Goal: Information Seeking & Learning: Learn about a topic

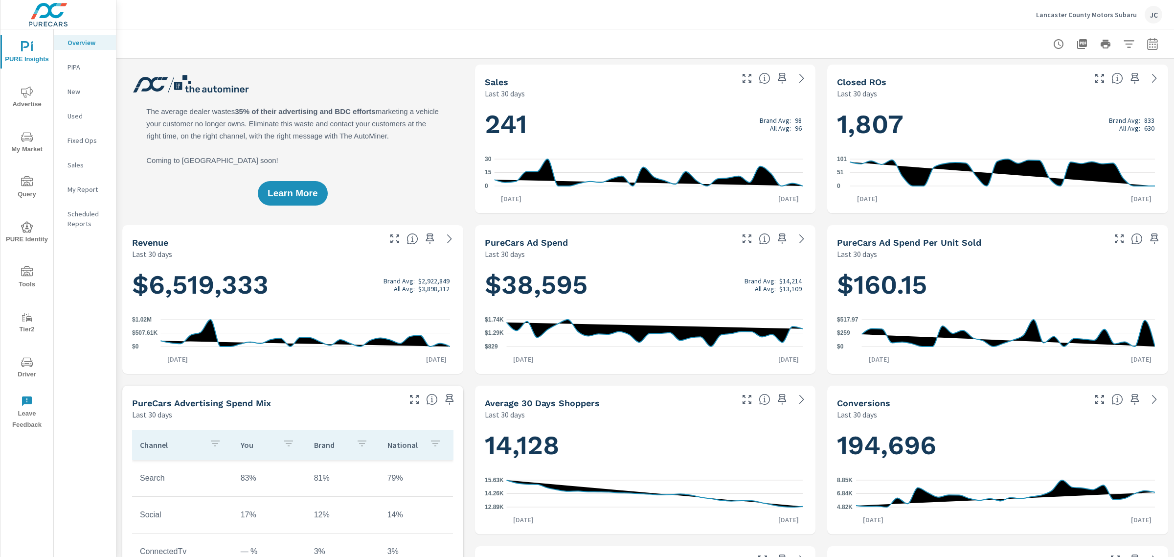
click at [1068, 8] on div "Lancaster County Motors Subaru JC" at bounding box center [1099, 15] width 126 height 18
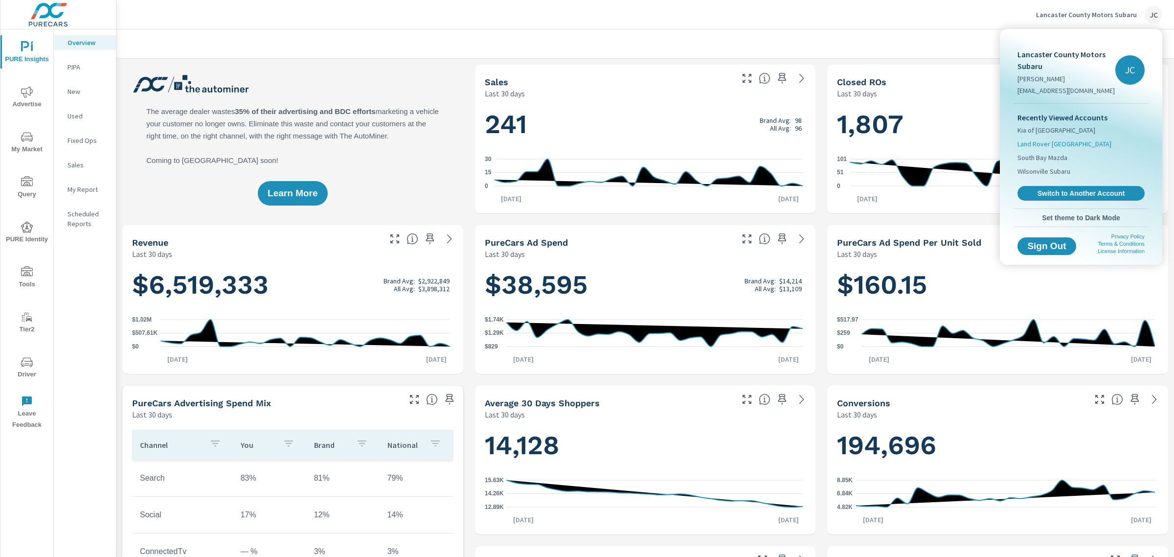
click at [1067, 147] on span "Land Rover Pasadena" at bounding box center [1065, 144] width 94 height 10
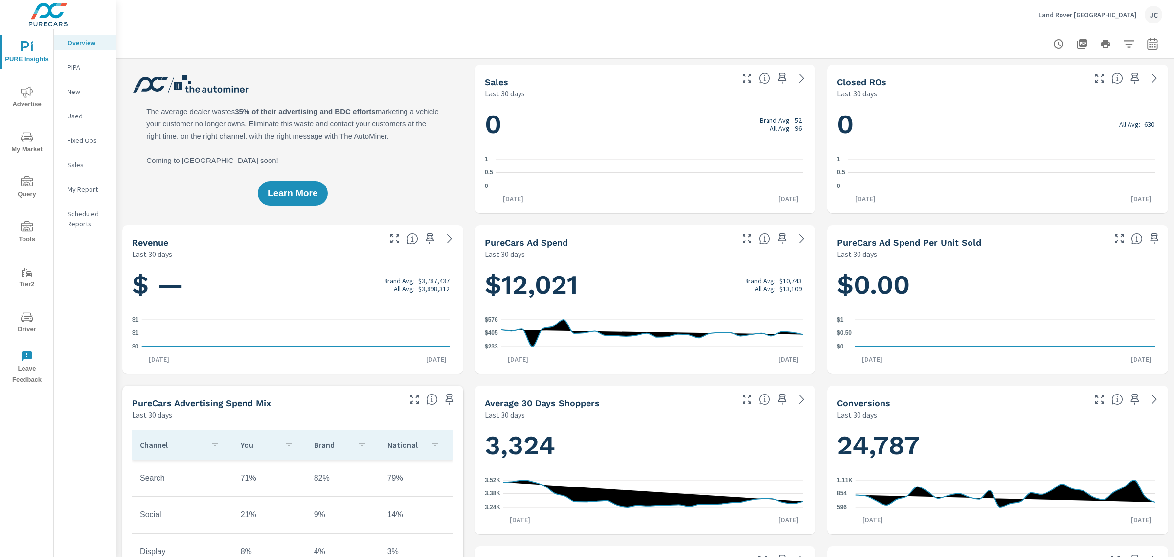
click at [35, 95] on span "Advertise" at bounding box center [26, 98] width 47 height 24
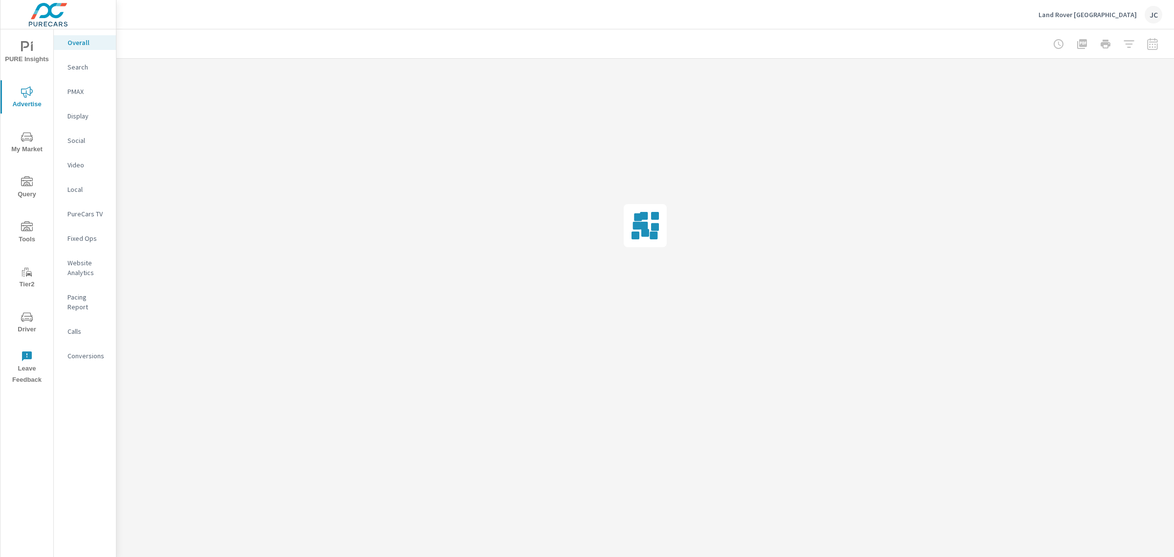
click at [82, 300] on p "Pacing Report" at bounding box center [88, 302] width 41 height 20
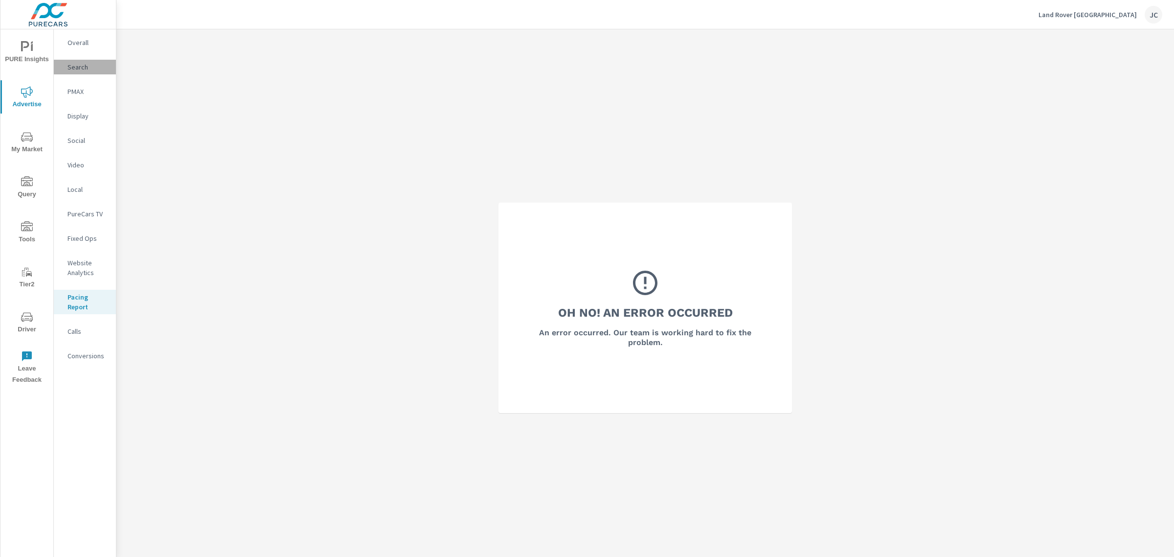
click at [86, 67] on p "Search" at bounding box center [88, 67] width 41 height 10
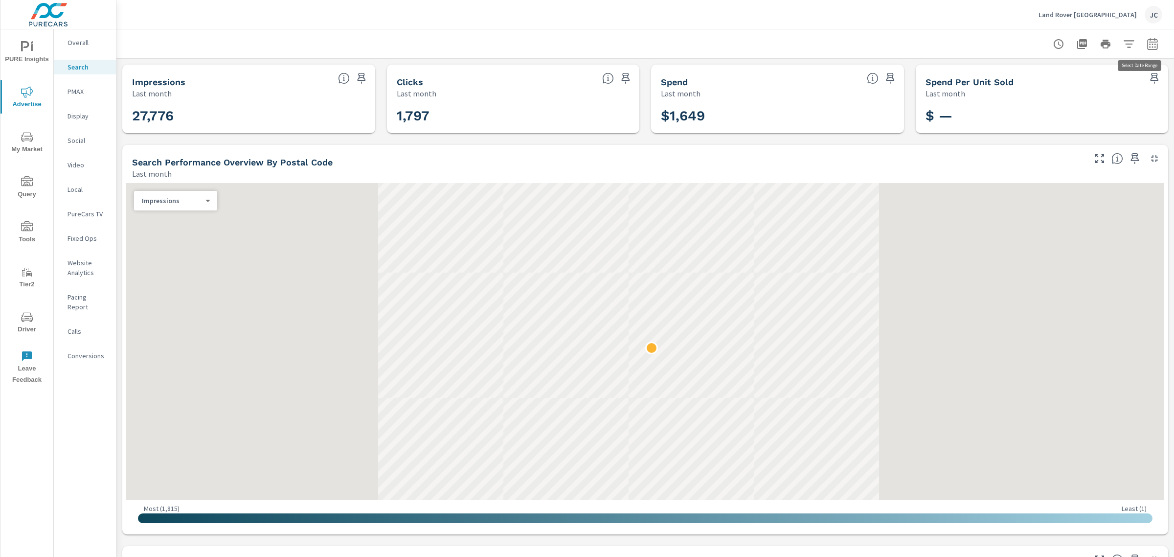
click at [1147, 45] on icon "button" at bounding box center [1153, 44] width 12 height 12
select select "Last month"
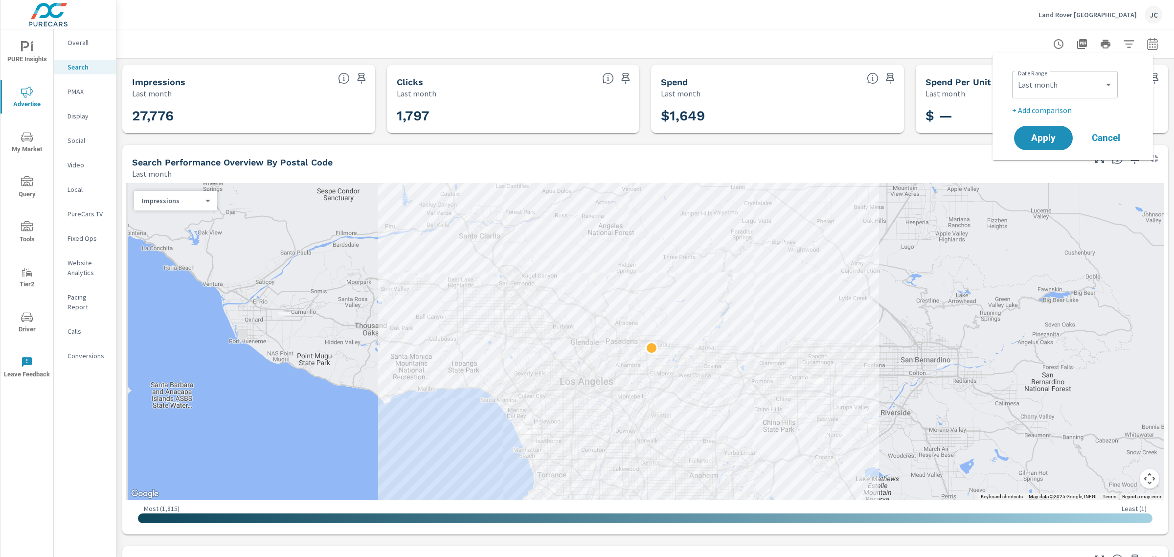
click at [1061, 106] on p "+ Add comparison" at bounding box center [1074, 110] width 125 height 12
select select "Previous period"
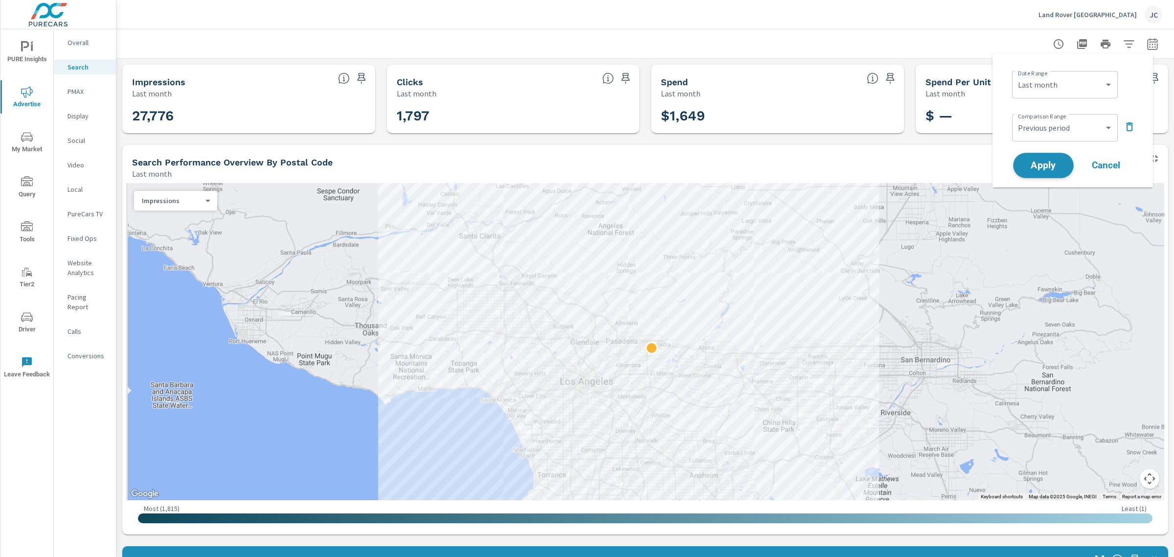
click at [1045, 165] on span "Apply" at bounding box center [1043, 165] width 40 height 9
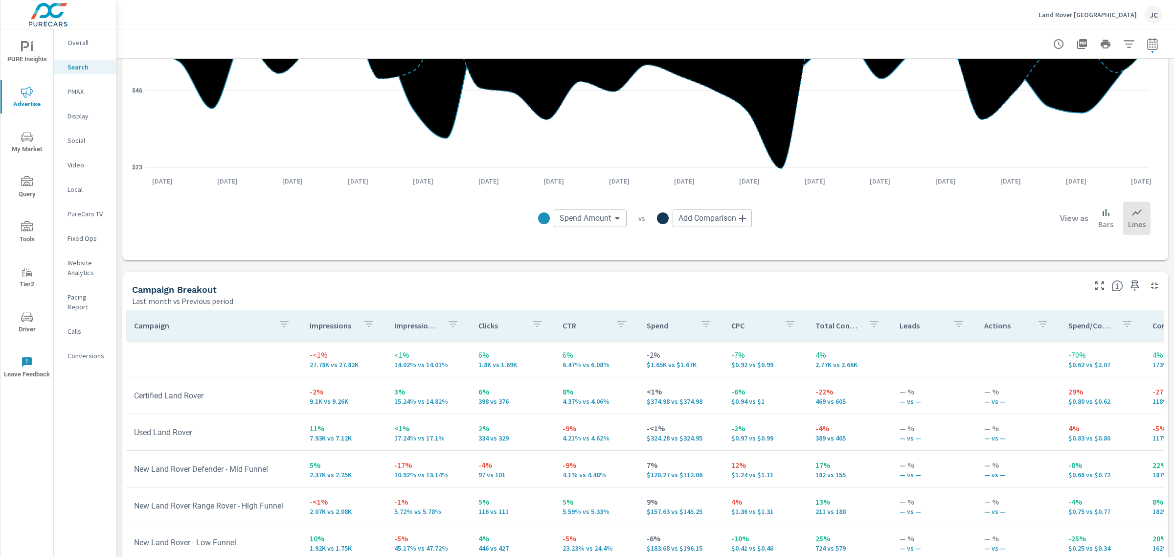
scroll to position [862, 0]
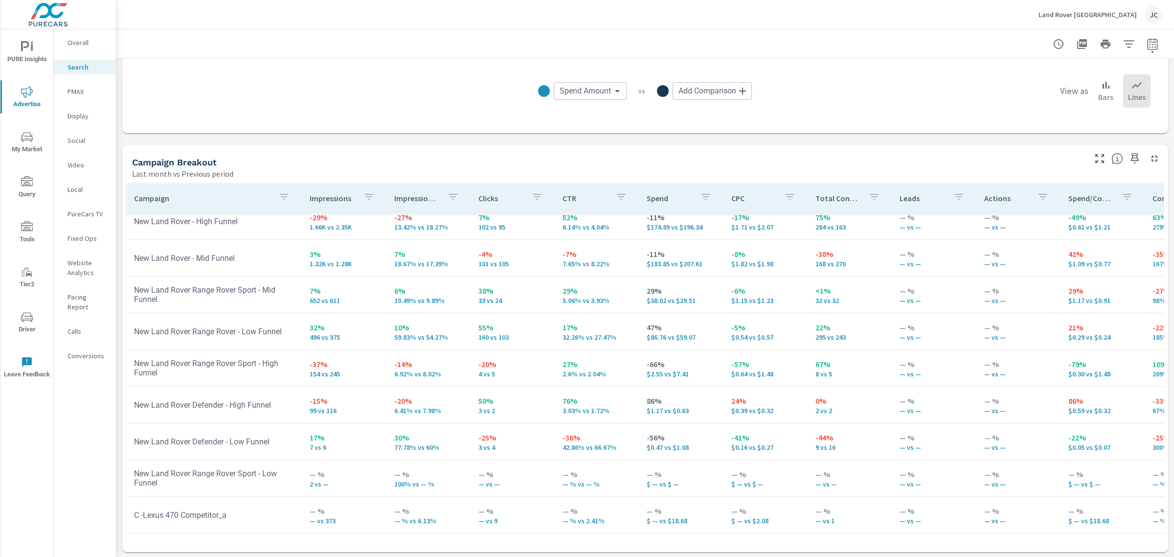
scroll to position [241, 0]
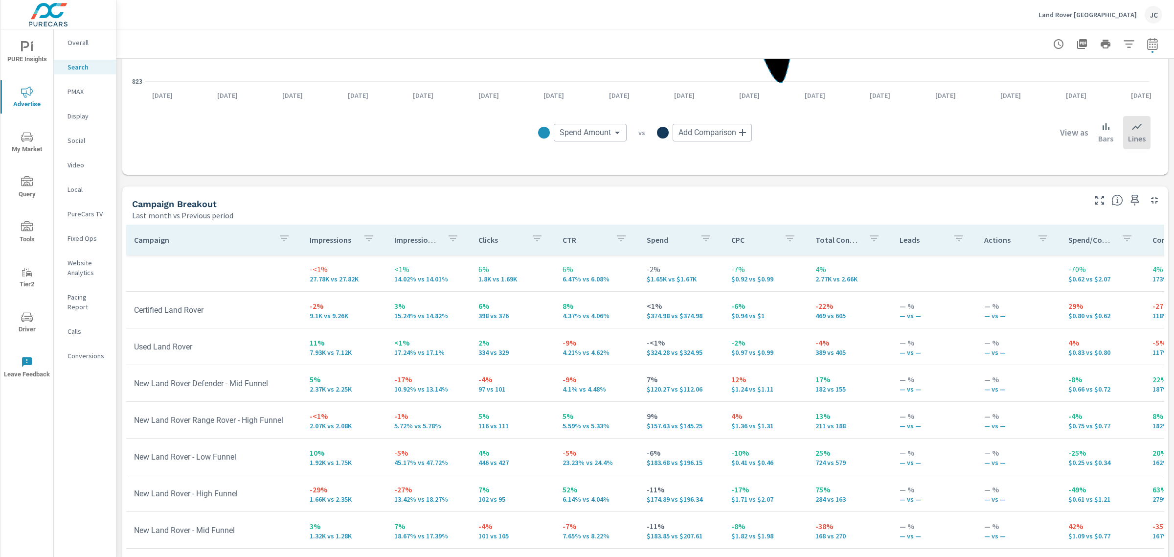
scroll to position [862, 0]
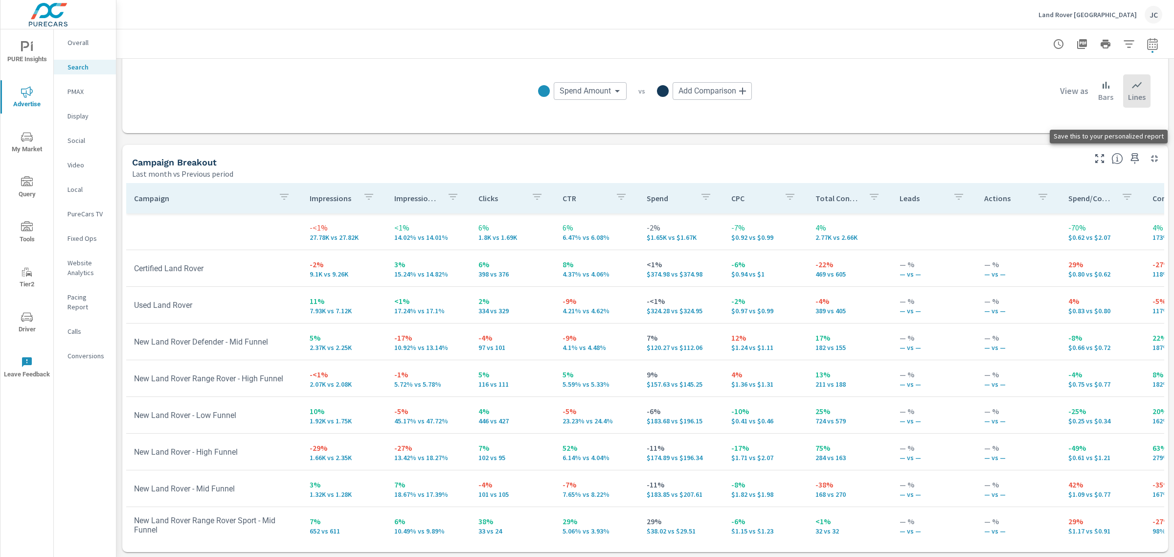
click at [1131, 159] on icon "button" at bounding box center [1135, 159] width 12 height 12
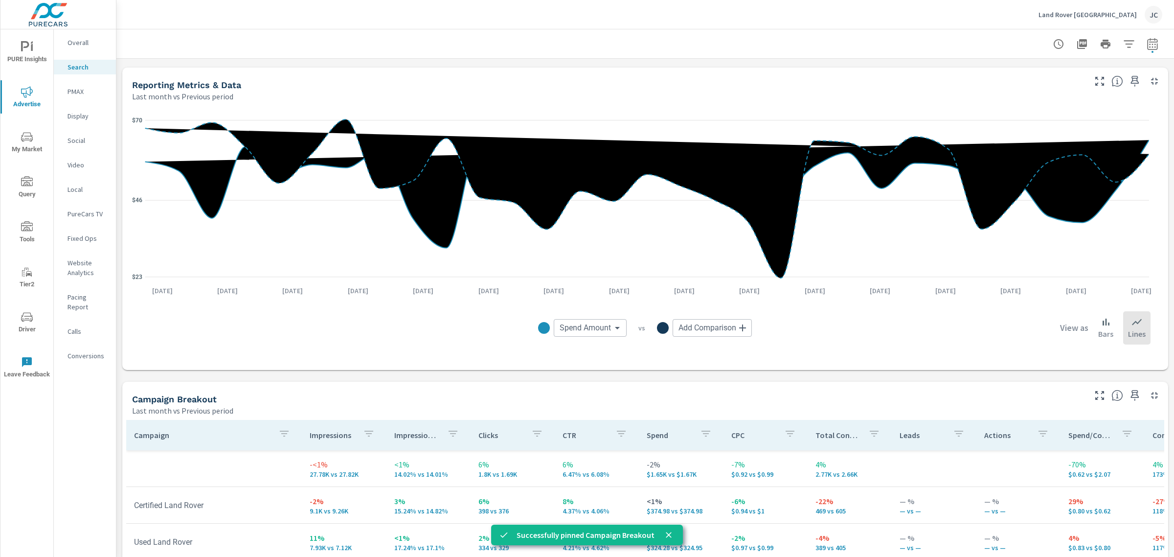
scroll to position [593, 0]
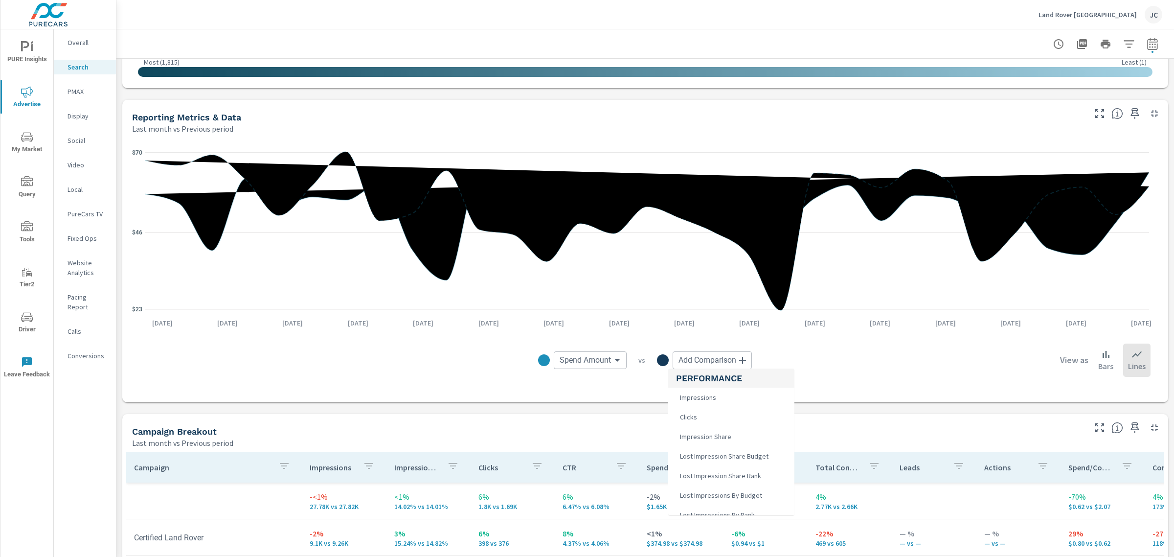
click at [722, 356] on body "PURE Insights Advertise My Market Query Tools Tier2 Driver Leave Feedback Overa…" at bounding box center [587, 278] width 1174 height 557
click at [737, 468] on li "Leads" at bounding box center [731, 467] width 126 height 20
type input "Leads"
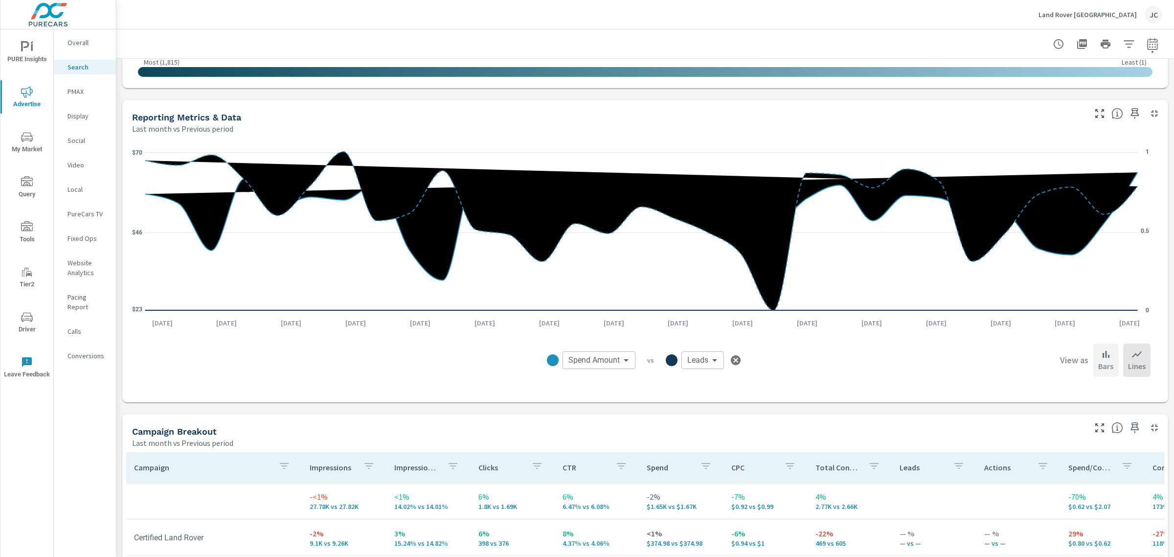
click at [1101, 360] on p "Bars" at bounding box center [1105, 366] width 15 height 12
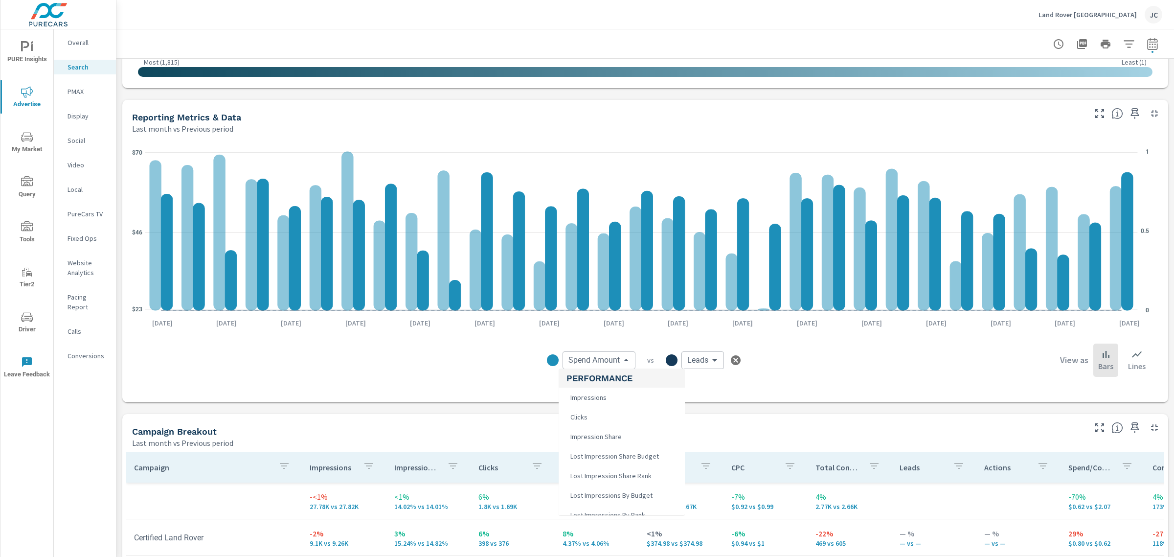
click at [628, 363] on body "PURE Insights Advertise My Market Query Tools Tier2 Driver Leave Feedback Overa…" at bounding box center [587, 278] width 1174 height 557
click at [622, 438] on li "Total Conversions" at bounding box center [622, 448] width 126 height 20
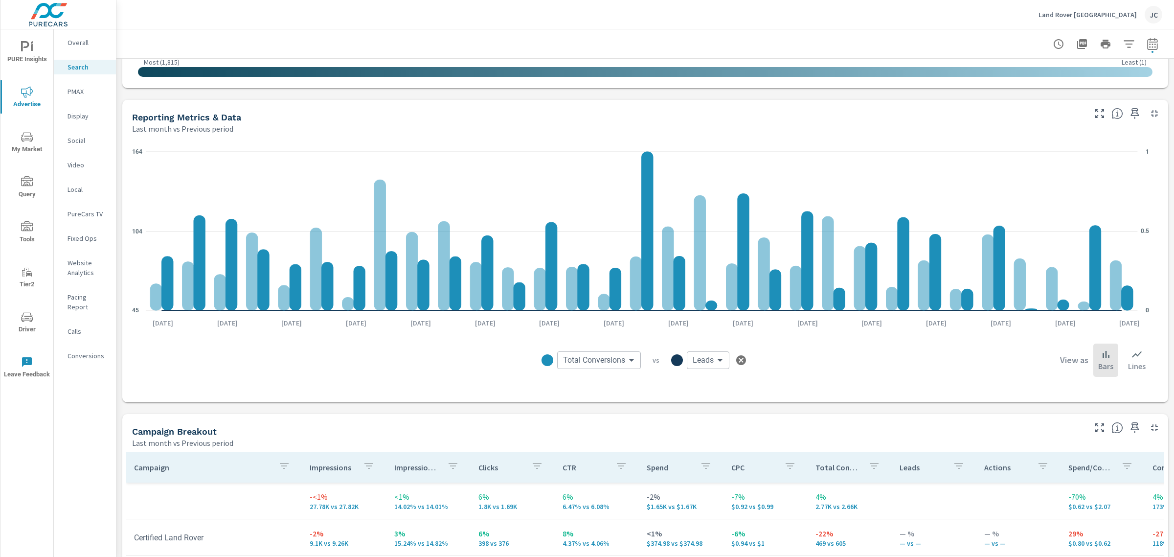
click at [736, 360] on icon "button" at bounding box center [741, 360] width 10 height 10
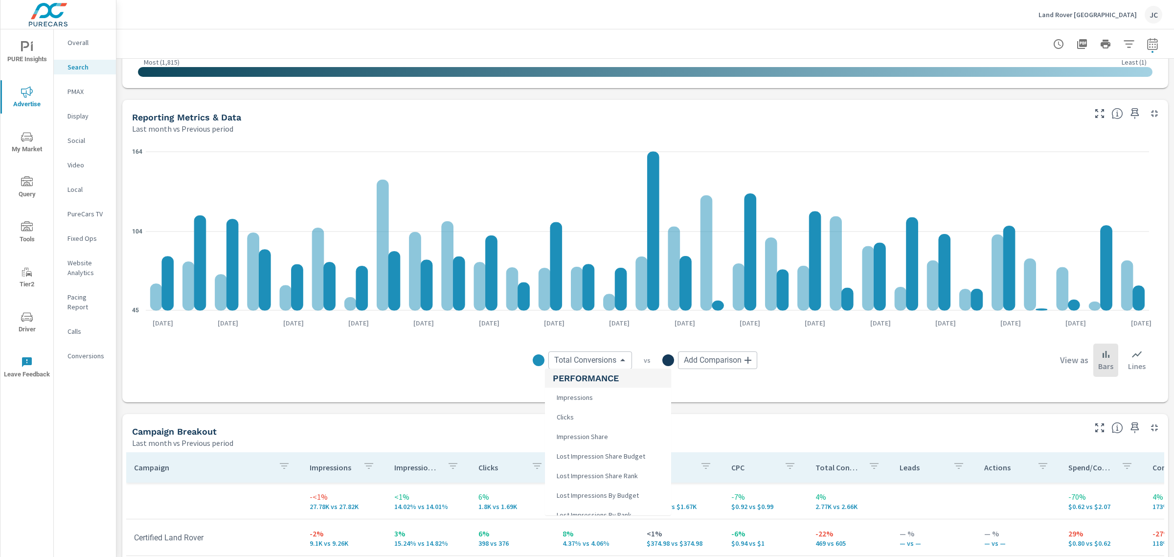
click at [616, 357] on body "PURE Insights Advertise My Market Query Tools Tier2 Driver Leave Feedback Overa…" at bounding box center [587, 278] width 1174 height 557
click at [618, 402] on li "Leads" at bounding box center [608, 402] width 126 height 20
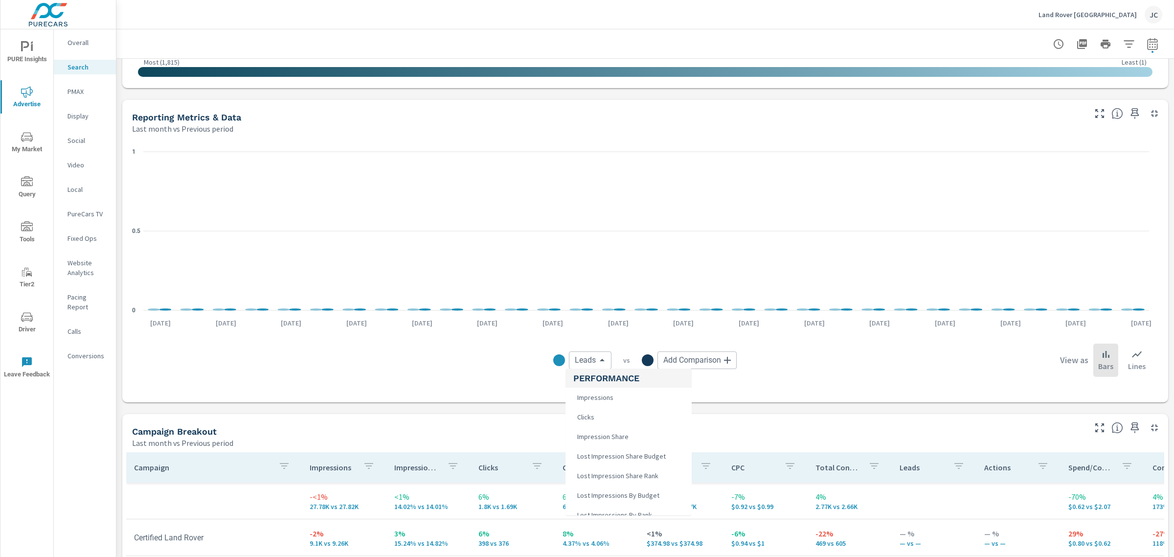
click at [598, 360] on body "PURE Insights Advertise My Market Query Tools Tier2 Driver Leave Feedback Overa…" at bounding box center [587, 278] width 1174 height 557
click at [620, 402] on span "Conversion Rate" at bounding box center [600, 400] width 54 height 14
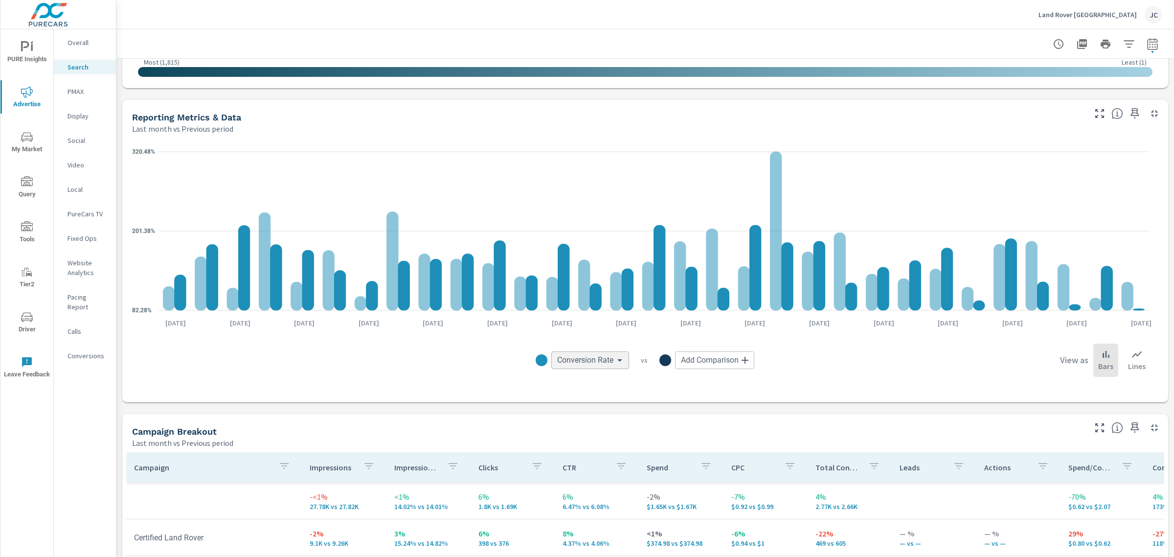
scroll to position [329, 0]
click at [613, 361] on body "PURE Insights Advertise My Market Query Tools Tier2 Driver Leave Feedback Overa…" at bounding box center [587, 278] width 1174 height 557
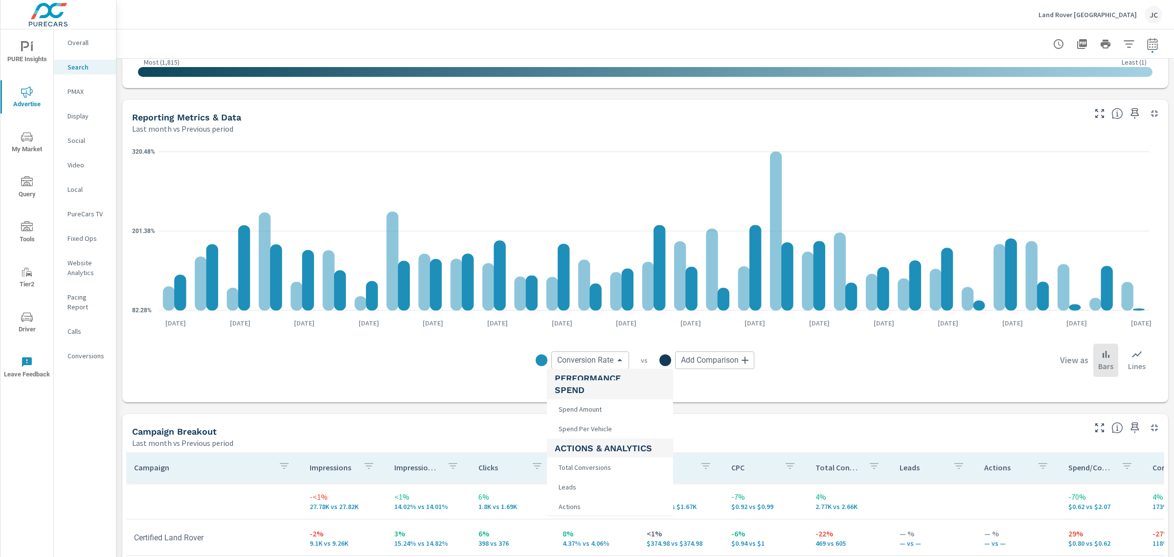
click at [605, 462] on span "Total Conversions" at bounding box center [584, 467] width 58 height 14
type input "Total Conversions"
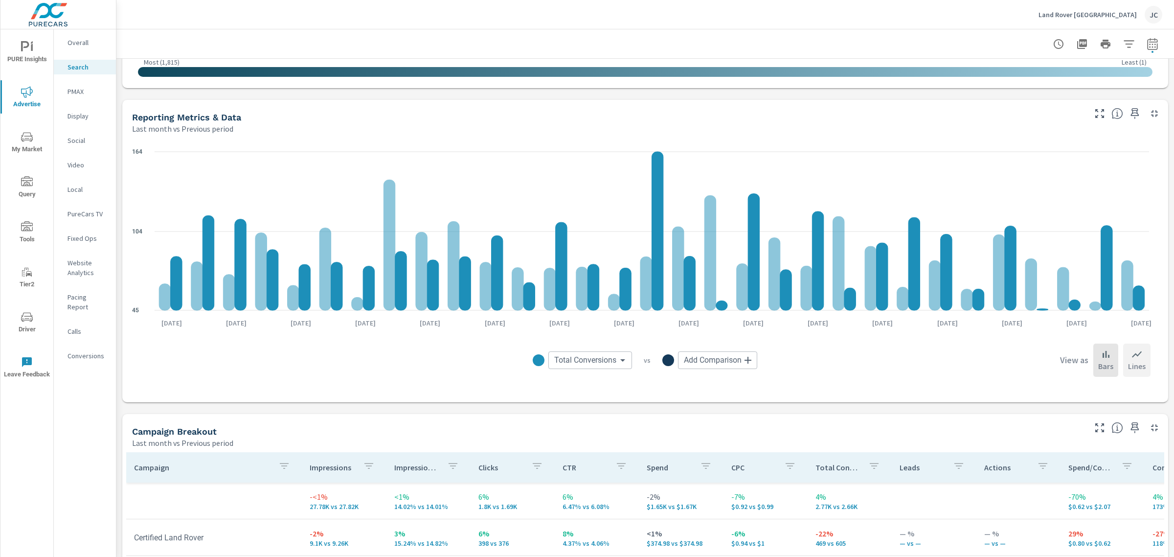
click at [1123, 359] on div "Lines" at bounding box center [1136, 359] width 27 height 33
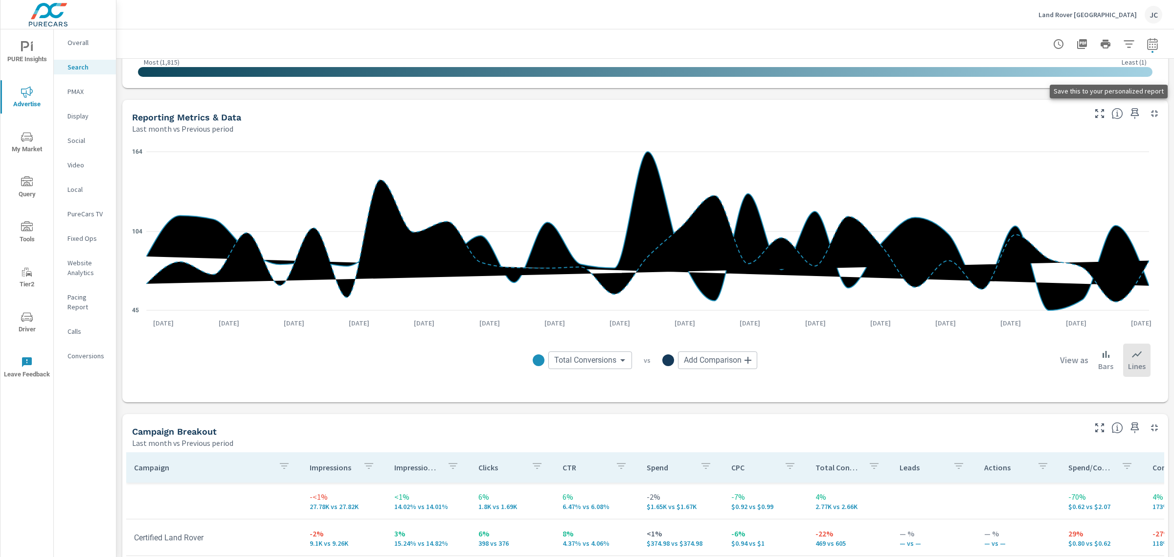
click at [1130, 112] on icon "button" at bounding box center [1135, 114] width 12 height 12
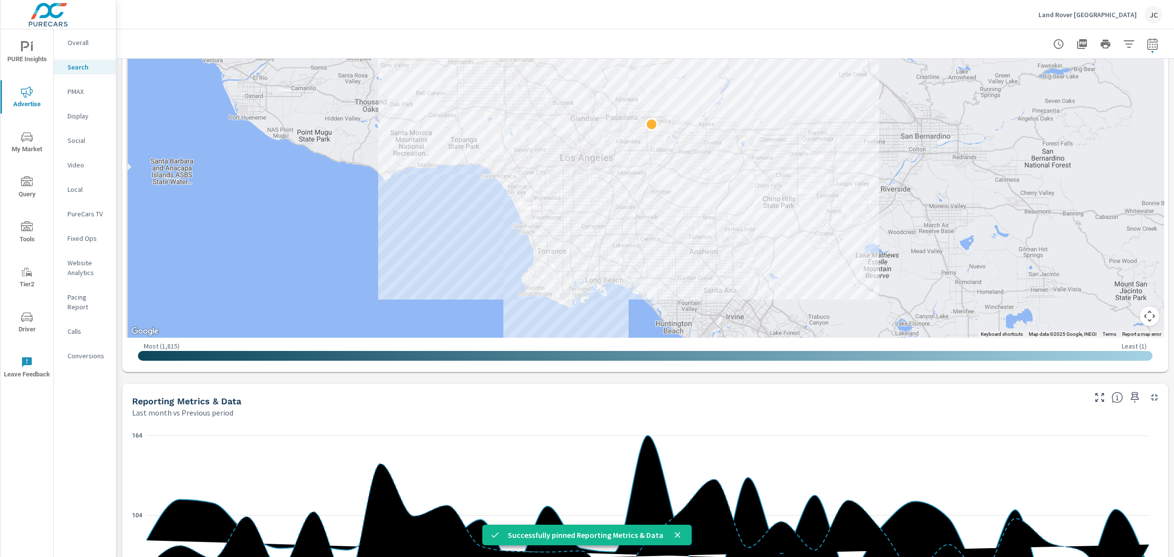
scroll to position [287, 0]
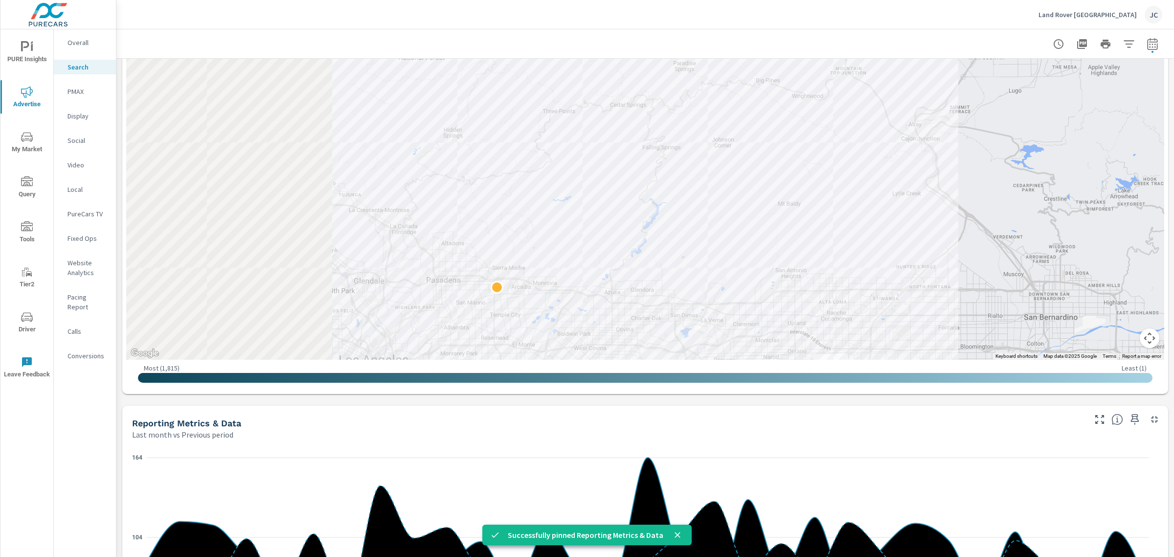
drag, startPoint x: 431, startPoint y: 123, endPoint x: 742, endPoint y: 274, distance: 344.8
click at [742, 274] on div at bounding box center [645, 139] width 1038 height 439
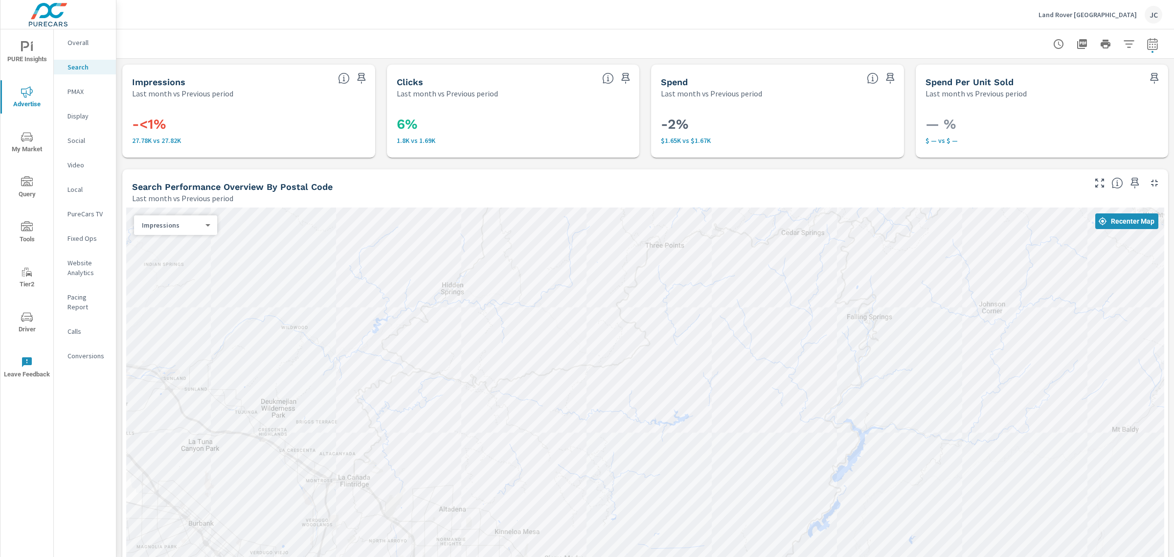
click at [81, 93] on p "PMAX" at bounding box center [88, 92] width 41 height 10
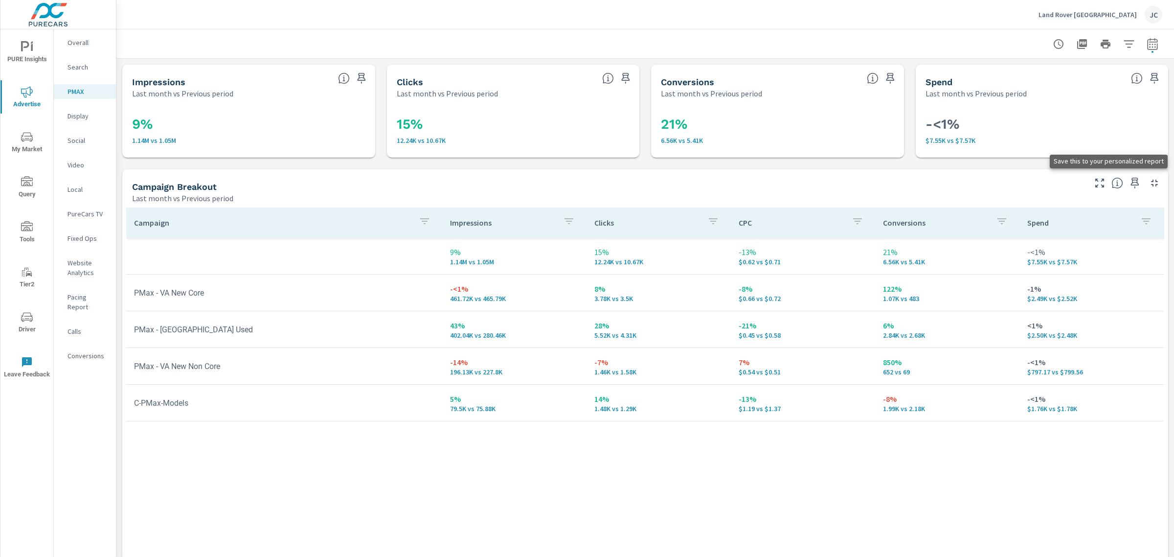
click at [1131, 184] on icon "button" at bounding box center [1135, 183] width 8 height 11
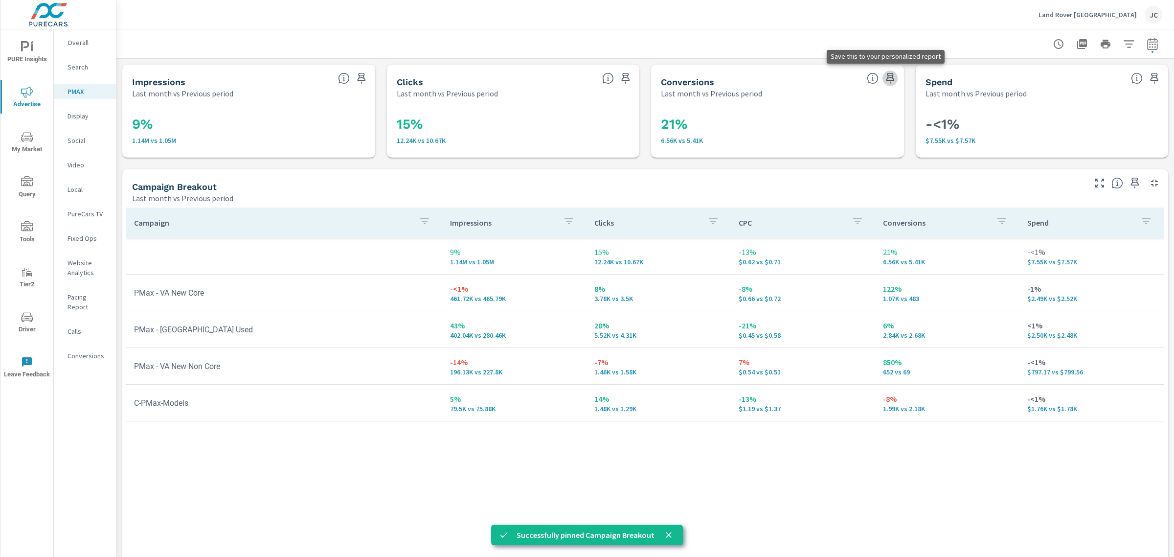
click at [884, 74] on icon "button" at bounding box center [890, 78] width 12 height 12
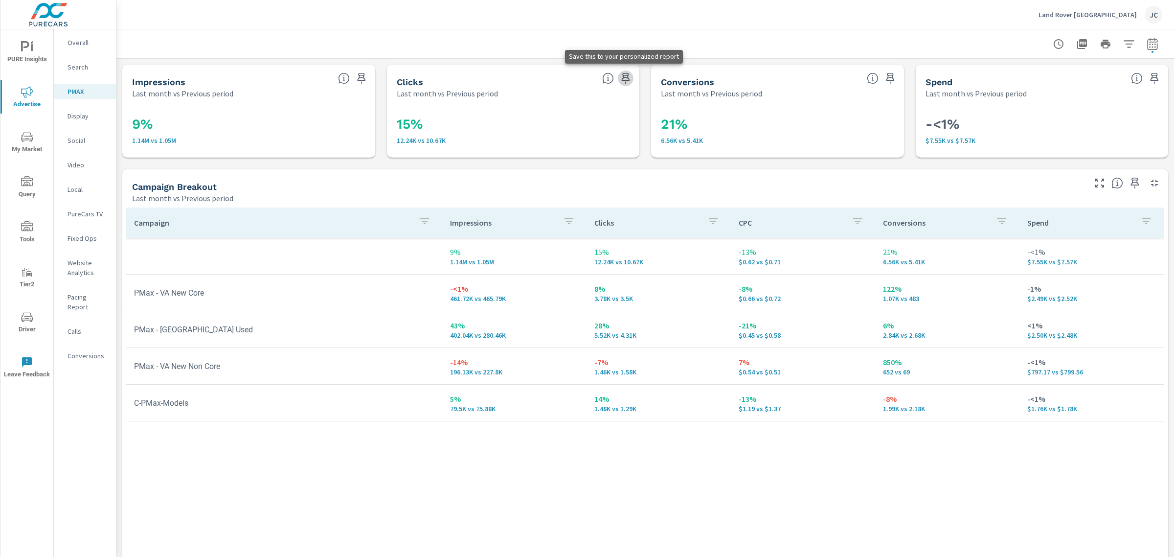
click at [622, 77] on icon "button" at bounding box center [626, 78] width 8 height 11
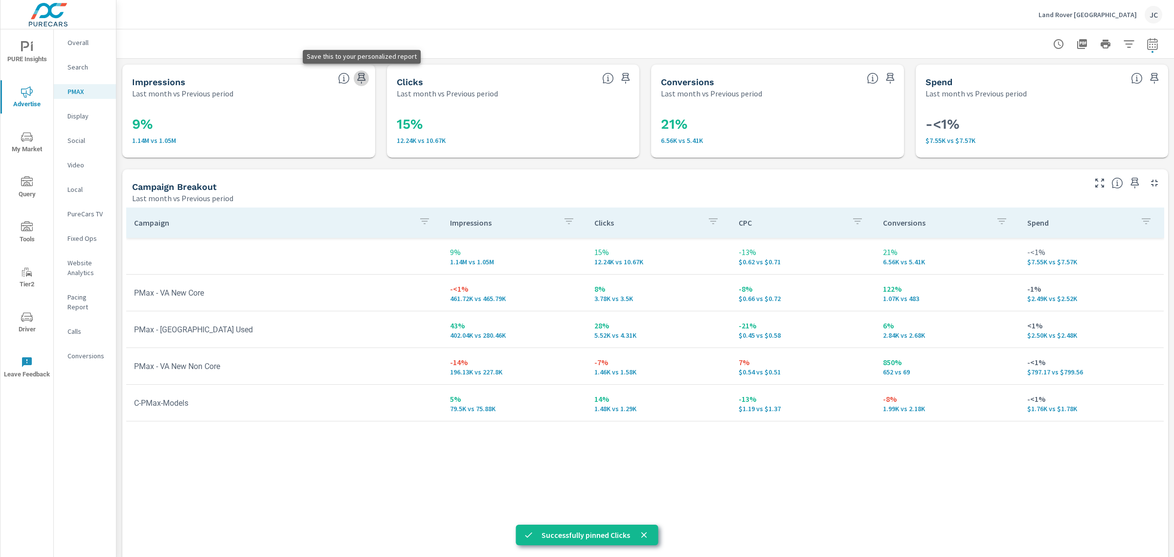
click at [362, 76] on icon "button" at bounding box center [362, 78] width 12 height 12
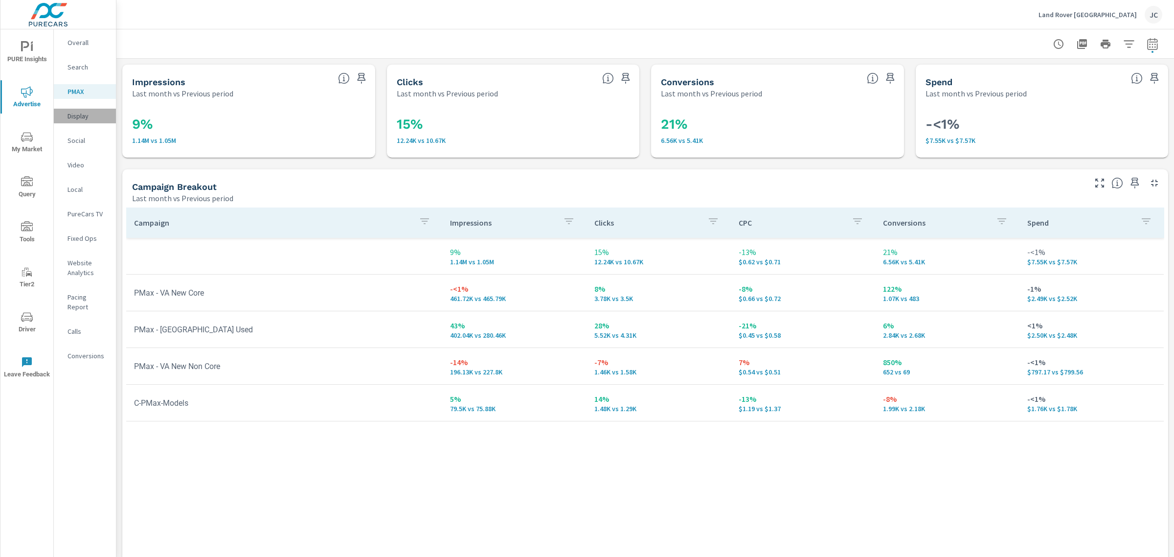
click at [72, 115] on p "Display" at bounding box center [88, 116] width 41 height 10
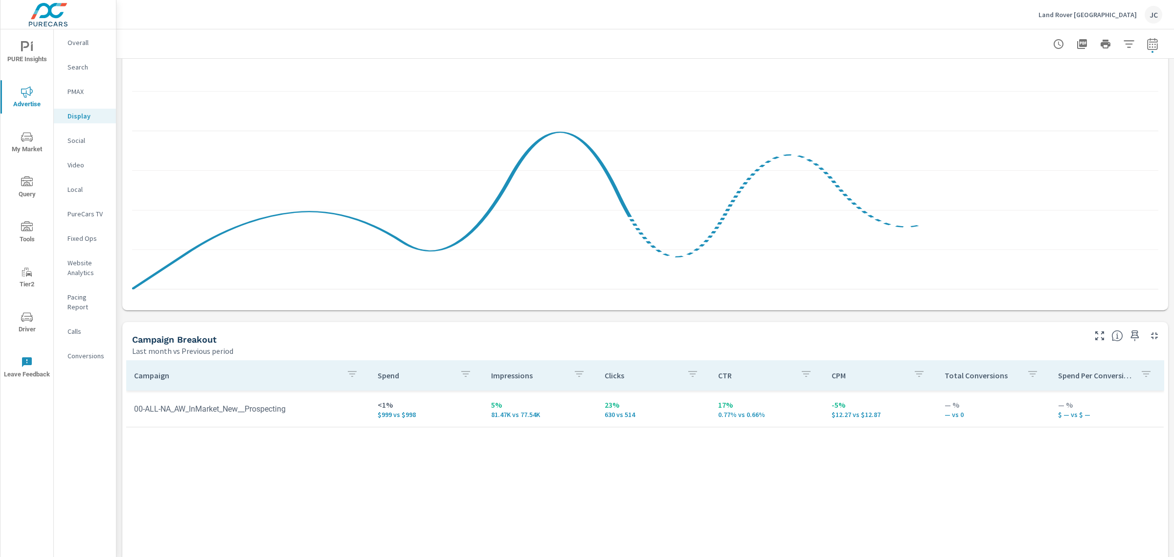
scroll to position [183, 0]
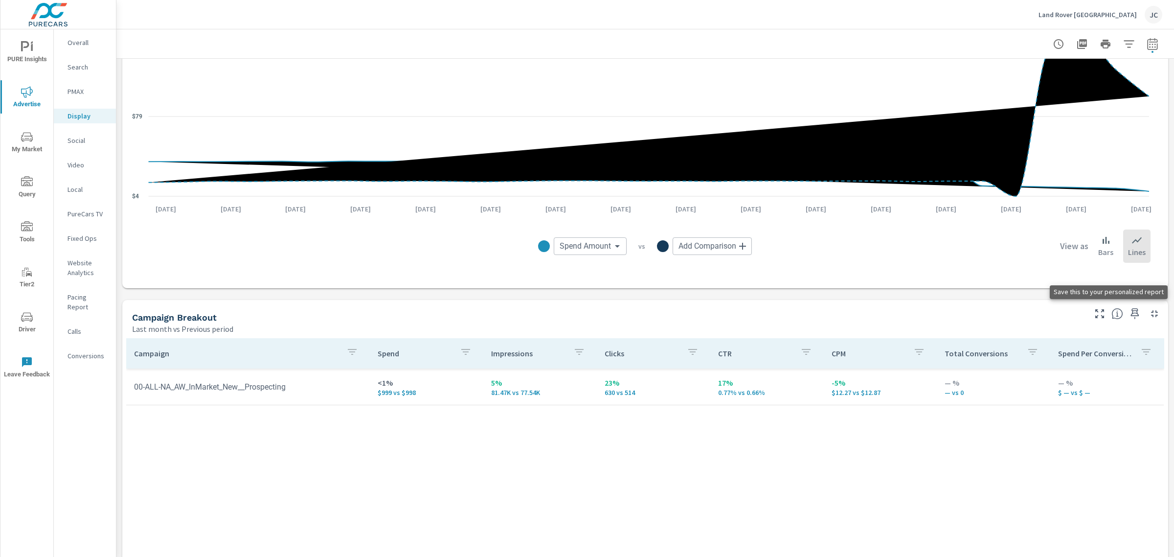
click at [1129, 314] on icon "button" at bounding box center [1135, 314] width 12 height 12
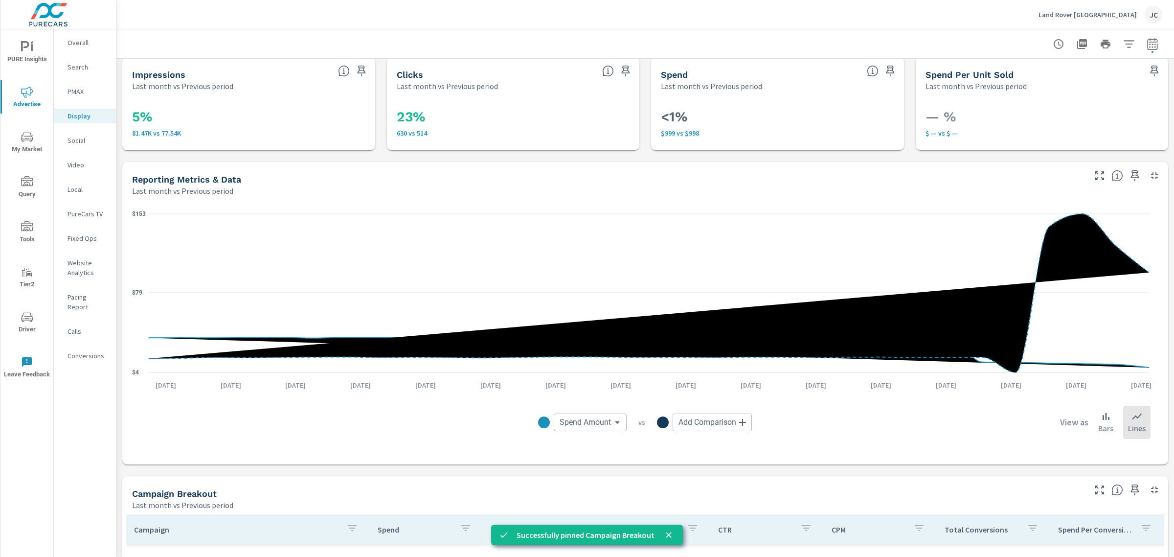
scroll to position [0, 0]
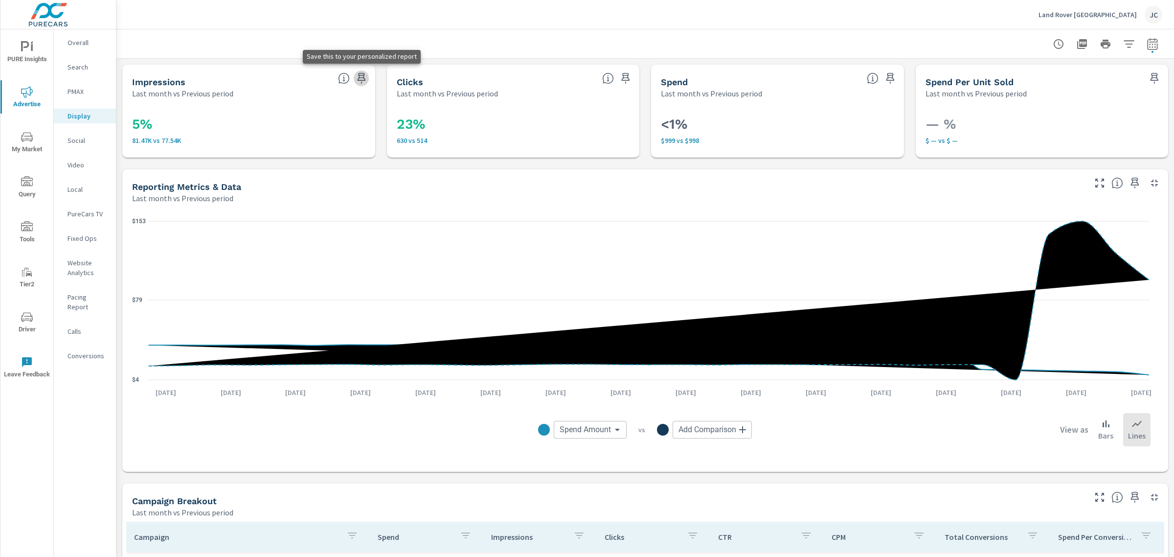
click at [363, 77] on icon "button" at bounding box center [362, 78] width 12 height 12
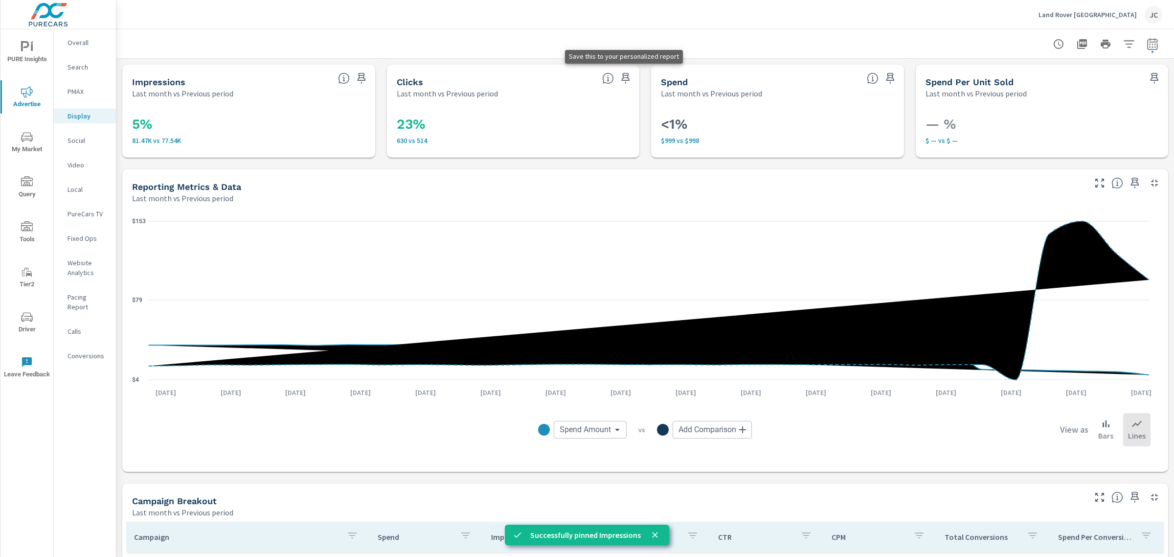
click at [620, 79] on icon "button" at bounding box center [626, 78] width 12 height 12
click at [90, 138] on p "Social" at bounding box center [88, 141] width 41 height 10
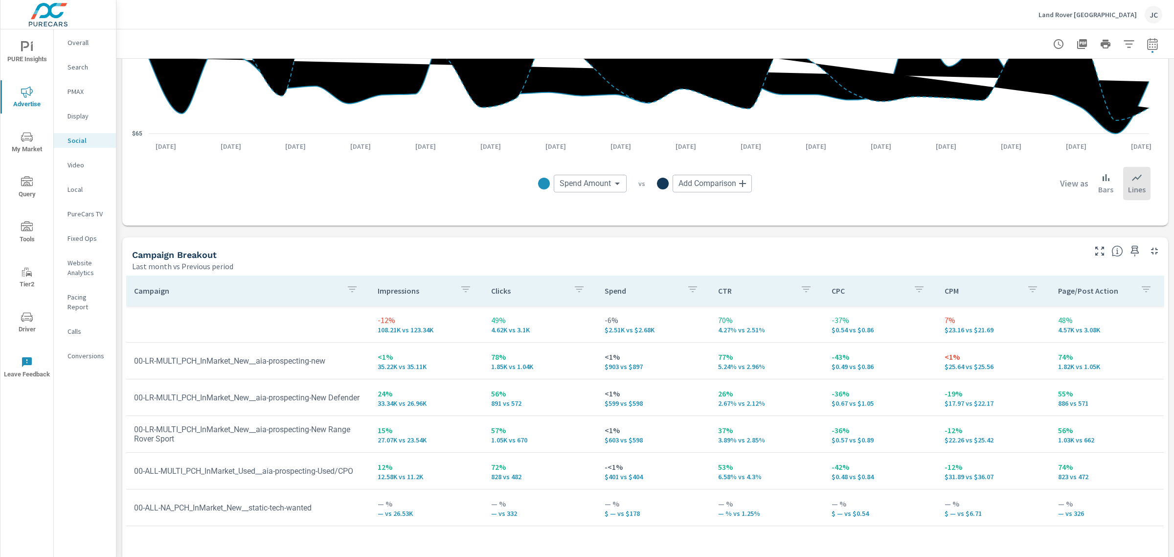
scroll to position [339, 0]
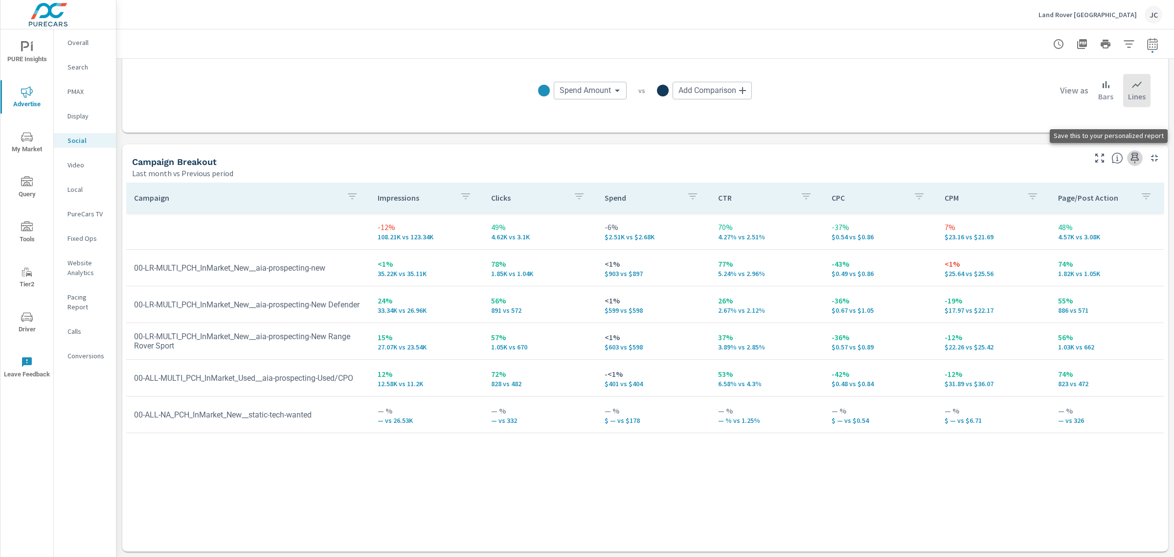
click at [1131, 159] on icon "button" at bounding box center [1135, 158] width 8 height 11
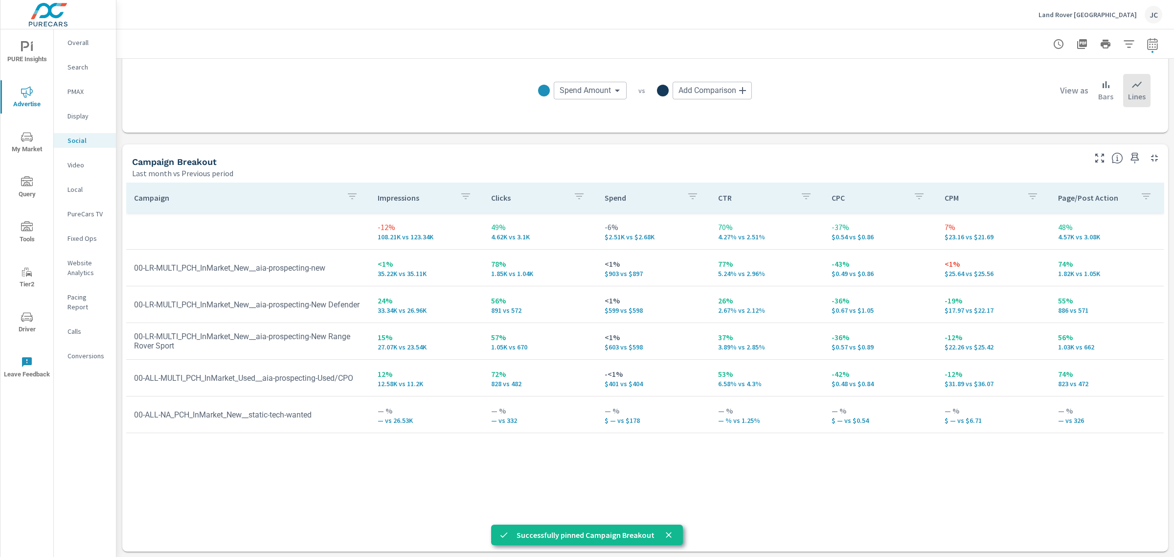
click at [21, 44] on icon "nav menu" at bounding box center [27, 47] width 12 height 12
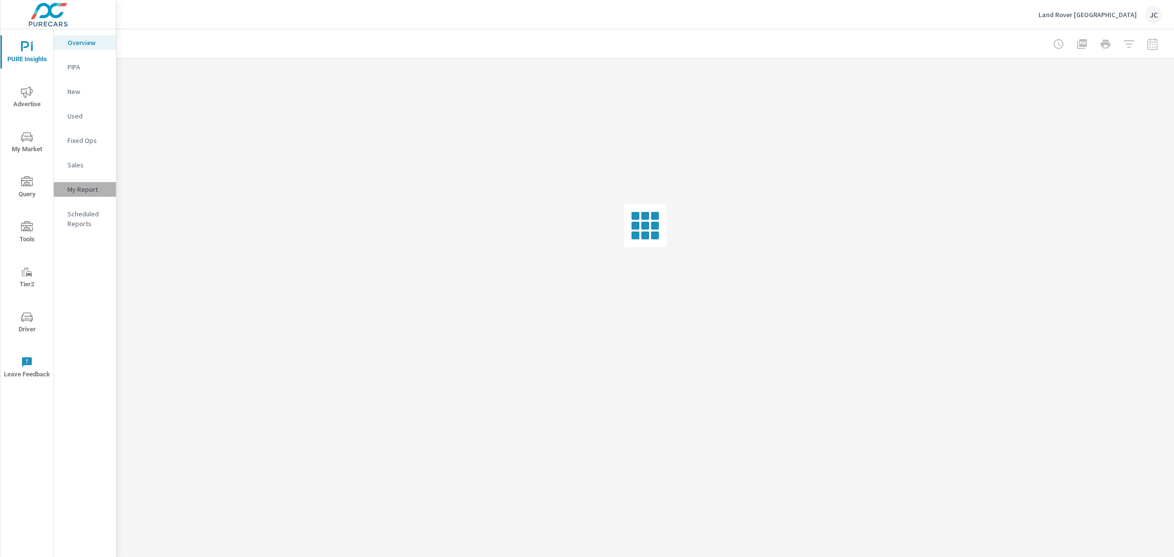
click at [77, 184] on p "My Report" at bounding box center [88, 189] width 41 height 10
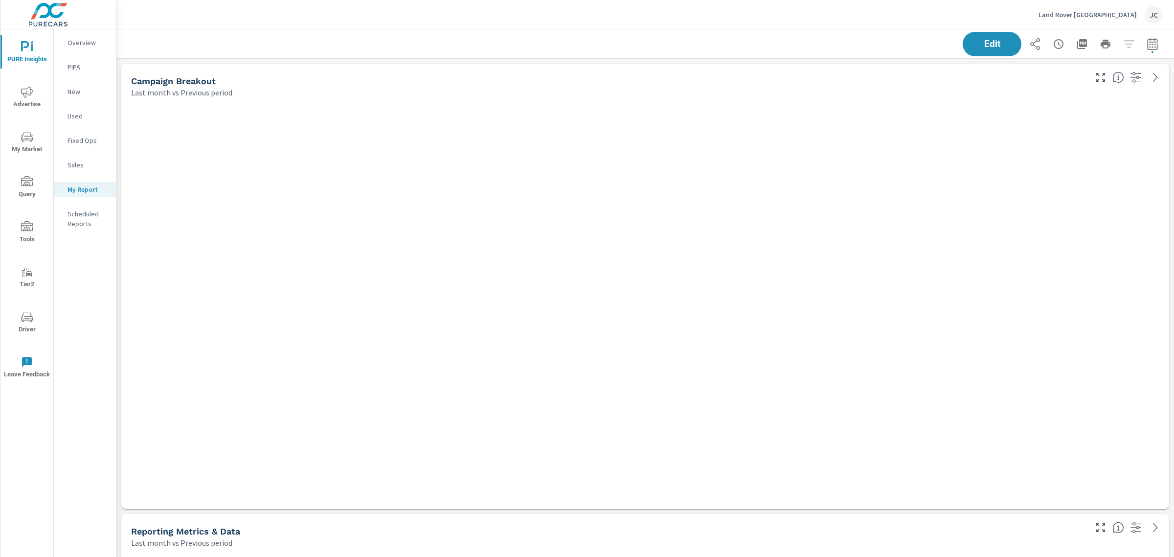
scroll to position [2386, 1067]
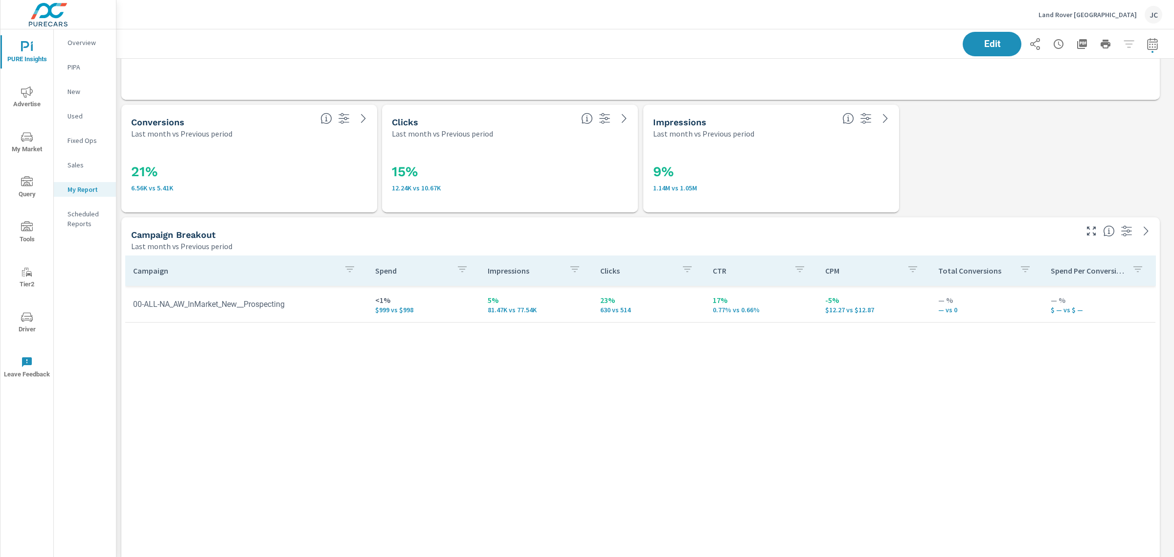
scroll to position [1182, 0]
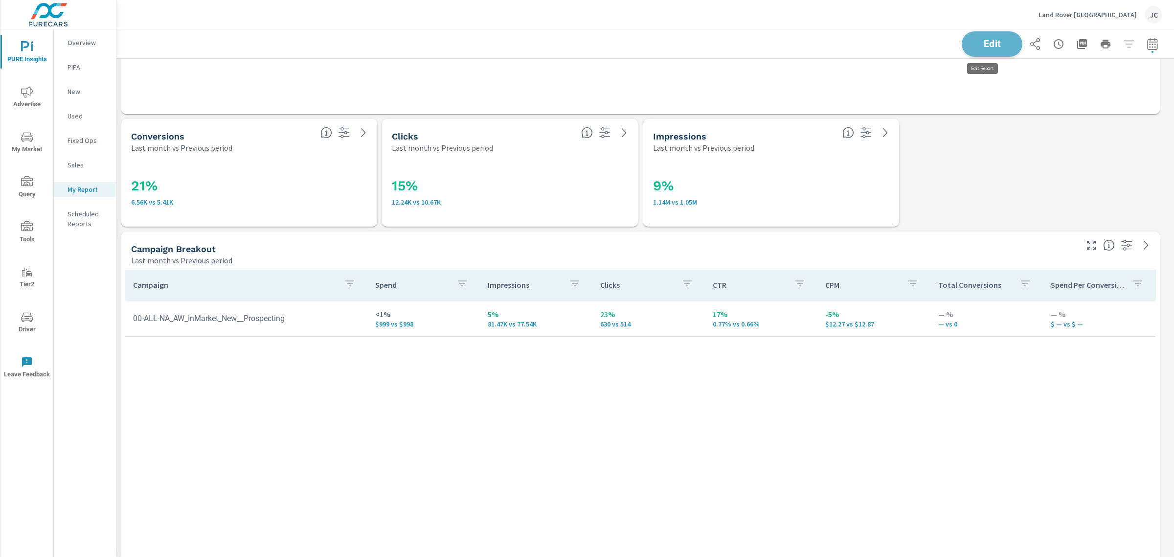
click at [977, 35] on button "Edit" at bounding box center [992, 43] width 61 height 25
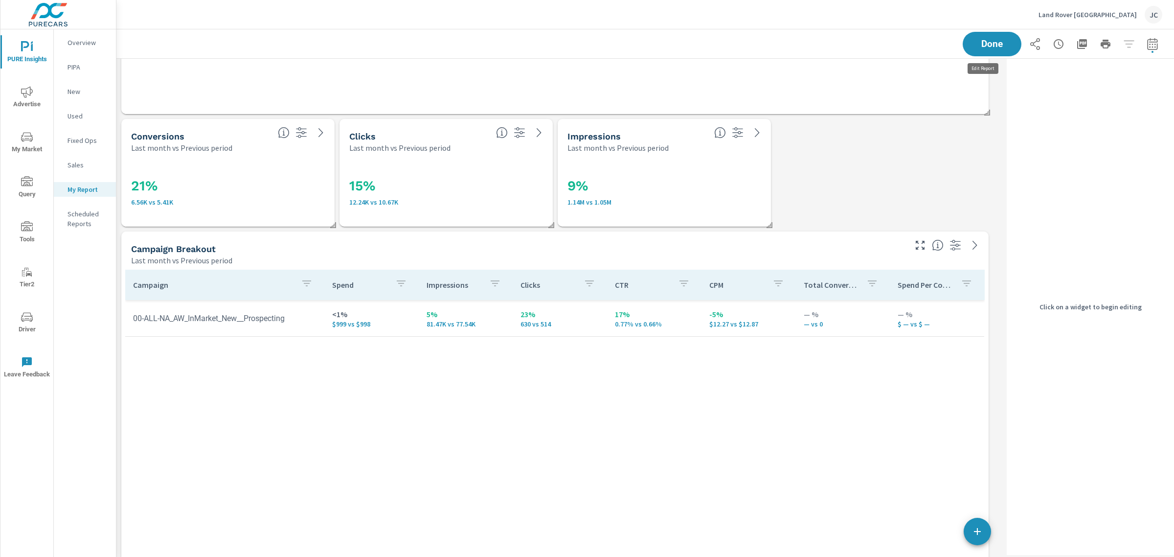
scroll to position [2386, 896]
click at [298, 165] on div "21% 6.56K vs 5.41K" at bounding box center [228, 190] width 194 height 54
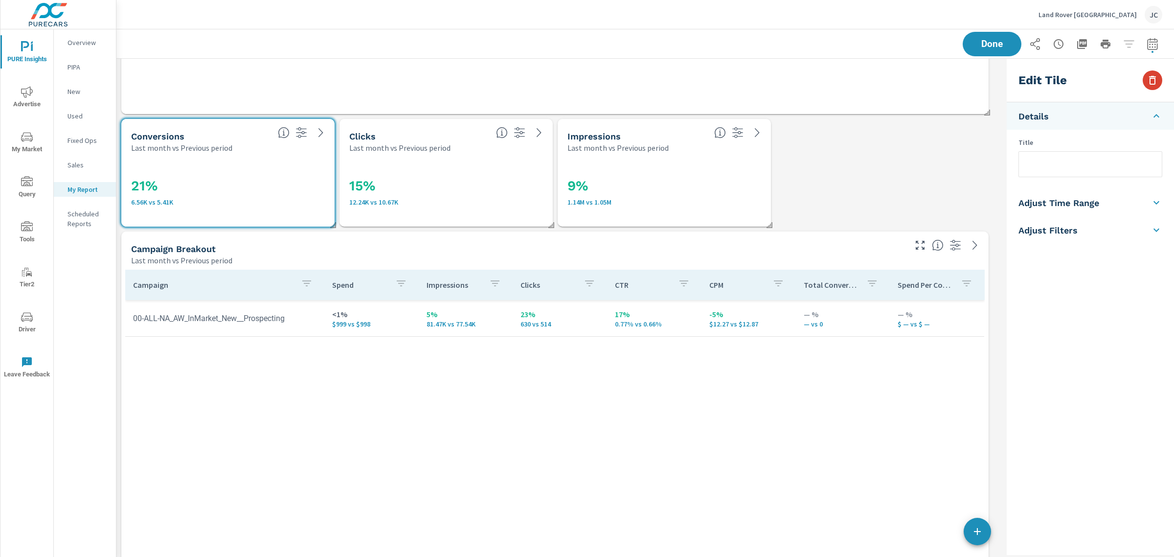
click at [1147, 80] on icon "button" at bounding box center [1153, 80] width 12 height 12
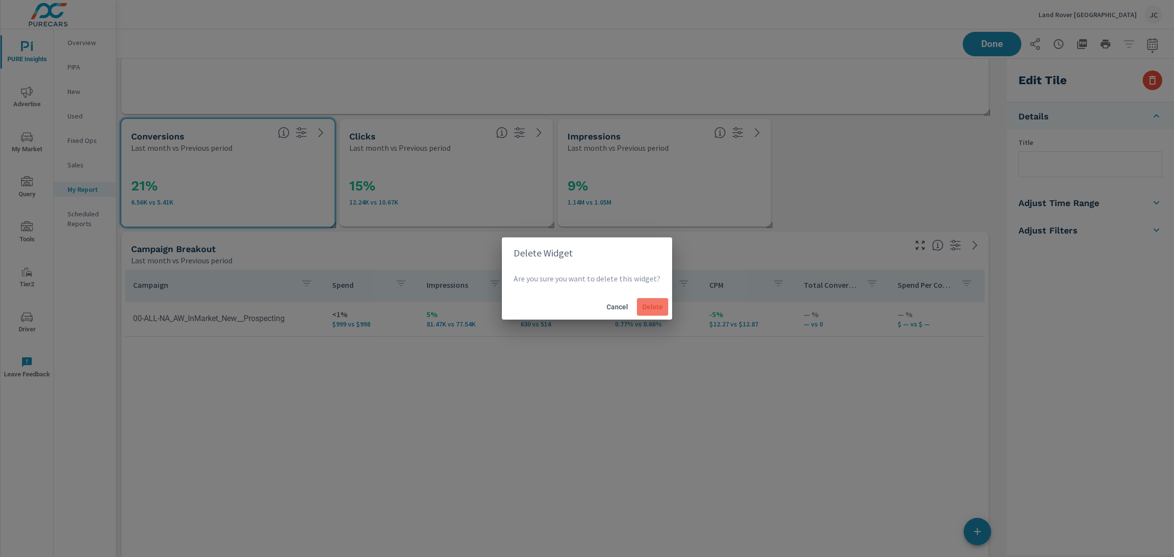
click at [659, 311] on span "Delete" at bounding box center [652, 306] width 23 height 9
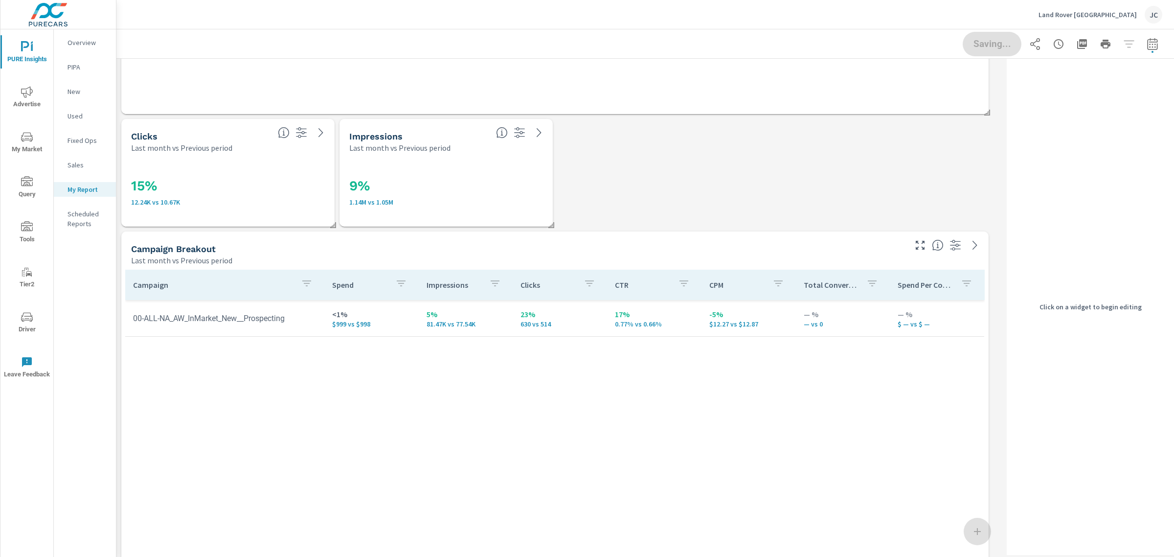
click at [273, 172] on div "15% 12.24K vs 10.67K" at bounding box center [228, 190] width 194 height 54
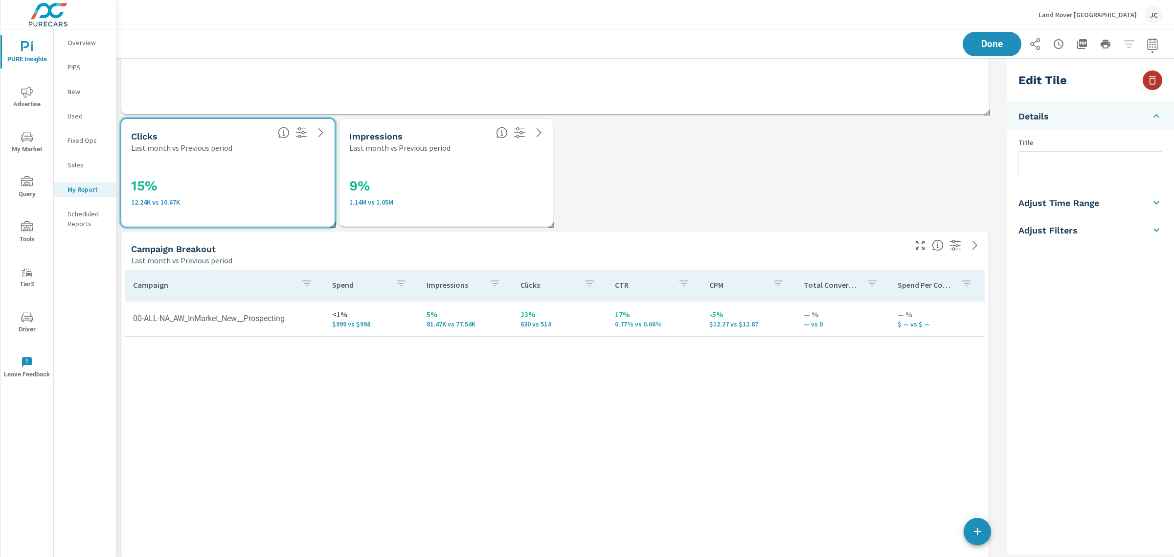
click at [1151, 77] on icon "button" at bounding box center [1153, 80] width 12 height 12
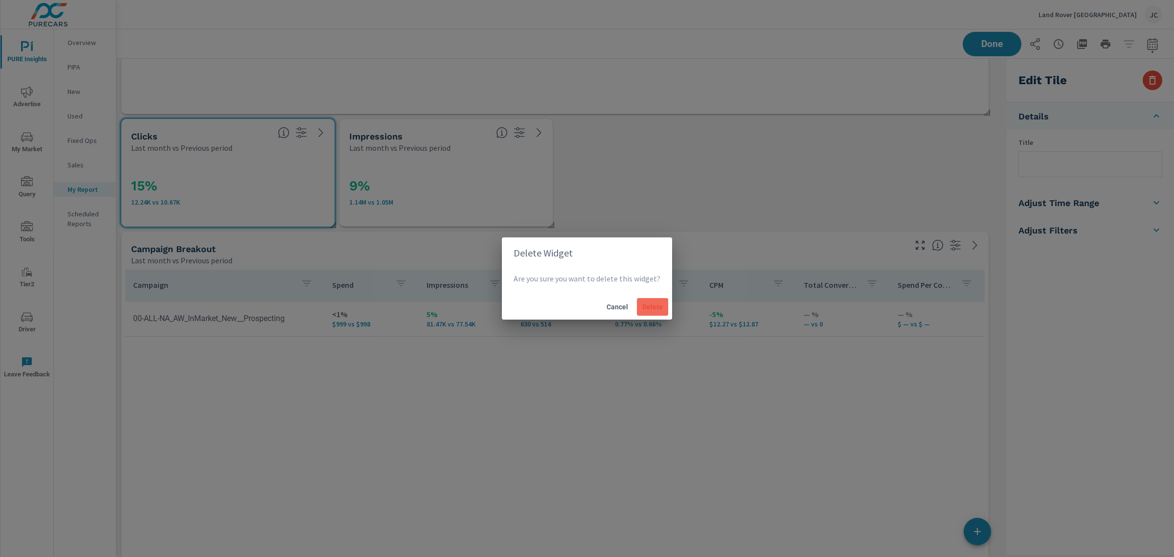
click at [657, 312] on button "Delete" at bounding box center [652, 307] width 31 height 18
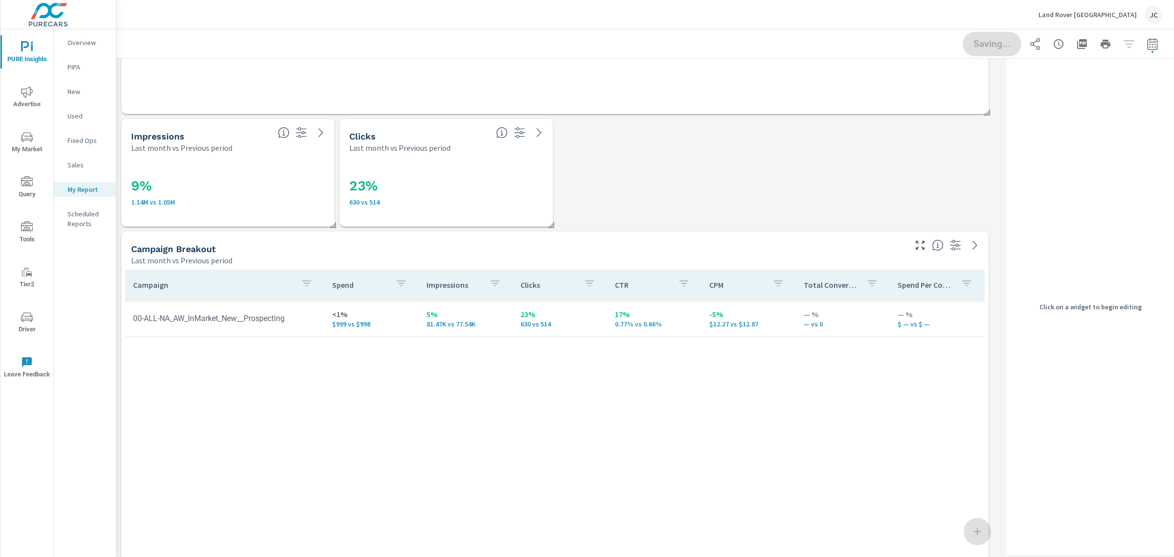
click at [228, 188] on h3 "9%" at bounding box center [228, 186] width 194 height 17
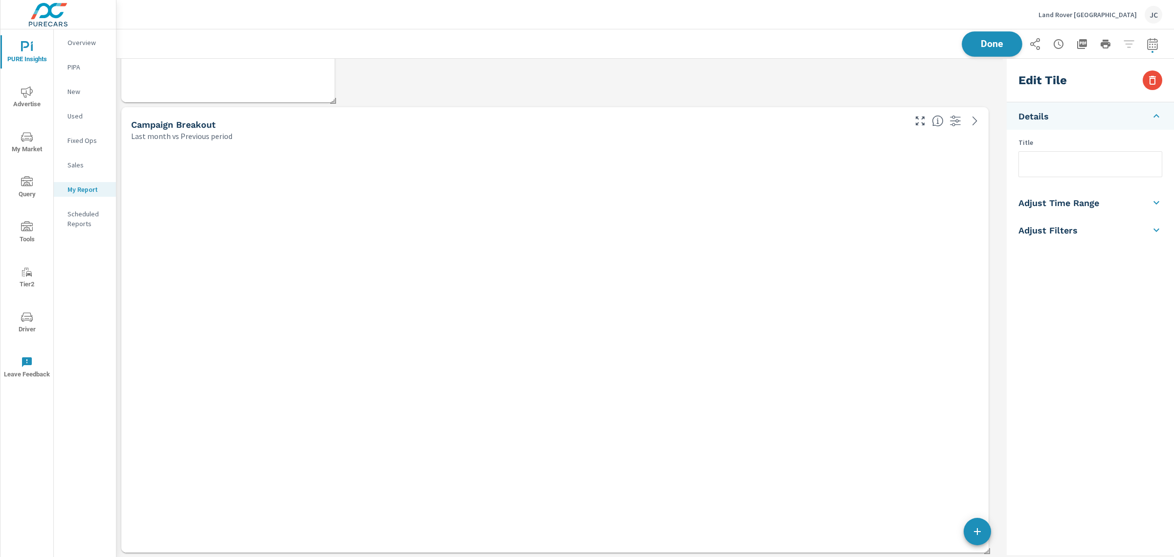
click at [965, 35] on button "Done" at bounding box center [992, 43] width 61 height 25
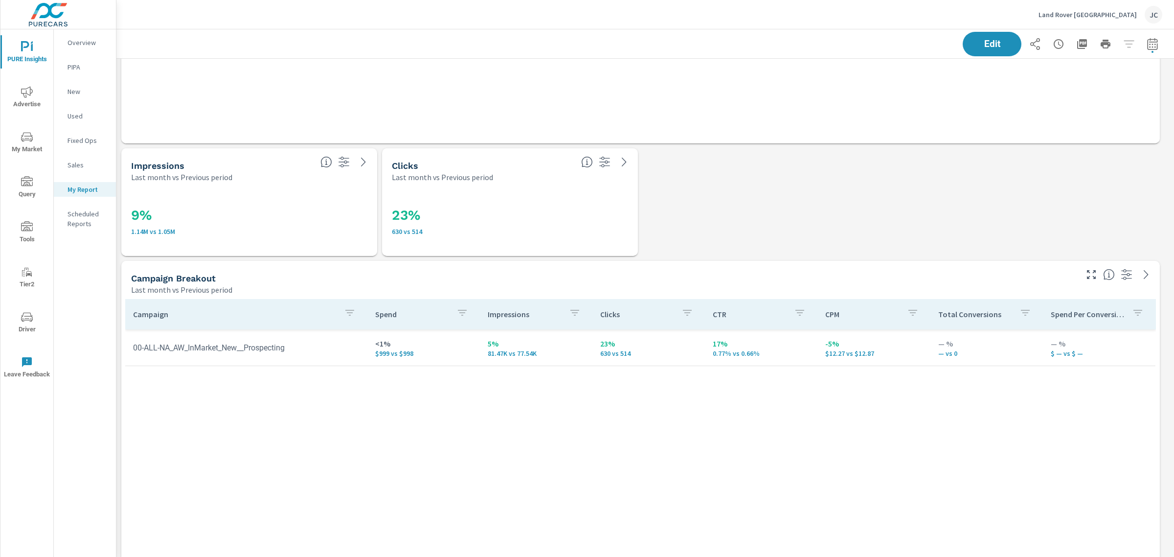
scroll to position [1135, 0]
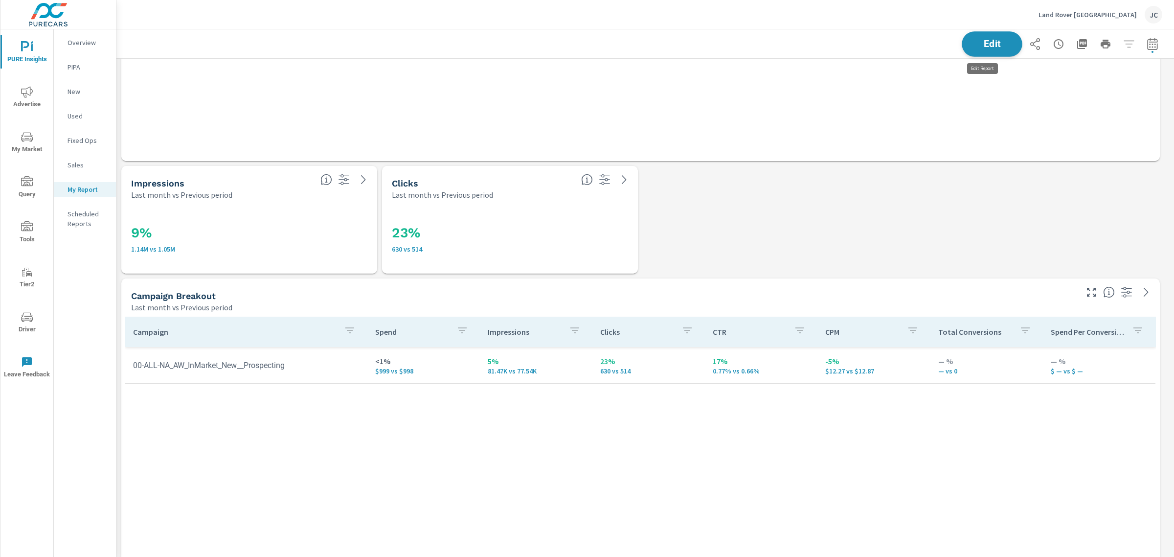
click at [972, 43] on span "Edit" at bounding box center [992, 43] width 40 height 9
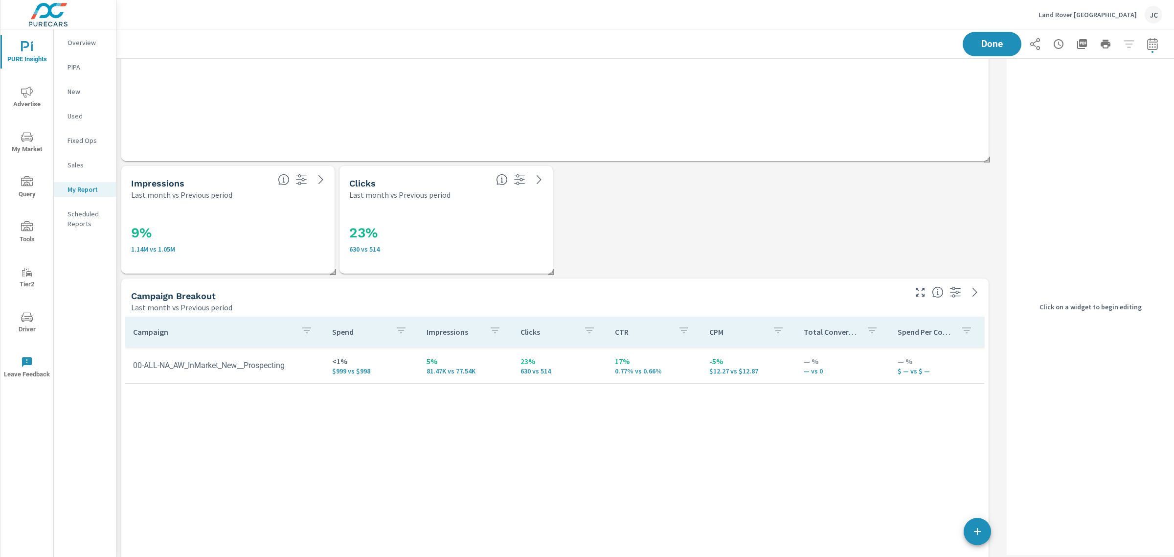
scroll to position [2386, 896]
click at [258, 219] on div "9% 1.14M vs 1.05M" at bounding box center [228, 237] width 194 height 54
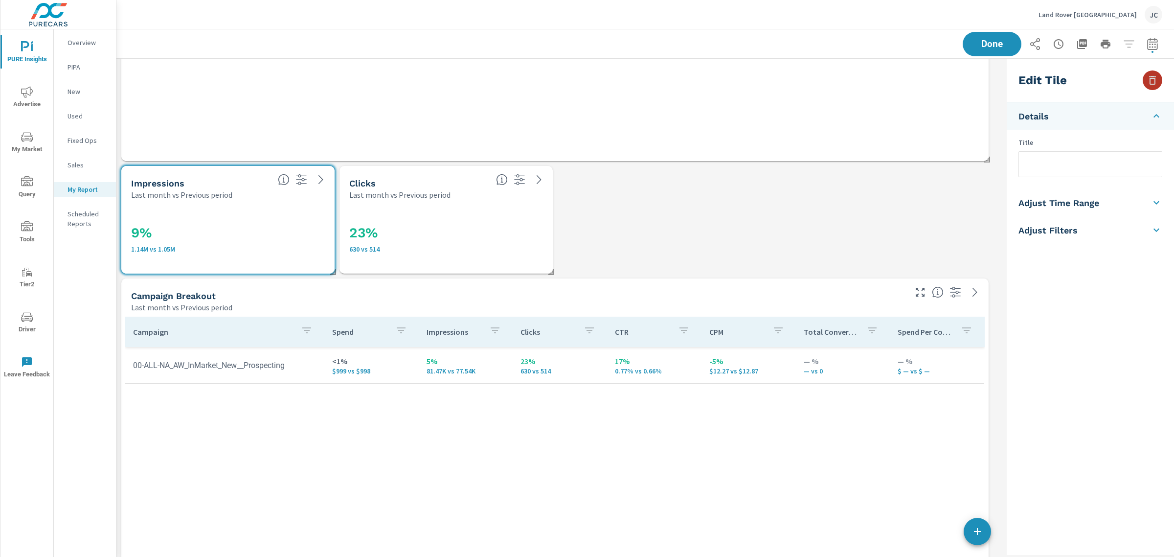
click at [1158, 78] on button "button" at bounding box center [1153, 80] width 20 height 20
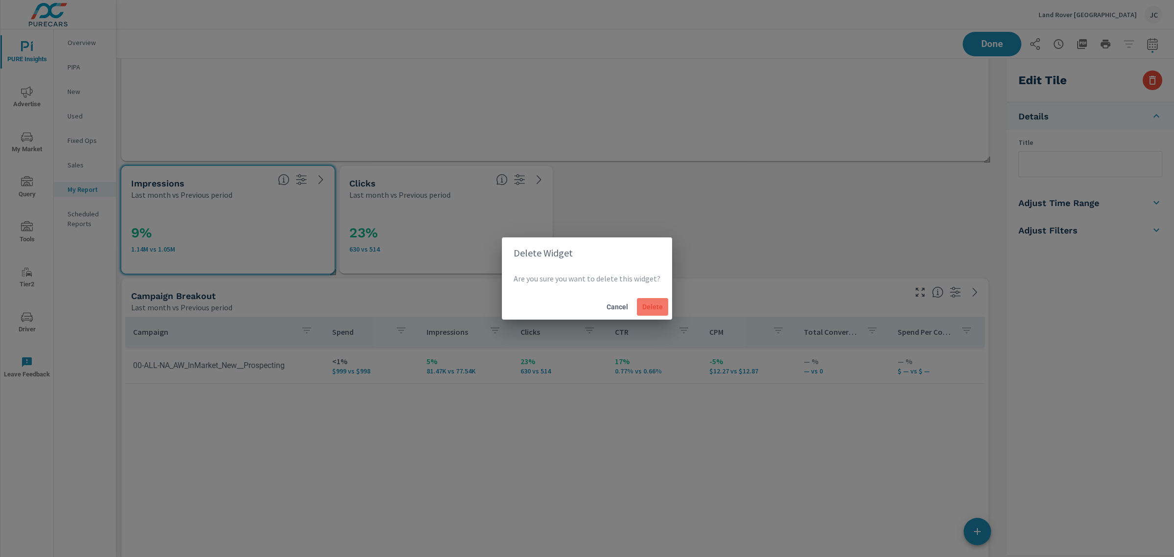
click at [658, 303] on span "Delete" at bounding box center [652, 306] width 23 height 9
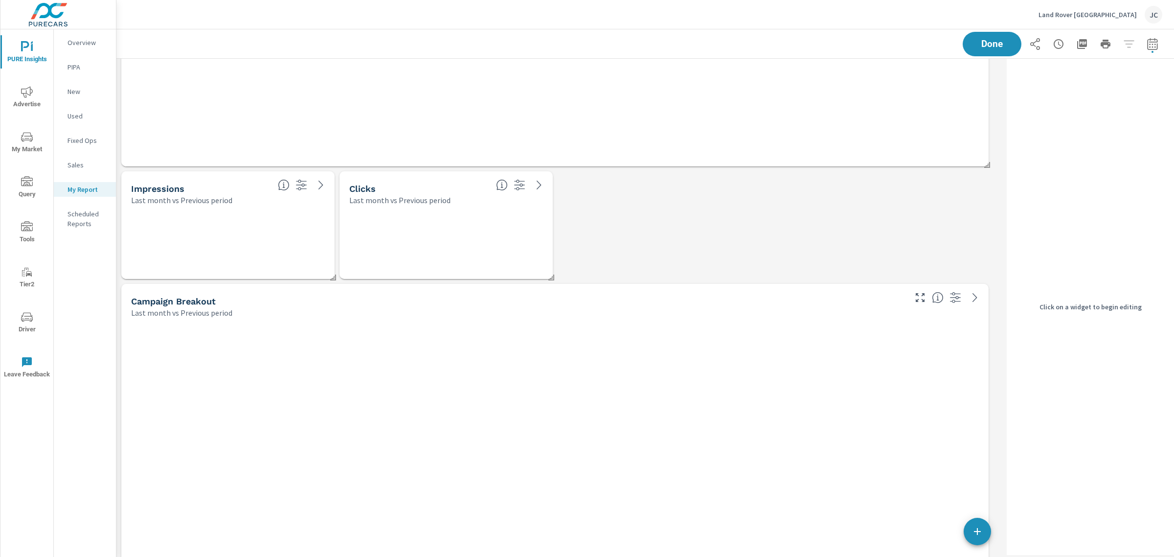
scroll to position [1573, 0]
click at [460, 236] on div at bounding box center [445, 249] width 205 height 66
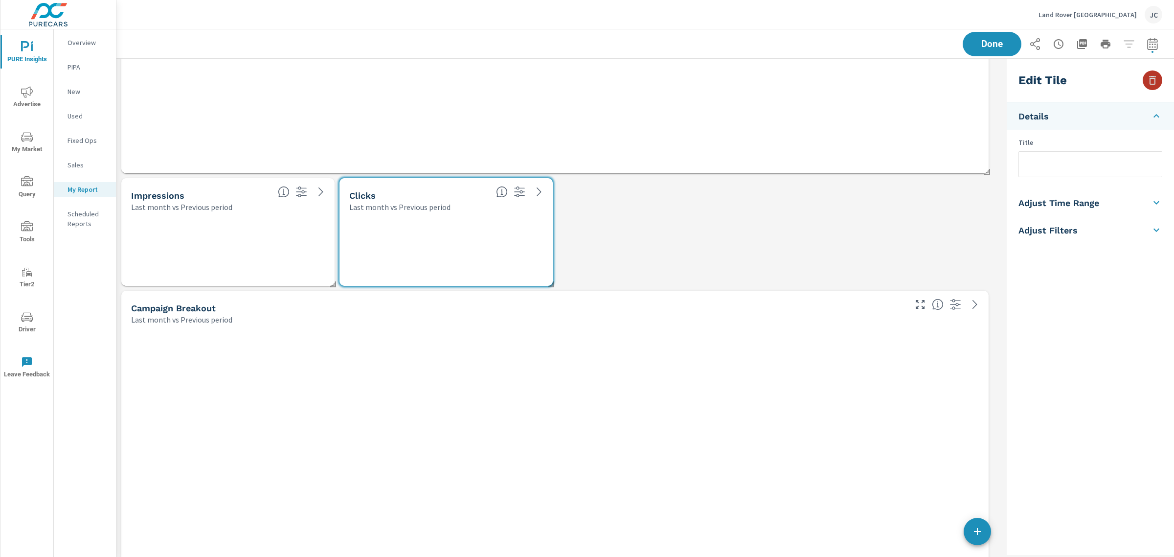
click at [1154, 76] on icon "button" at bounding box center [1152, 80] width 7 height 9
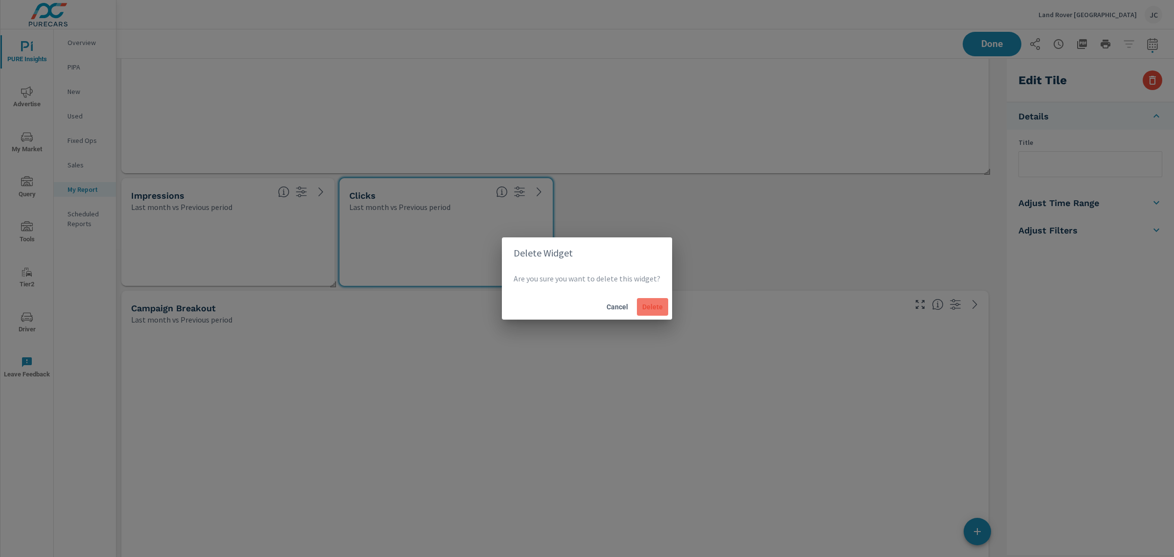
click at [653, 304] on span "Delete" at bounding box center [652, 306] width 23 height 9
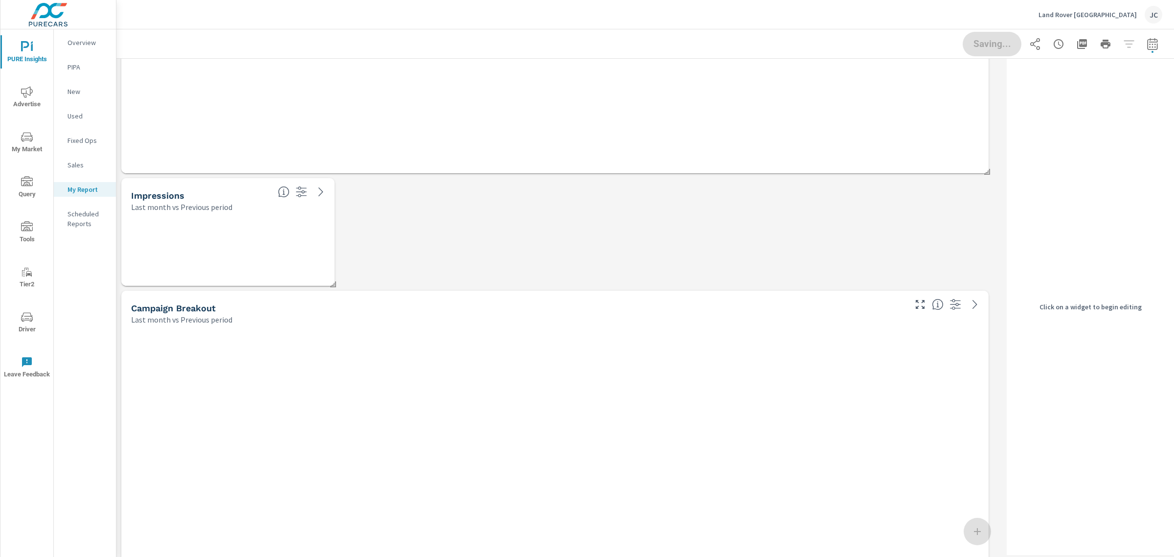
click at [246, 252] on div at bounding box center [227, 249] width 205 height 66
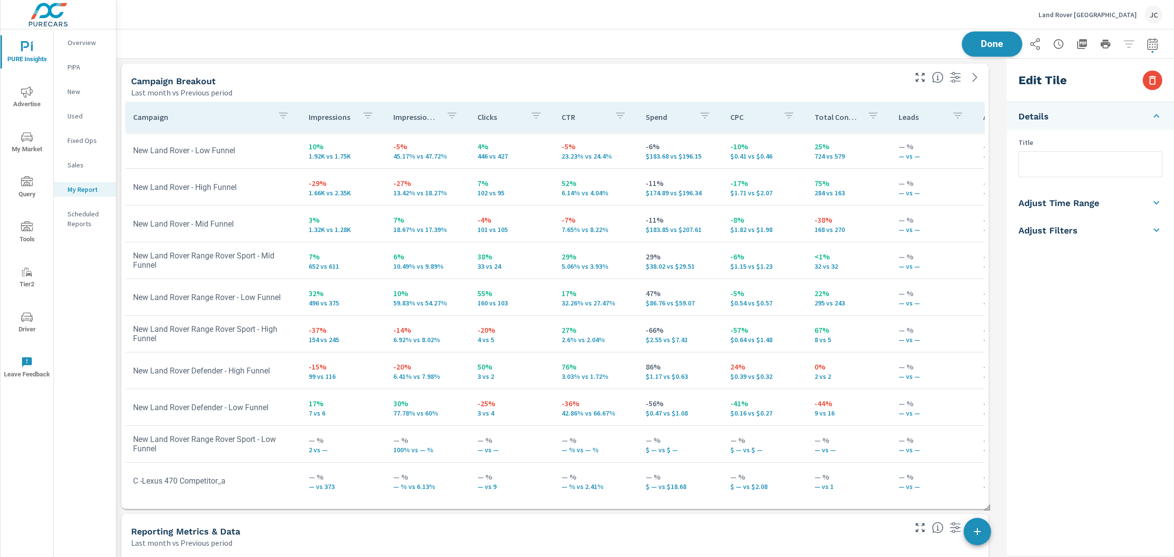
scroll to position [2274, 896]
click at [977, 42] on span "Done" at bounding box center [992, 43] width 40 height 9
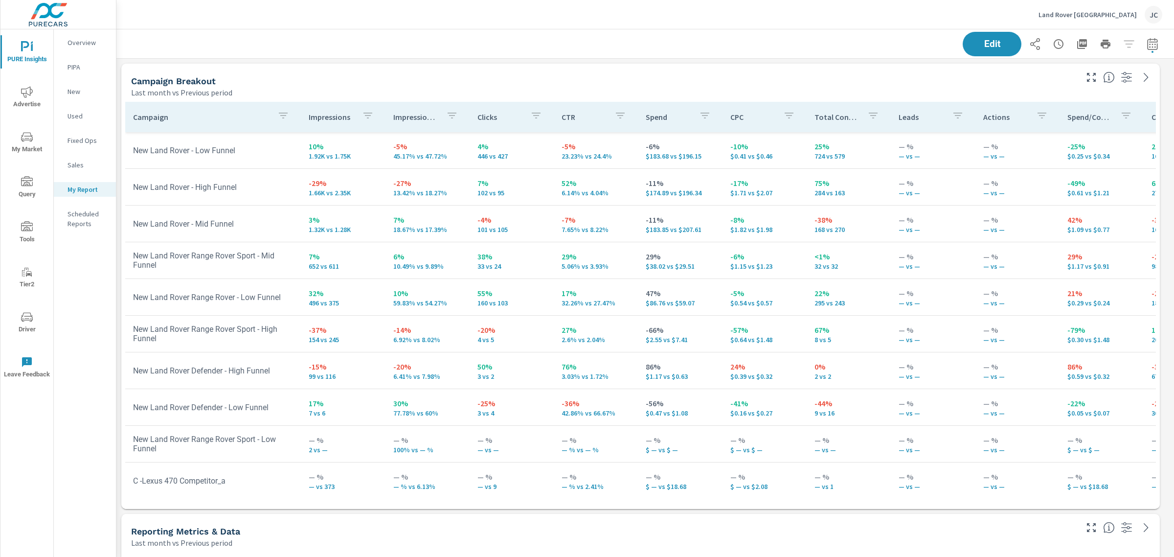
scroll to position [2274, 1067]
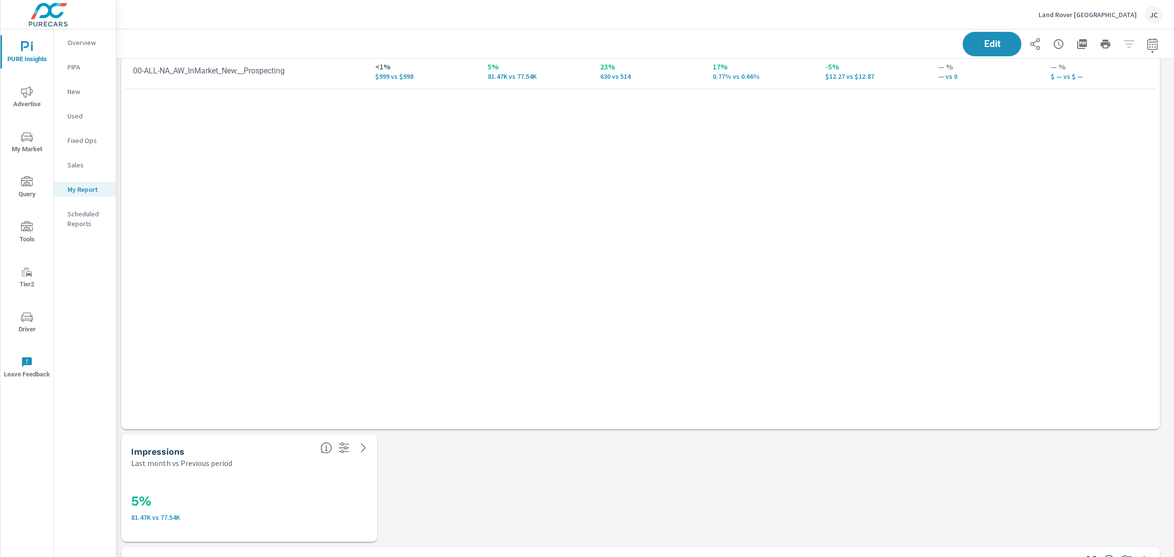
scroll to position [1453, 0]
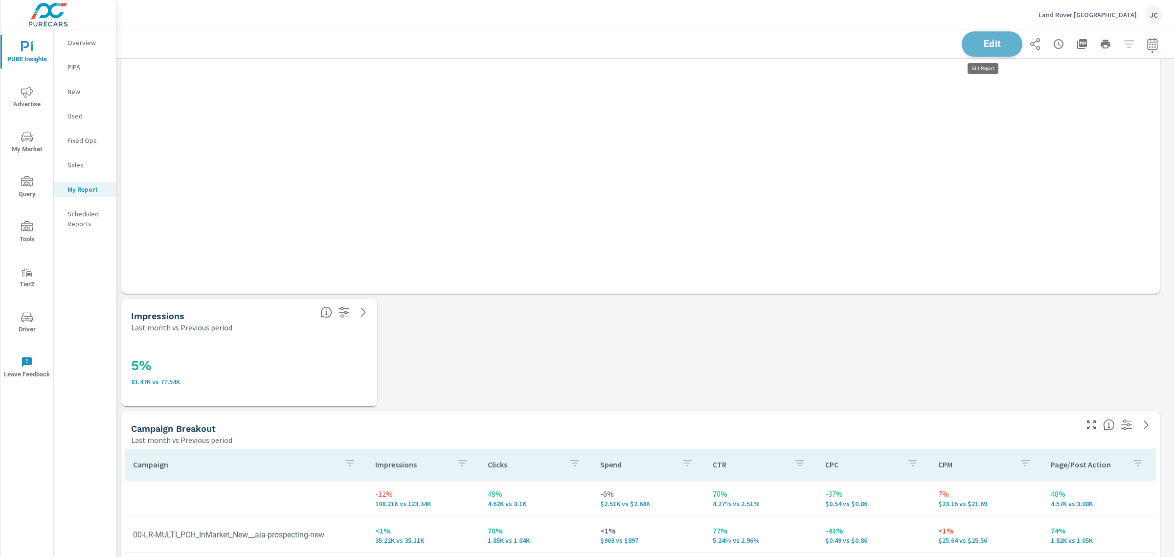
click at [985, 48] on span "Edit" at bounding box center [992, 43] width 40 height 9
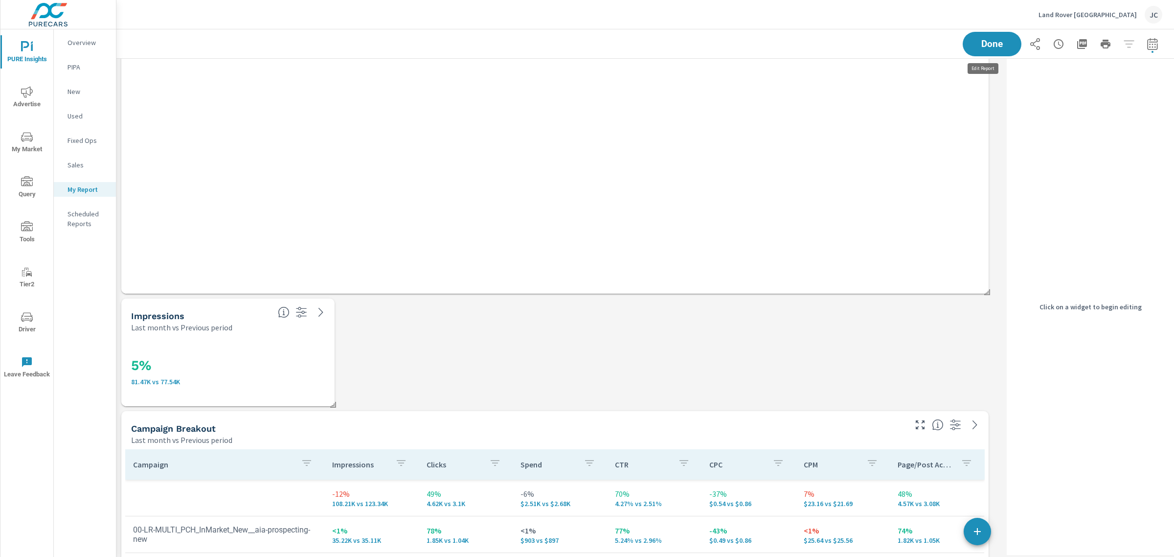
scroll to position [2274, 896]
click at [269, 340] on div "5% 81.47K vs 77.54K" at bounding box center [227, 370] width 205 height 66
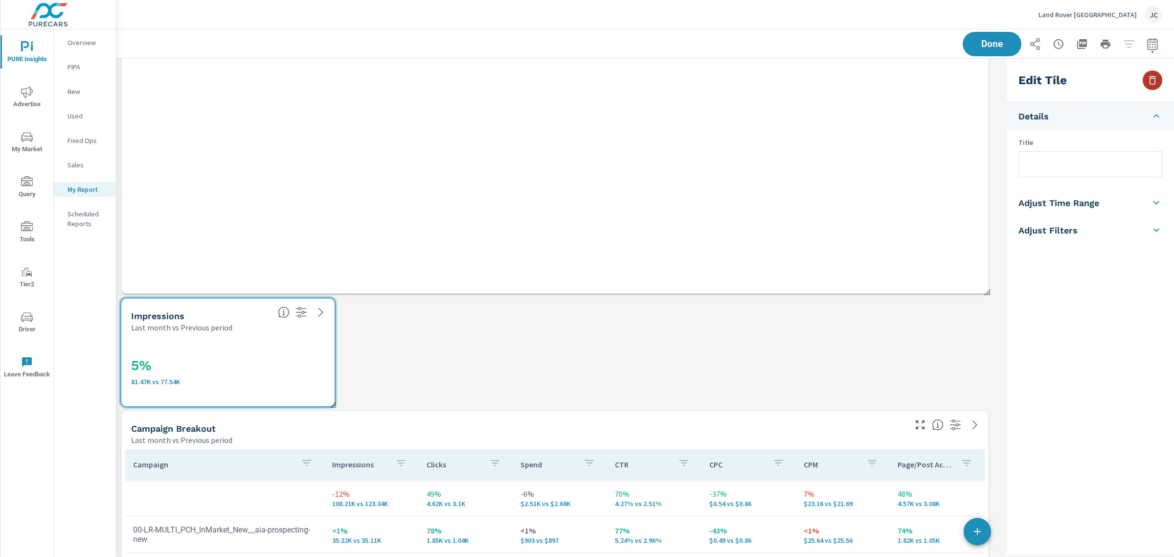
click at [1143, 77] on button "button" at bounding box center [1153, 80] width 20 height 20
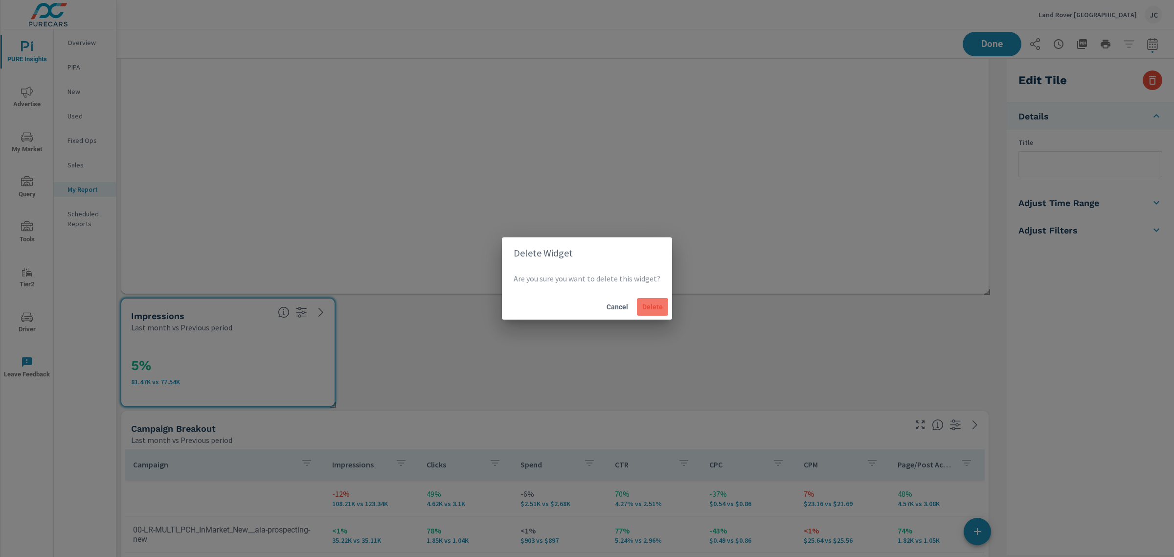
click at [661, 307] on span "Delete" at bounding box center [652, 306] width 23 height 9
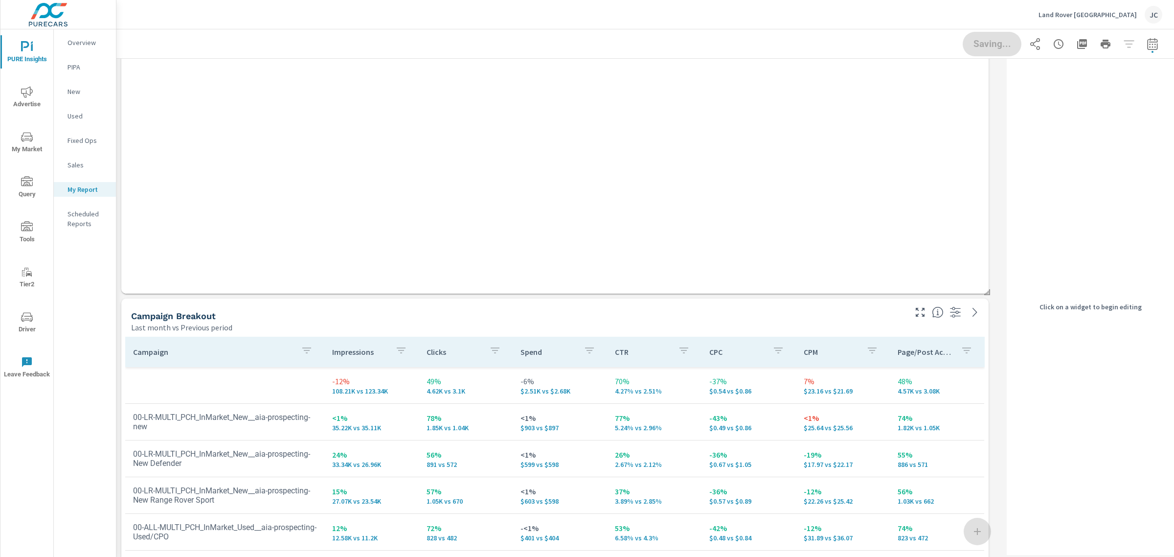
scroll to position [0, 0]
click at [992, 46] on span "Done" at bounding box center [992, 43] width 40 height 9
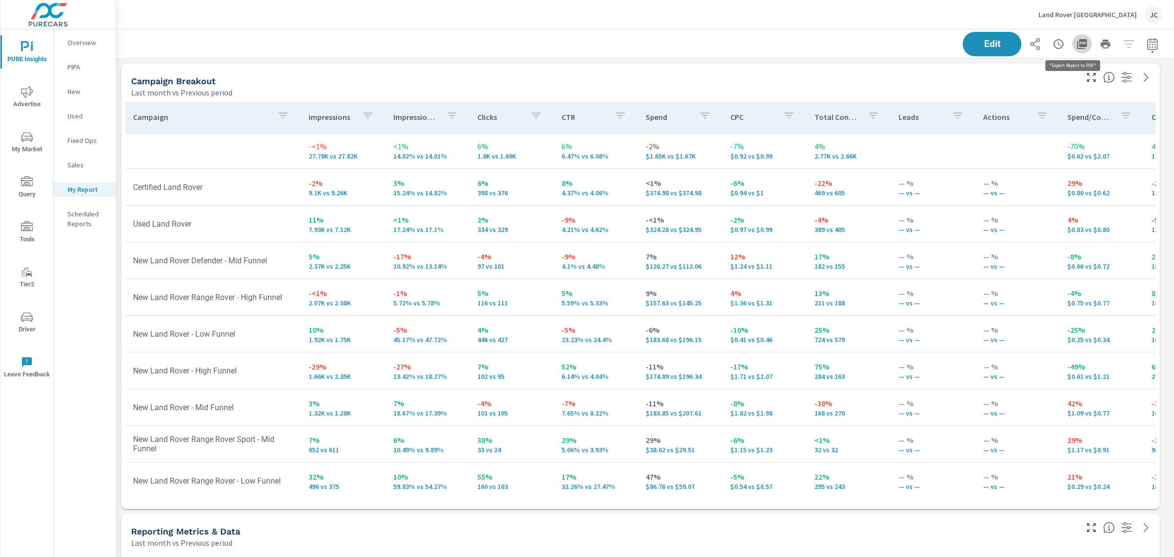
click at [1077, 41] on icon "button" at bounding box center [1082, 44] width 10 height 10
click at [24, 54] on span "PURE Insights" at bounding box center [26, 53] width 47 height 24
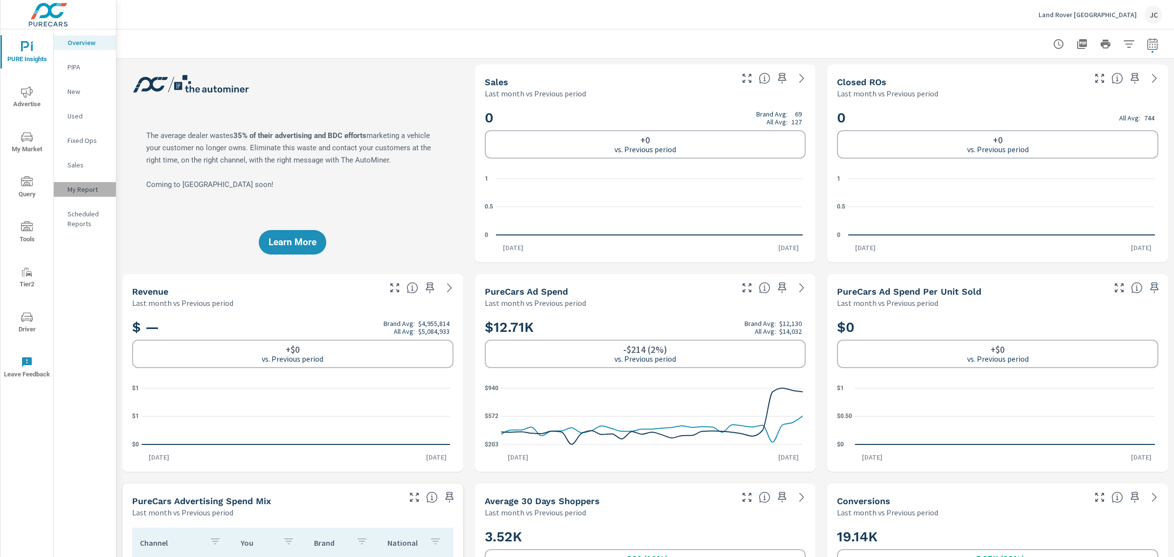
click at [74, 191] on p "My Report" at bounding box center [88, 189] width 41 height 10
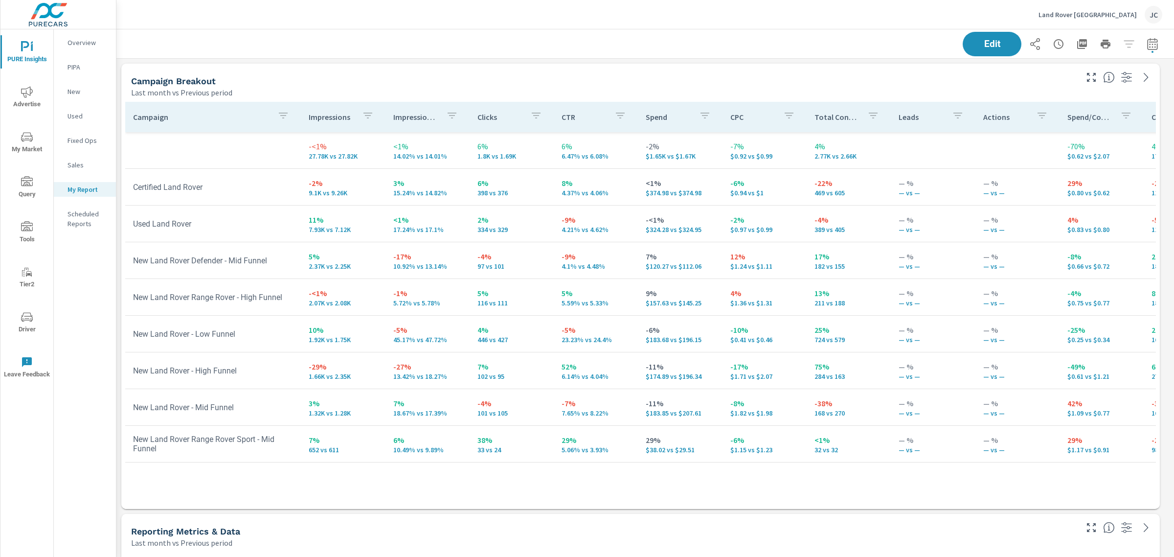
scroll to position [2161, 1067]
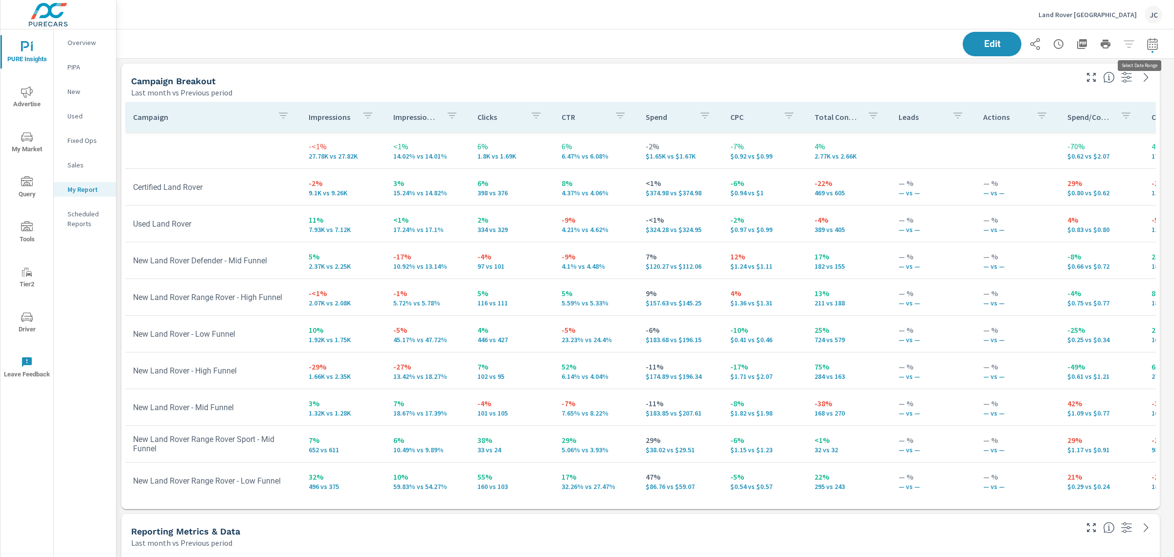
click at [1147, 43] on icon "button" at bounding box center [1153, 44] width 12 height 12
select select "Last month"
select select "Previous period"
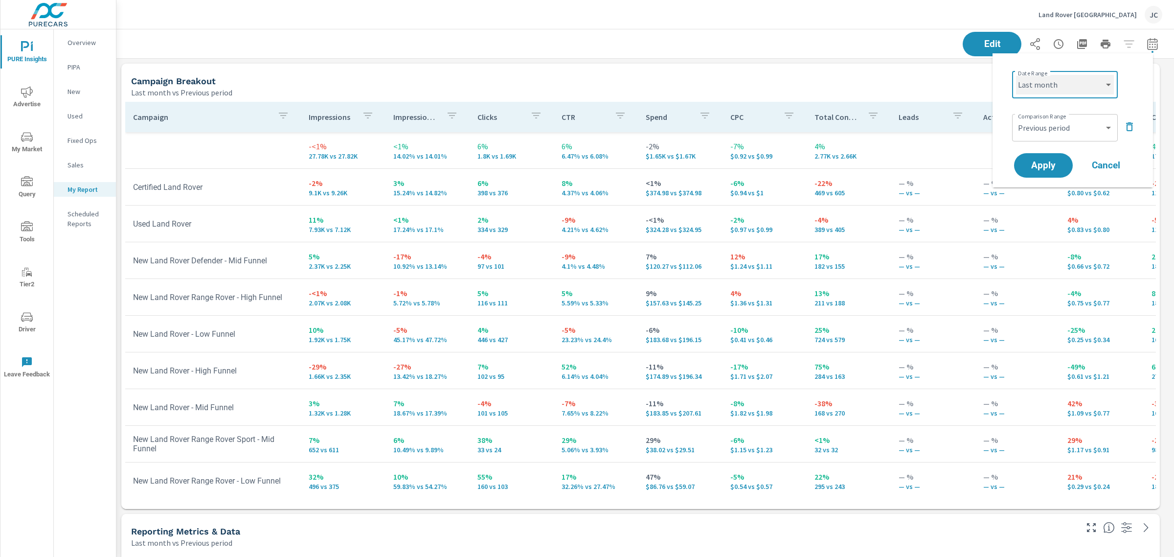
click at [1109, 91] on select "Custom Yesterday Last week Last 7 days Last 14 days Last 30 days Last 45 days L…" at bounding box center [1065, 85] width 98 height 20
click at [1016, 75] on select "Custom Yesterday Last week Last 7 days Last 14 days Last 30 days Last 45 days L…" at bounding box center [1065, 85] width 98 height 20
select select "Last 30 days"
click at [1046, 157] on button "Apply" at bounding box center [1043, 165] width 61 height 25
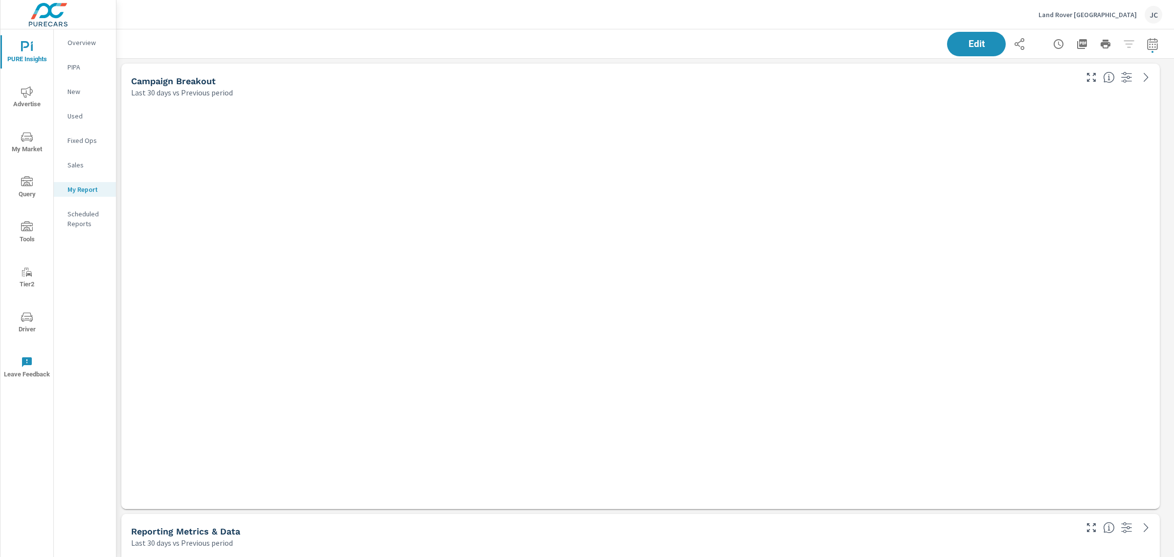
scroll to position [2161, 1067]
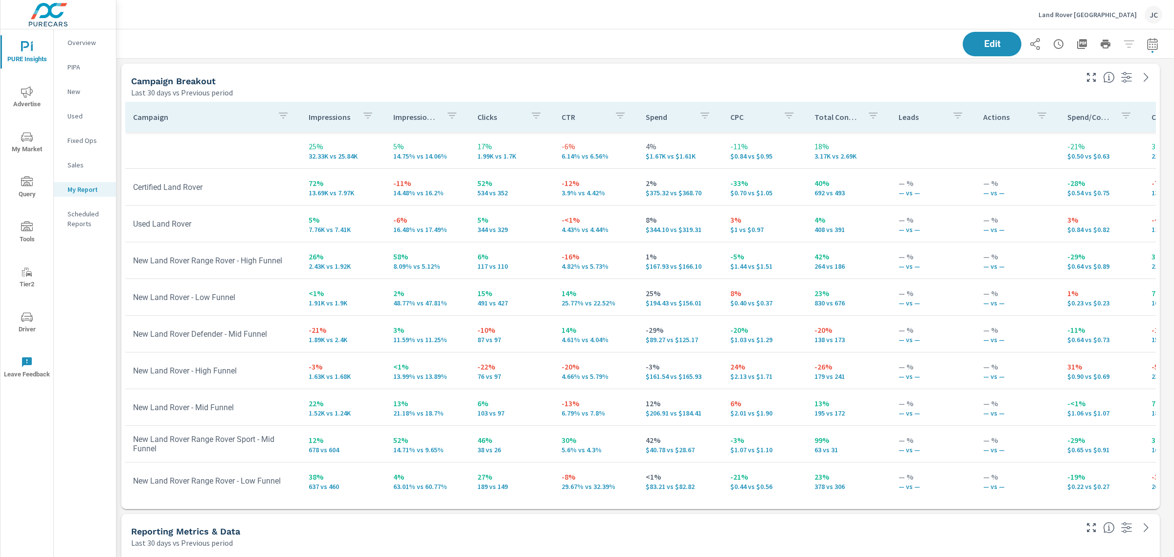
click at [23, 93] on icon "nav menu" at bounding box center [27, 92] width 12 height 12
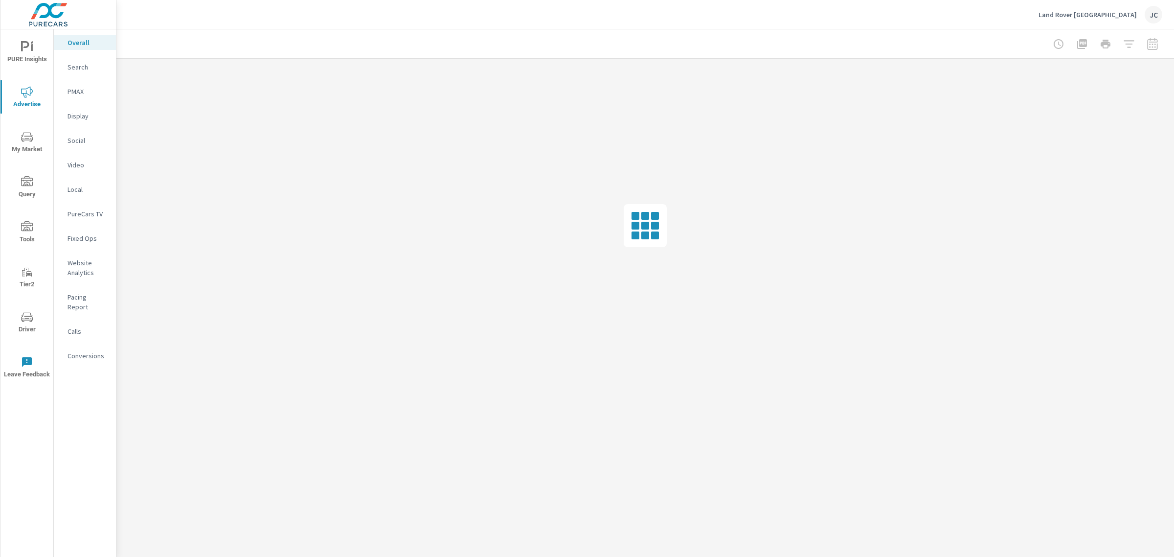
click at [81, 64] on p "Search" at bounding box center [88, 67] width 41 height 10
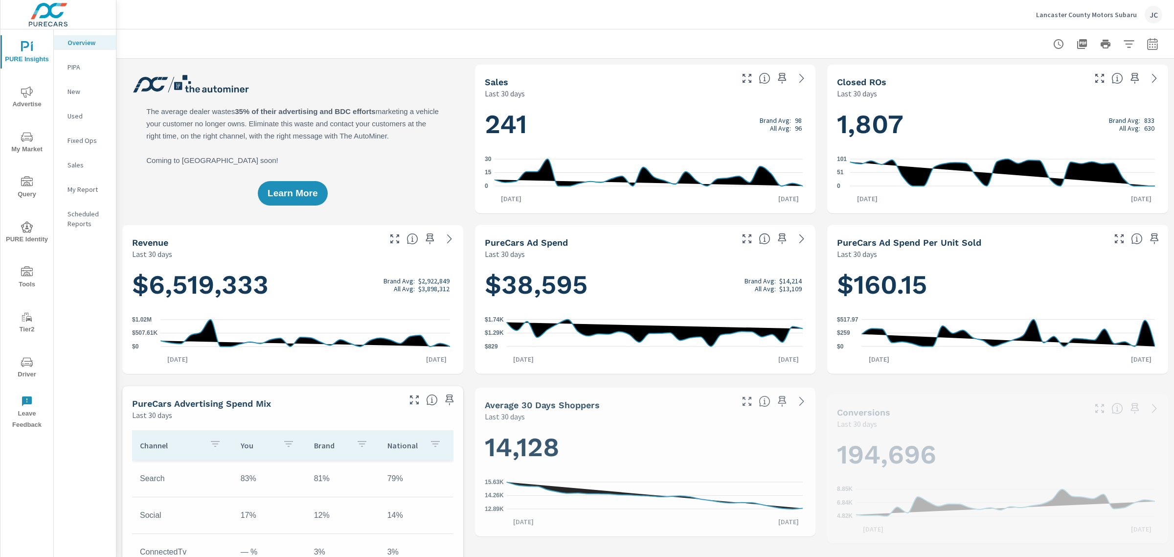
scroll to position [404, 0]
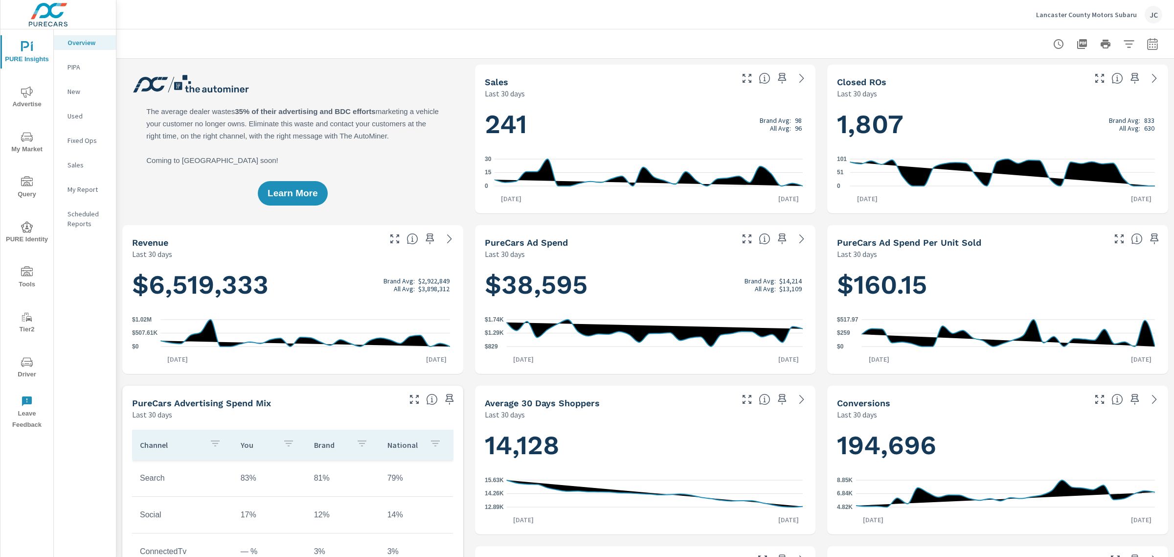
click at [1106, 12] on p "Lancaster County Motors Subaru" at bounding box center [1086, 14] width 101 height 9
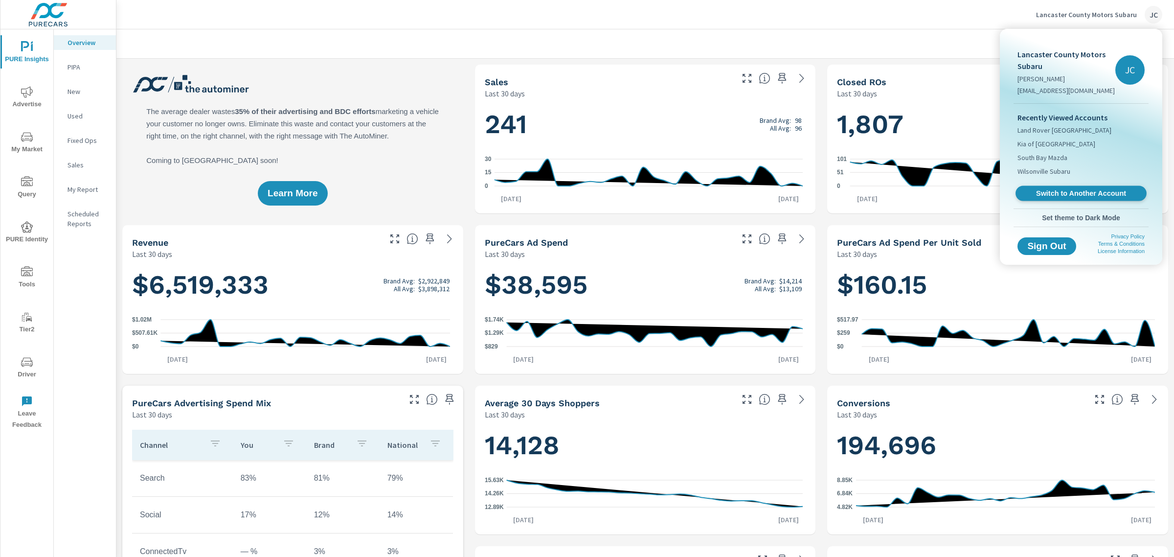
click at [1091, 192] on span "Switch to Another Account" at bounding box center [1081, 193] width 120 height 9
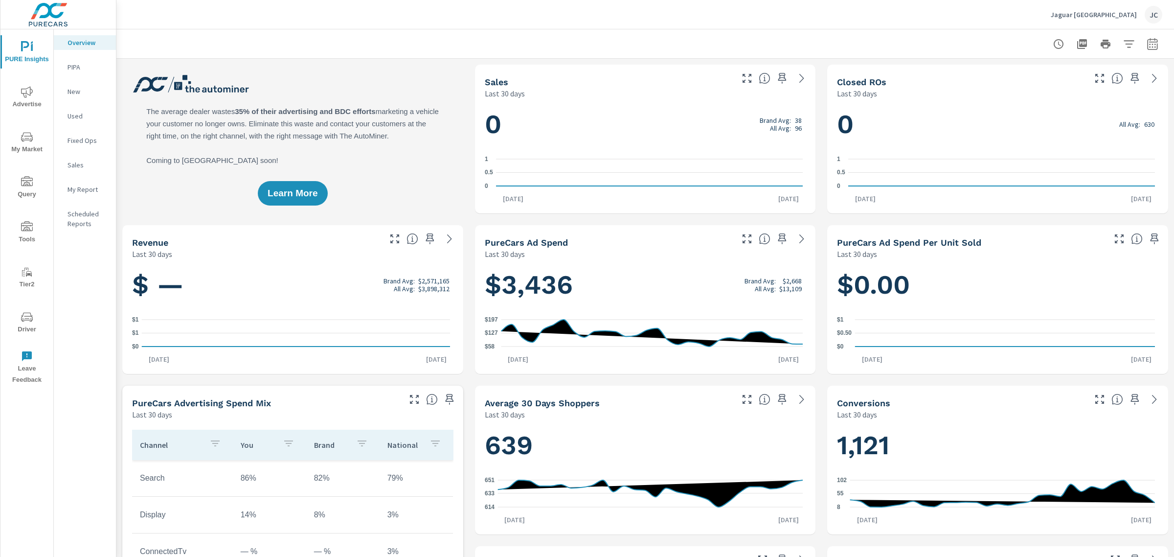
click at [20, 87] on span "Advertise" at bounding box center [26, 98] width 47 height 24
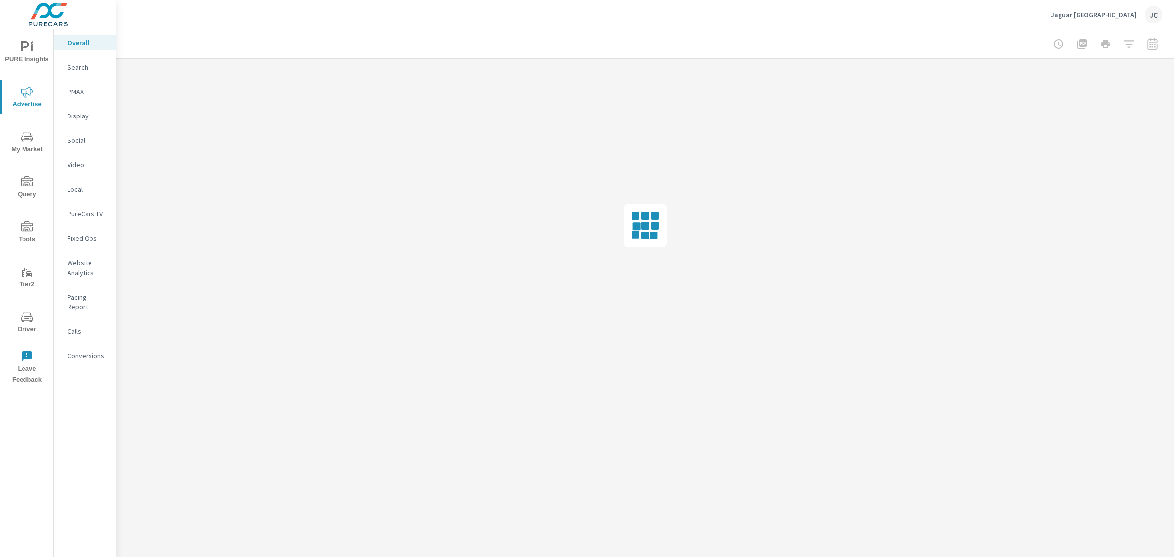
click at [87, 65] on p "Search" at bounding box center [88, 67] width 41 height 10
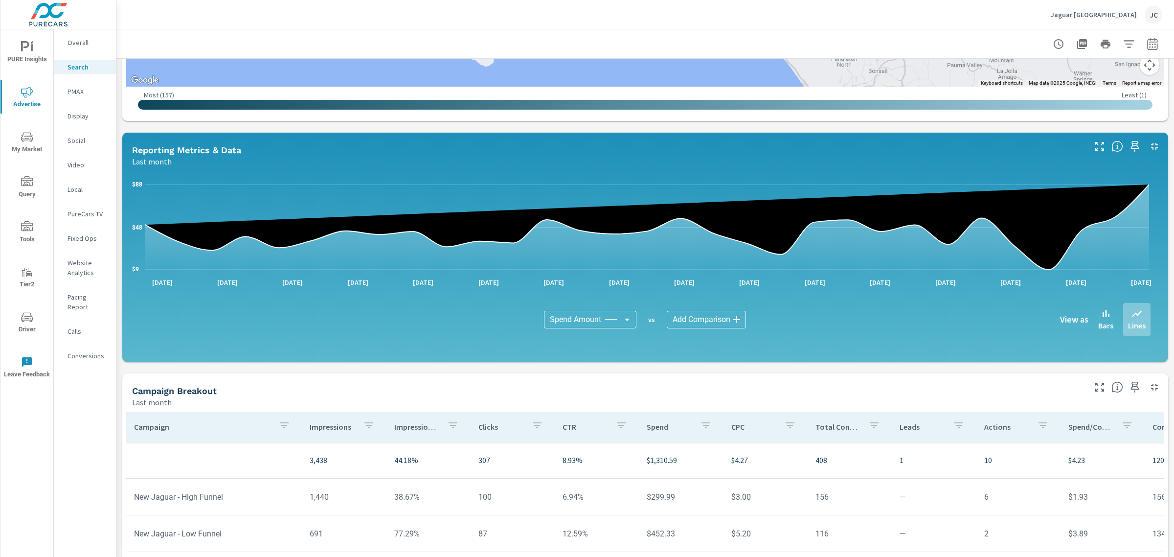
scroll to position [544, 0]
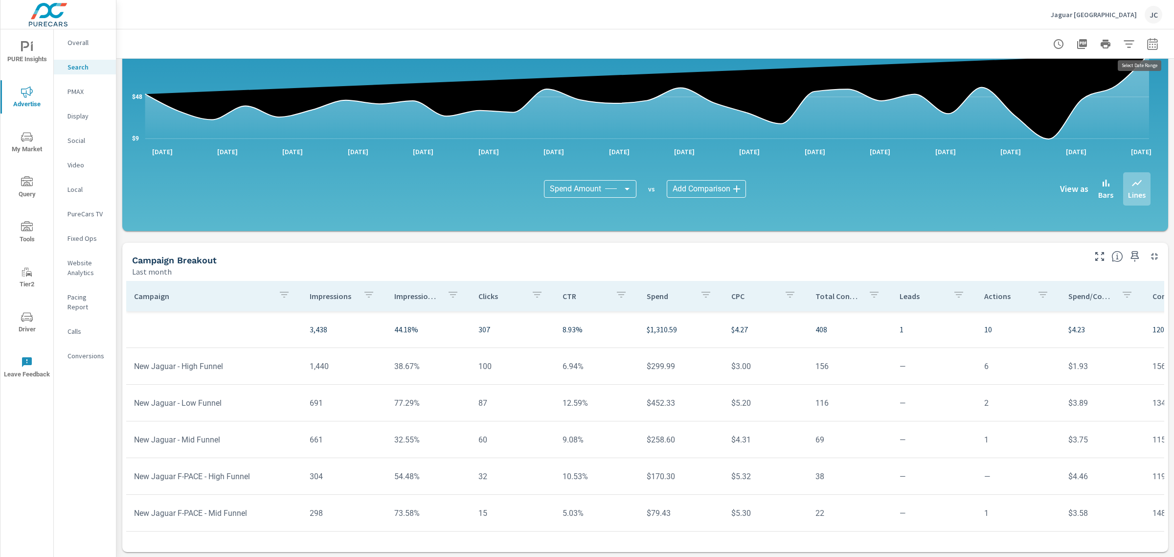
click at [1148, 40] on icon "button" at bounding box center [1152, 44] width 10 height 12
select select "Last month"
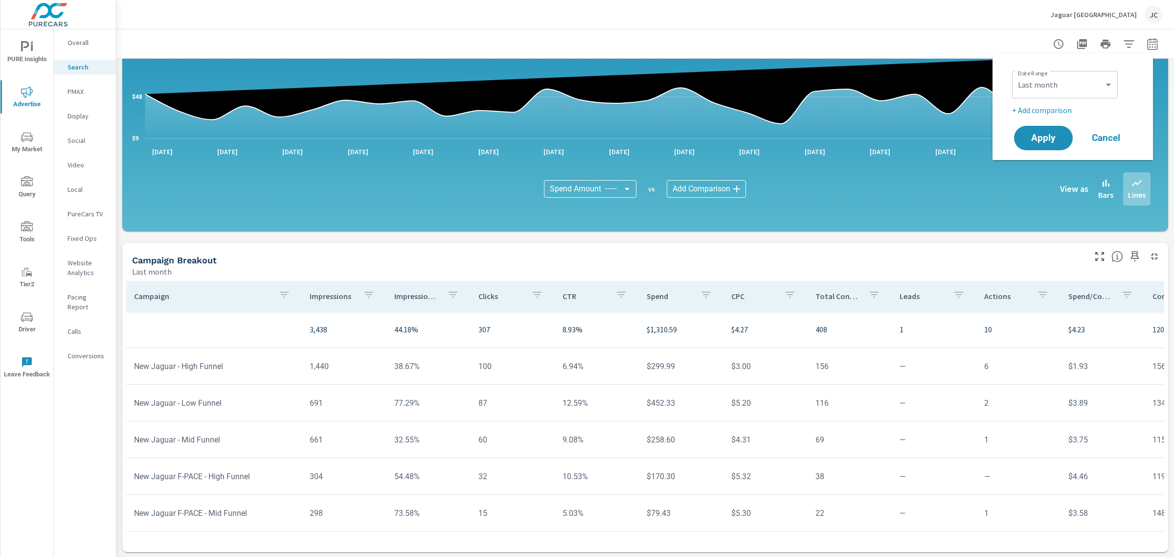
click at [1033, 107] on p "+ Add comparison" at bounding box center [1074, 110] width 125 height 12
select select "Previous period"
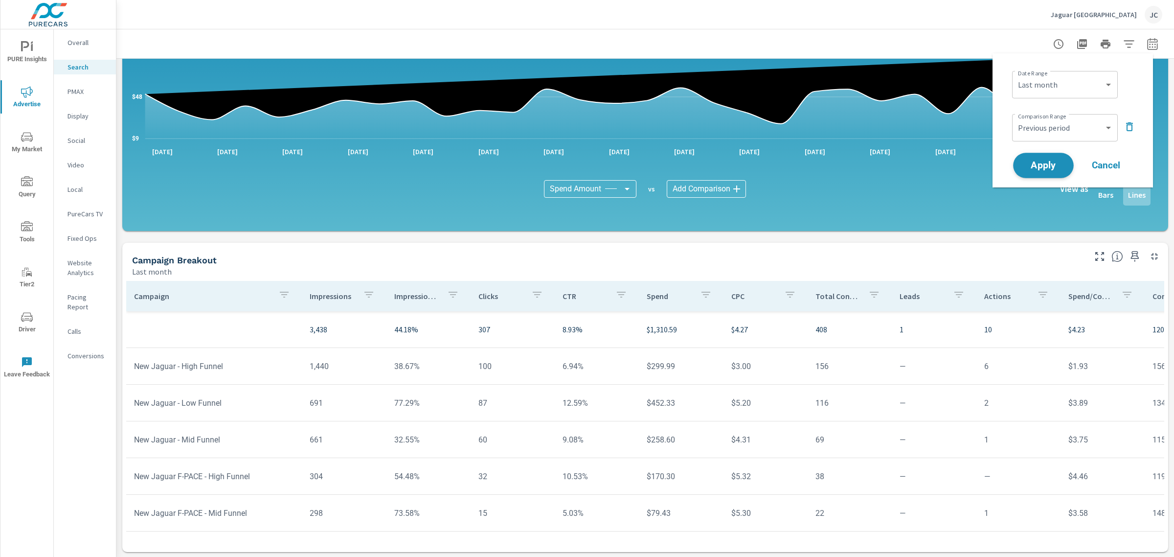
click at [1040, 165] on span "Apply" at bounding box center [1043, 165] width 40 height 9
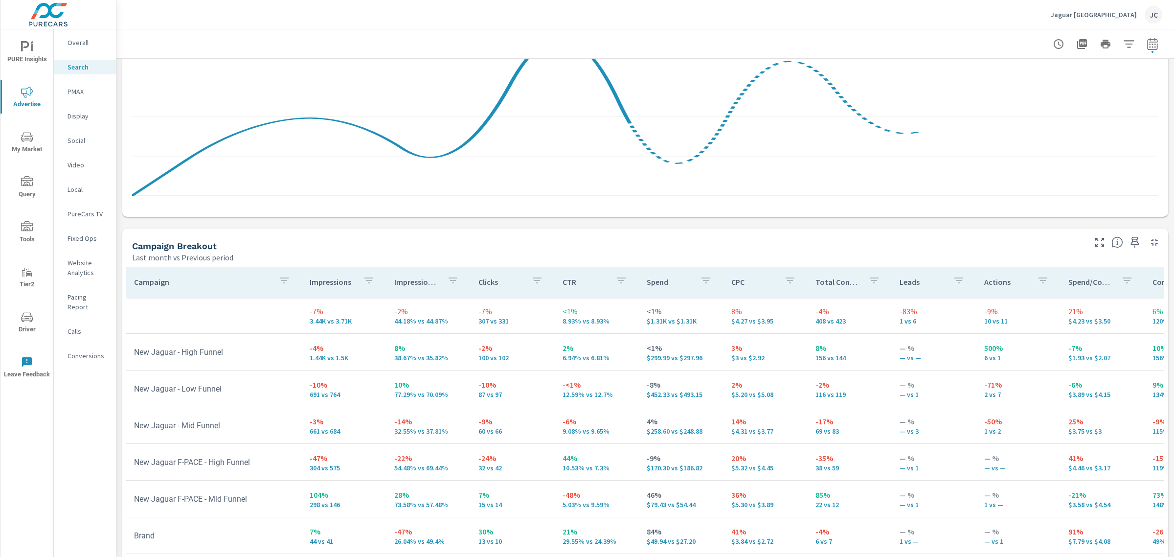
scroll to position [862, 0]
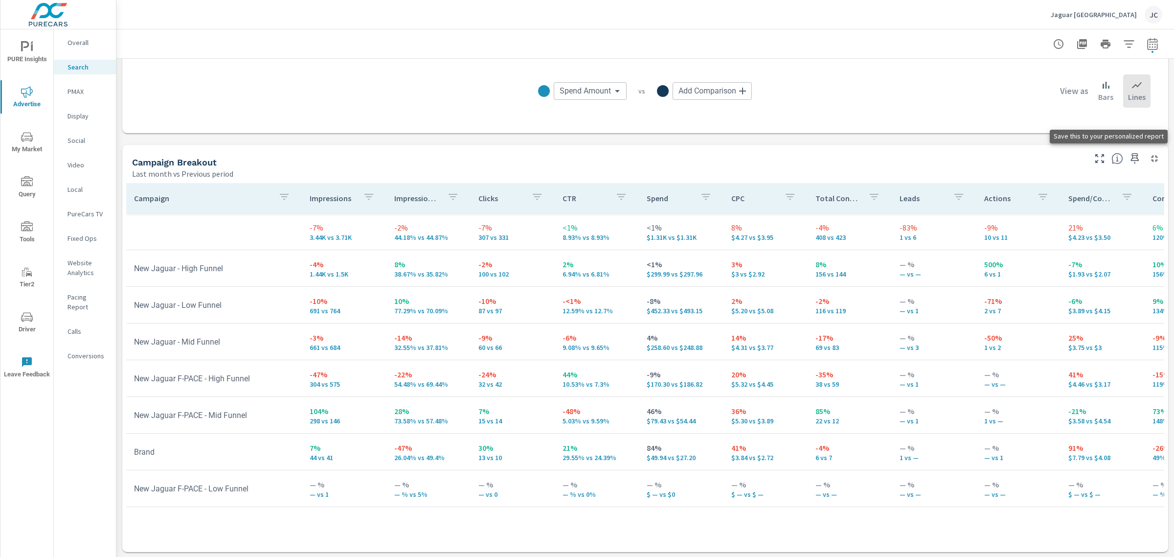
click at [1129, 156] on icon "button" at bounding box center [1135, 159] width 12 height 12
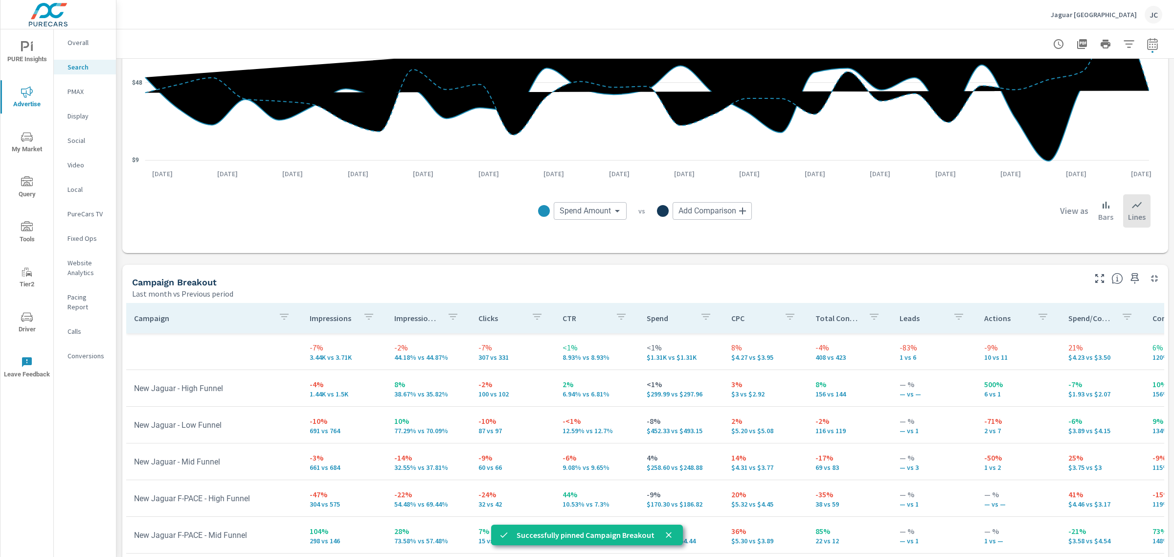
scroll to position [740, 0]
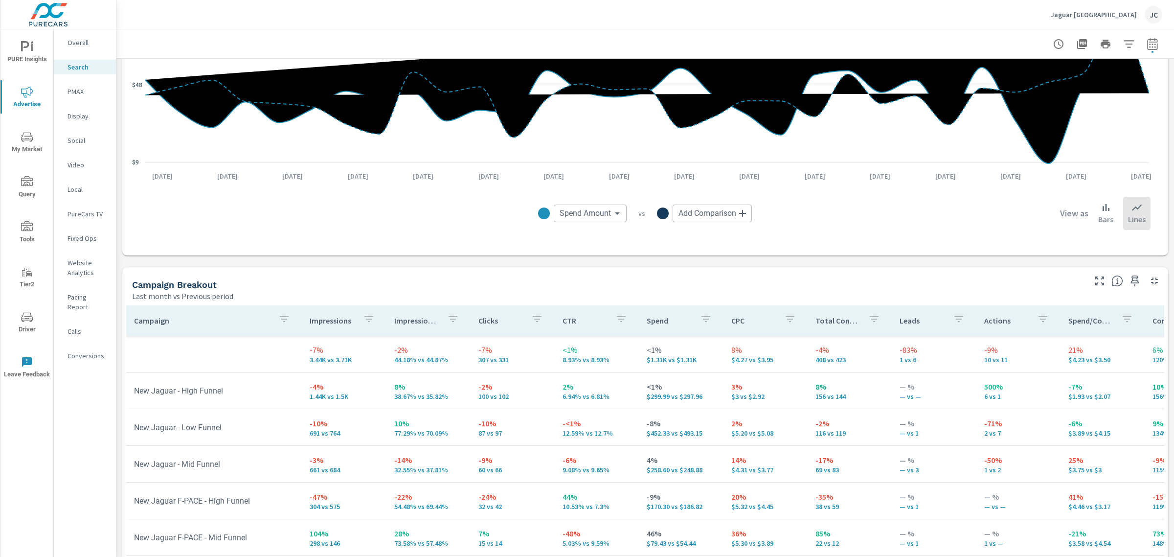
click at [612, 211] on body "PURE Insights Advertise My Market Query Tools Tier2 Driver Leave Feedback Overa…" at bounding box center [587, 278] width 1174 height 557
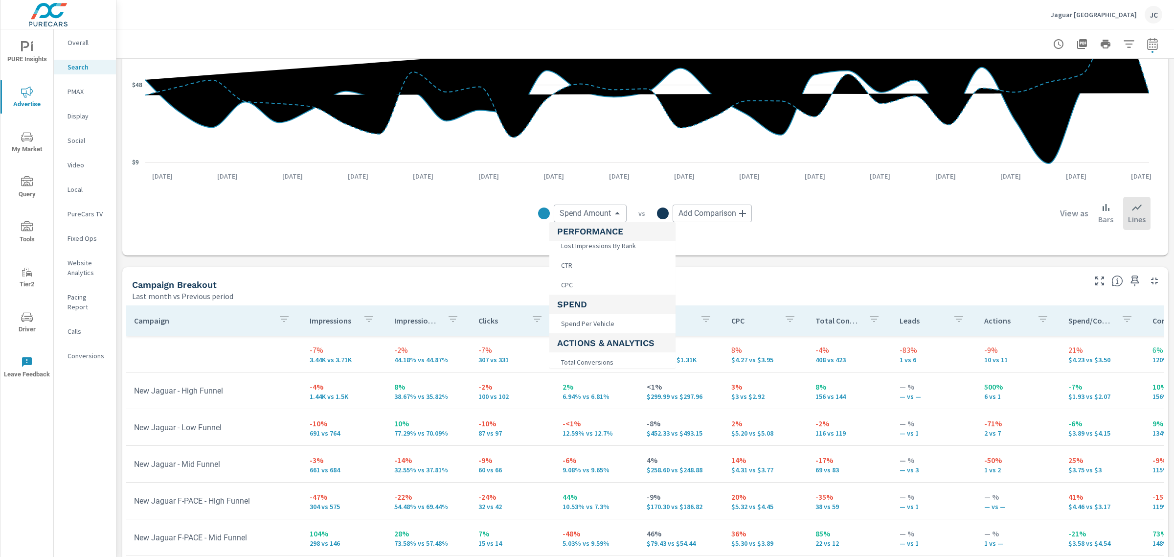
scroll to position [183, 0]
click at [583, 316] on li "Leads" at bounding box center [612, 321] width 126 height 20
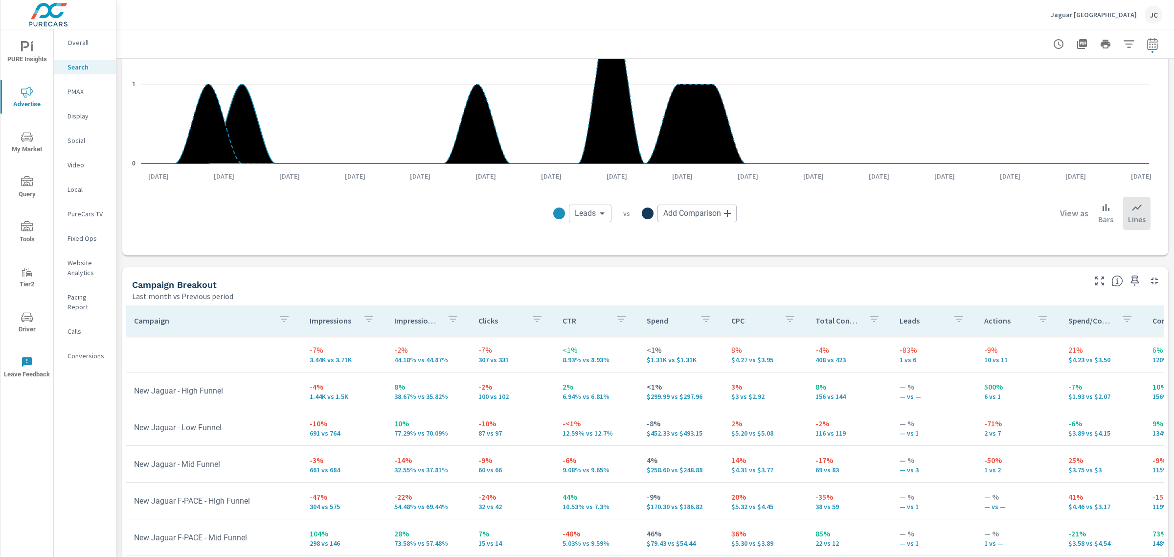
click at [601, 211] on body "PURE Insights Advertise My Market Query Tools Tier2 Driver Leave Feedback Overa…" at bounding box center [587, 278] width 1174 height 557
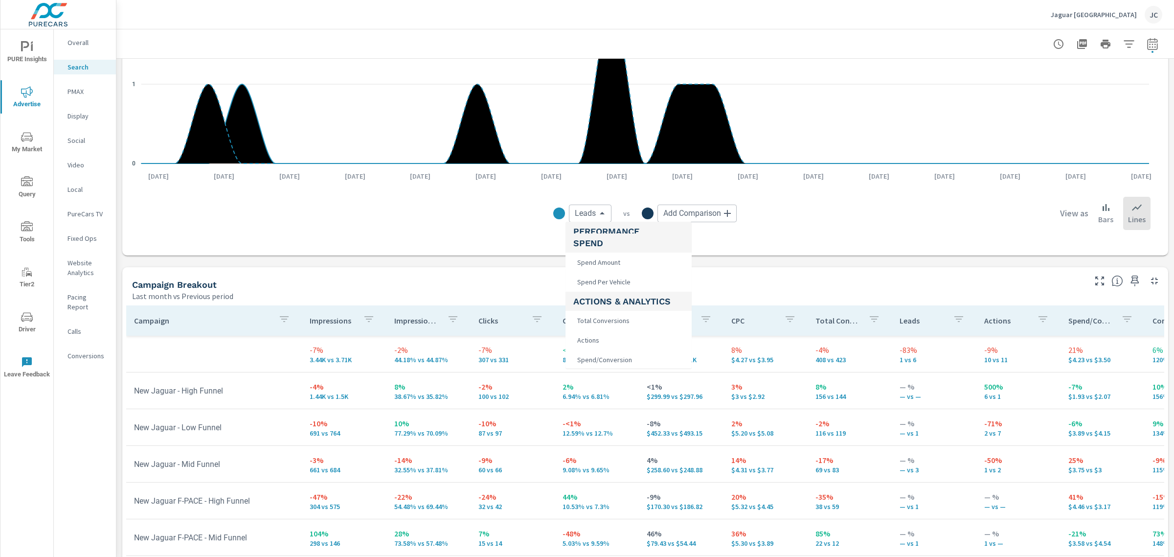
scroll to position [245, 0]
click at [632, 257] on li "Total Conversions" at bounding box center [629, 259] width 126 height 20
type input "Total Conversions"
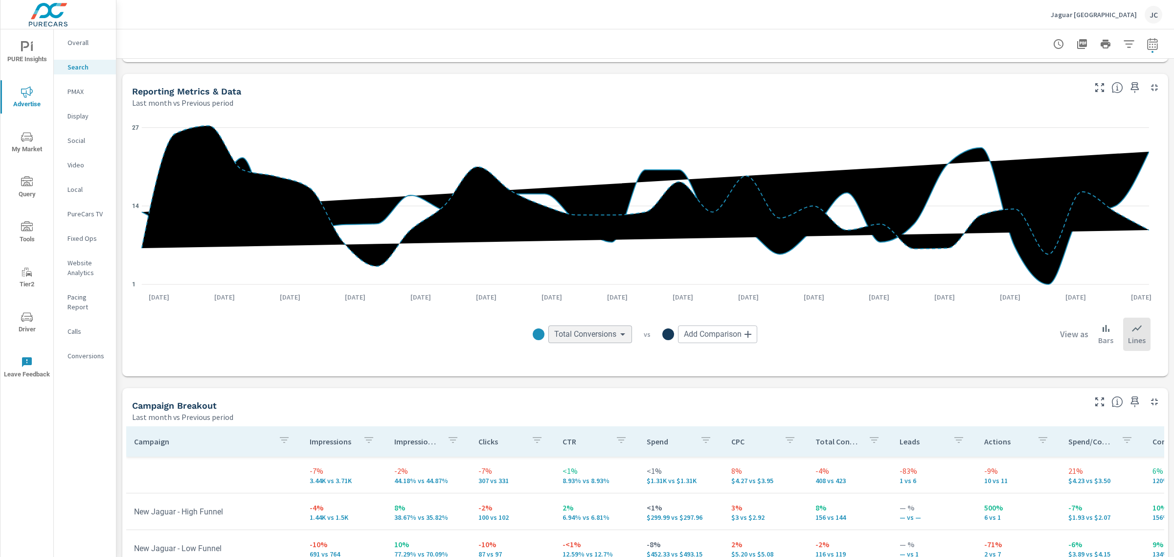
scroll to position [617, 0]
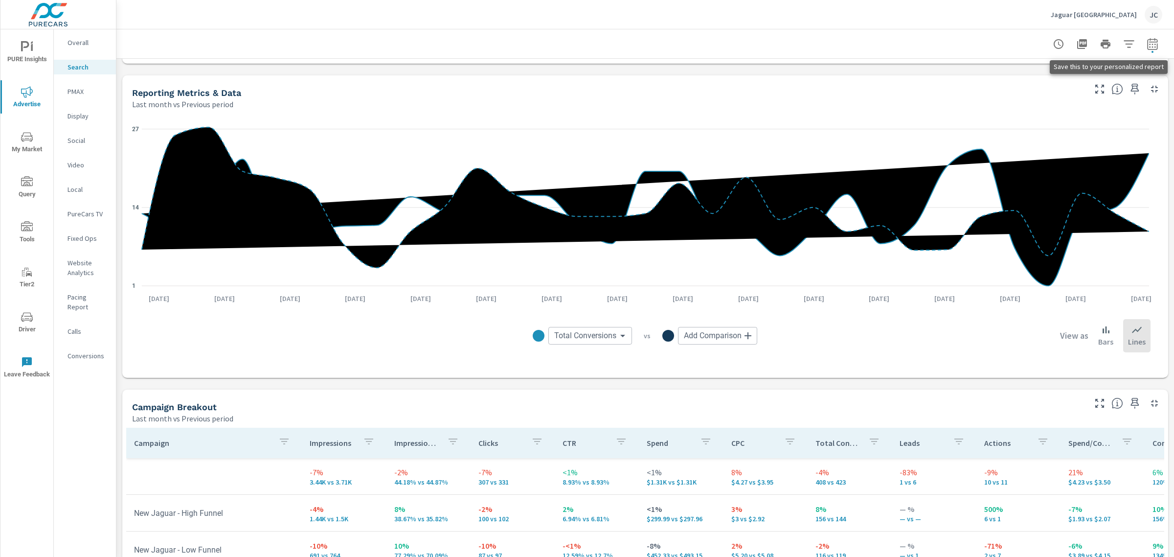
click at [1129, 89] on icon "button" at bounding box center [1135, 89] width 12 height 12
click at [87, 94] on p "PMAX" at bounding box center [88, 92] width 41 height 10
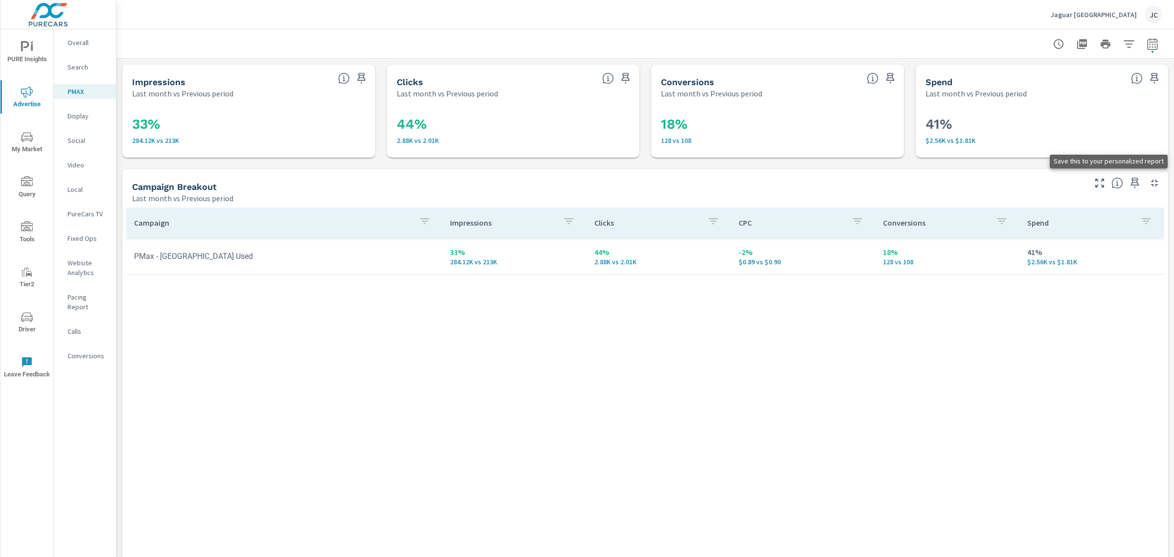
click at [1129, 183] on icon "button" at bounding box center [1135, 183] width 12 height 12
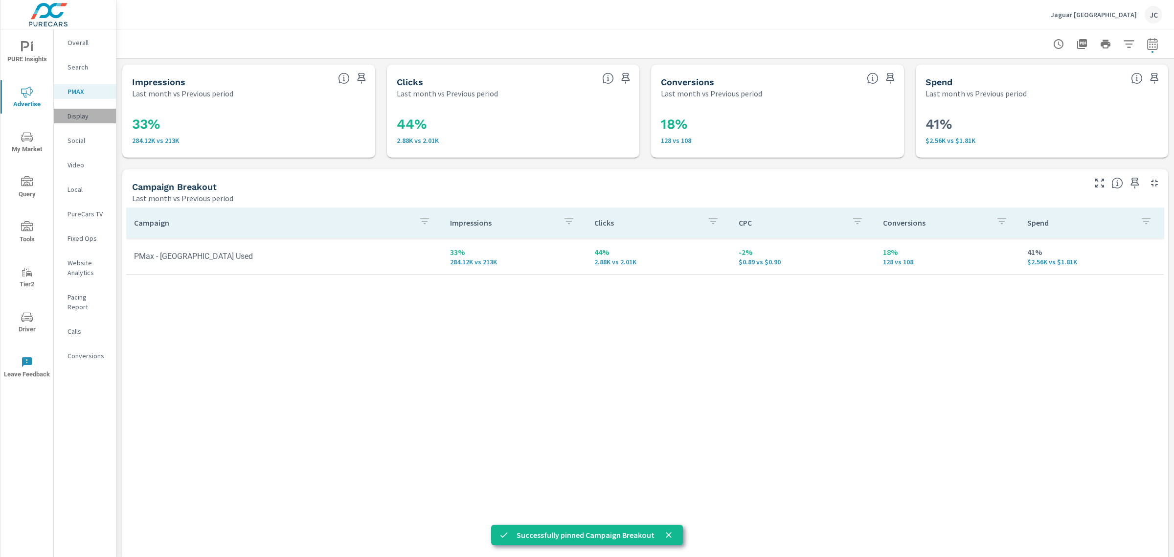
click at [66, 119] on div "Display" at bounding box center [85, 116] width 62 height 15
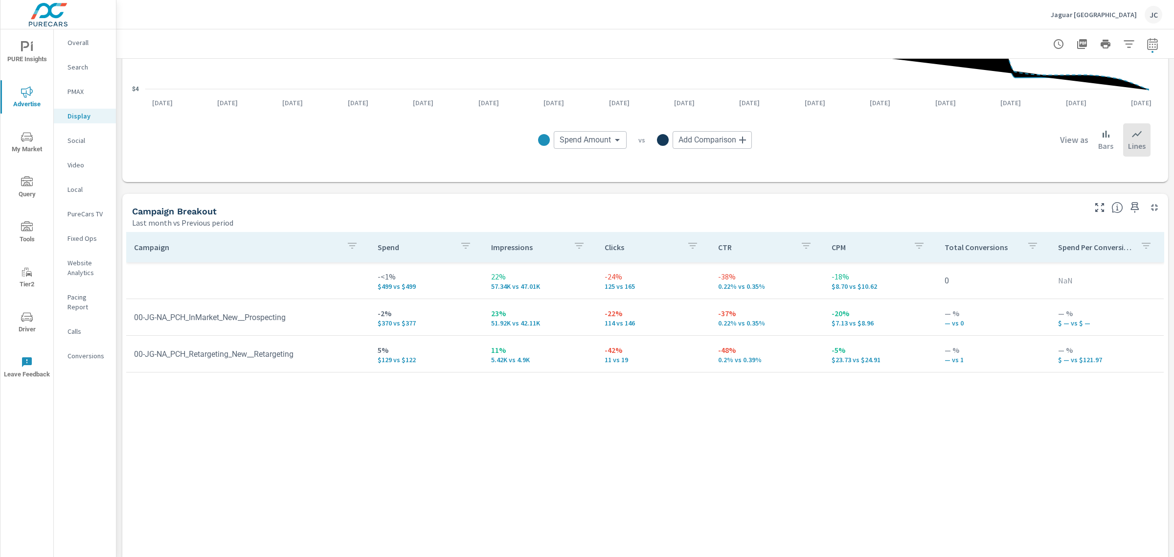
scroll to position [339, 0]
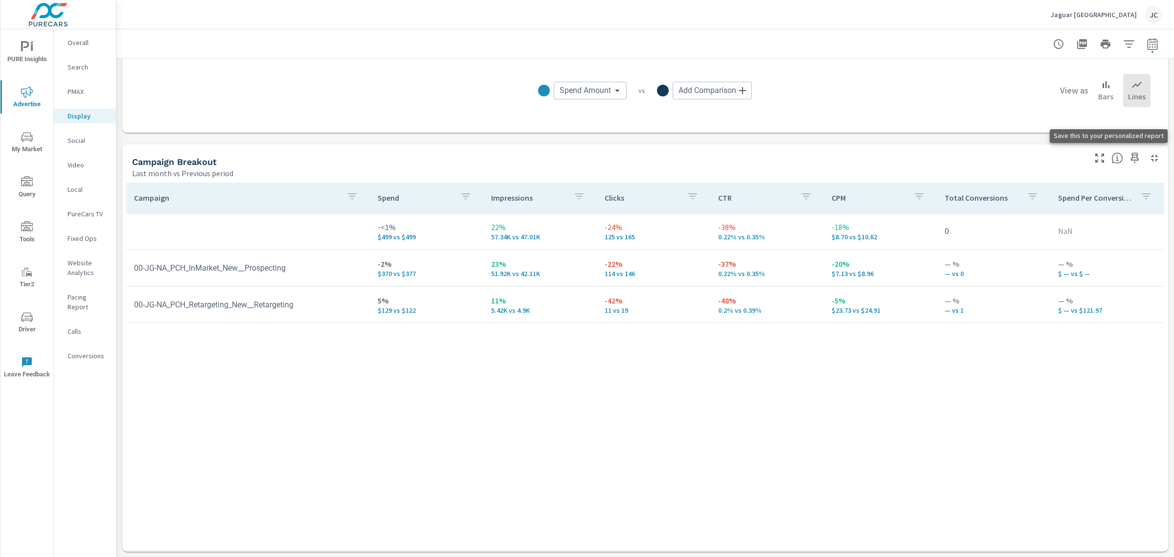
click at [1129, 155] on icon "button" at bounding box center [1135, 158] width 12 height 12
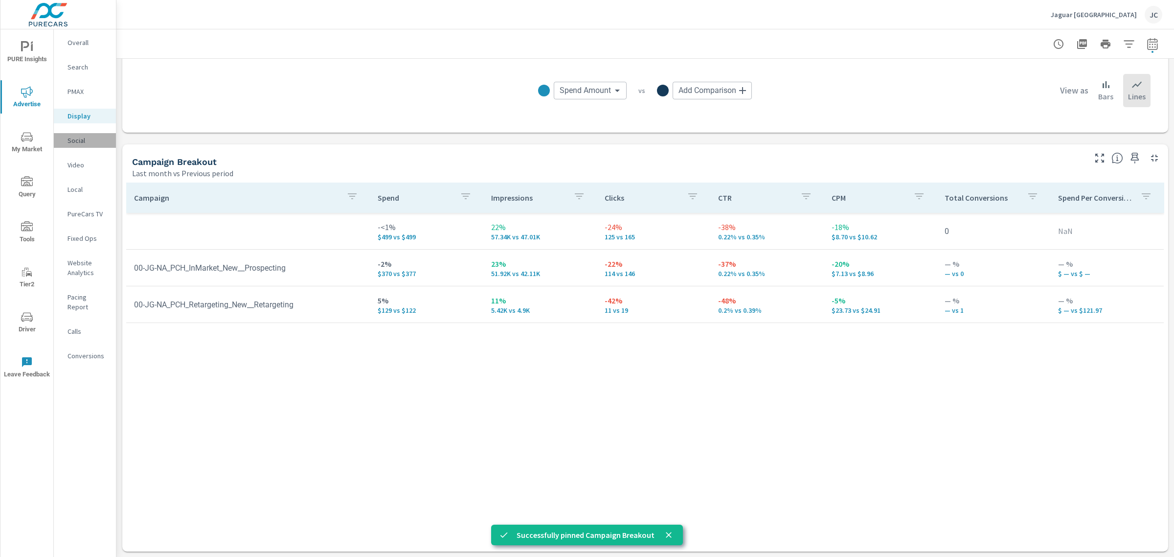
click at [69, 137] on p "Social" at bounding box center [88, 141] width 41 height 10
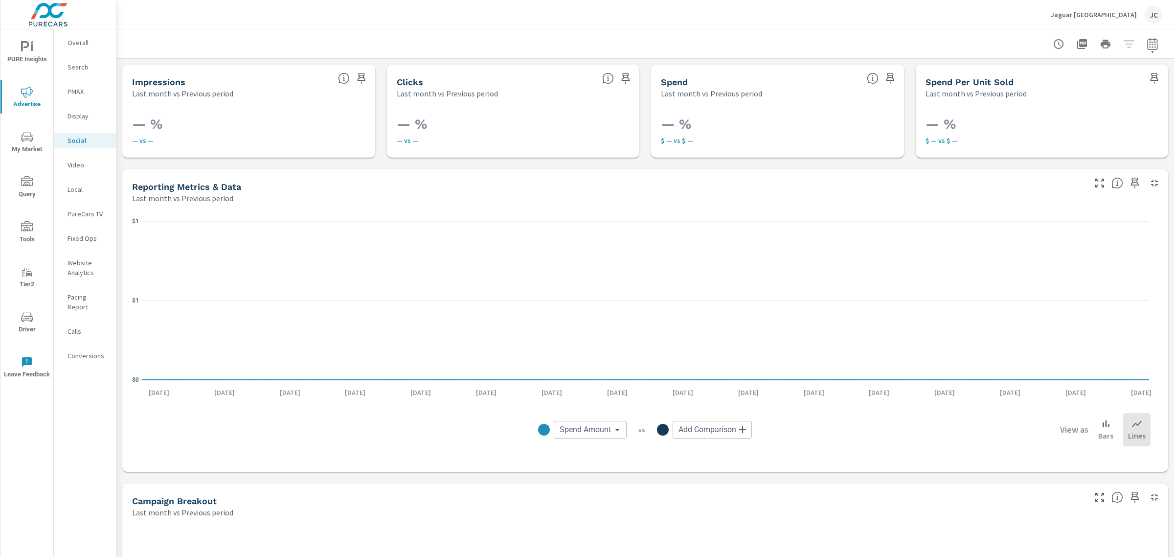
click at [14, 47] on span "PURE Insights" at bounding box center [26, 53] width 47 height 24
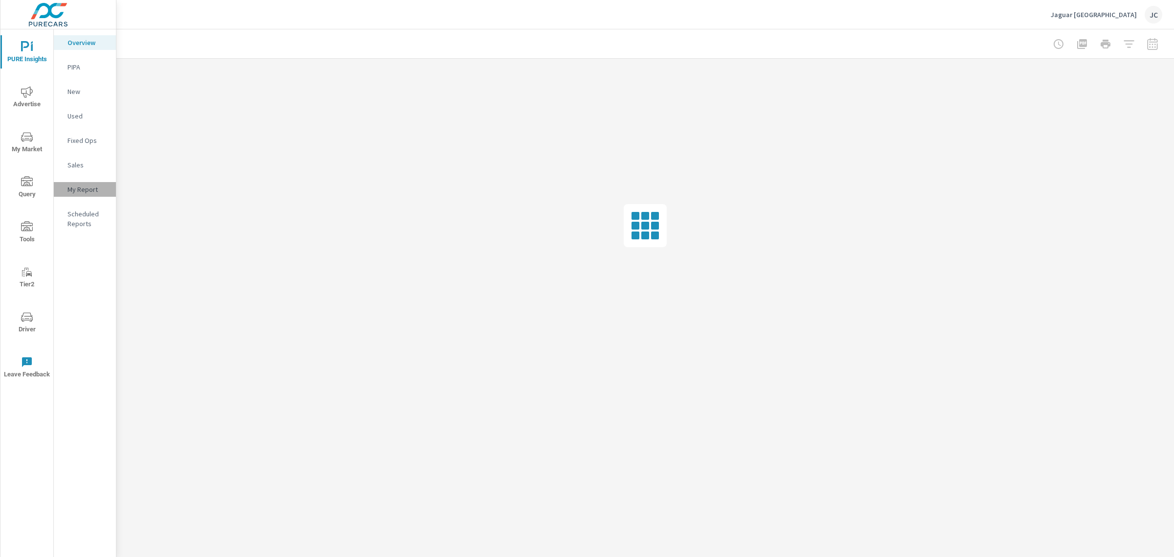
click at [81, 184] on p "My Report" at bounding box center [88, 189] width 41 height 10
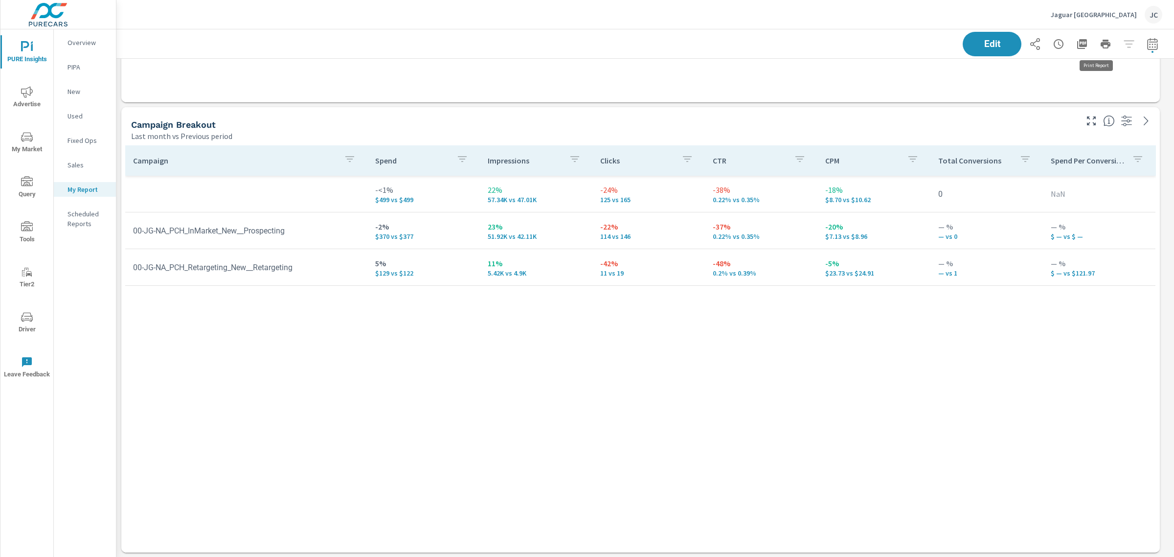
scroll to position [1711, 1067]
click at [1078, 44] on icon "button" at bounding box center [1082, 44] width 12 height 12
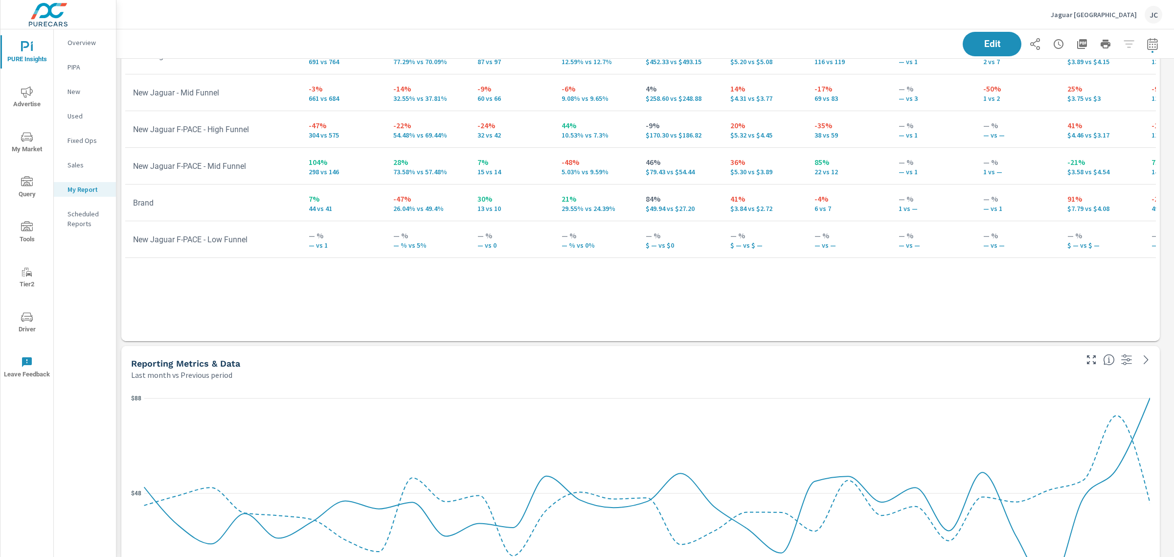
scroll to position [0, 0]
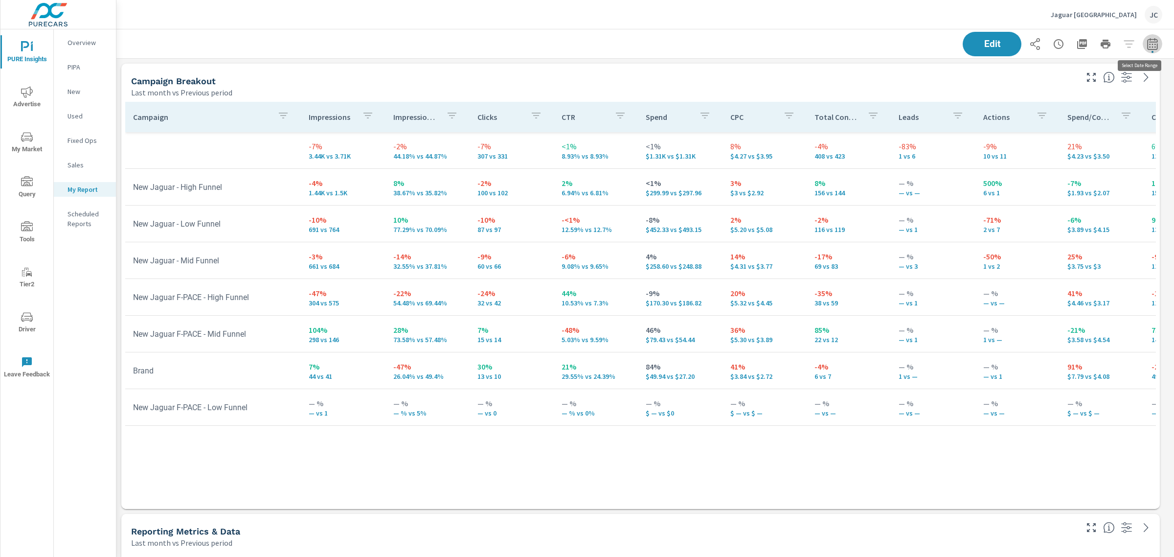
click at [1147, 40] on icon "button" at bounding box center [1153, 44] width 12 height 12
select select "Last month"
select select "Previous period"
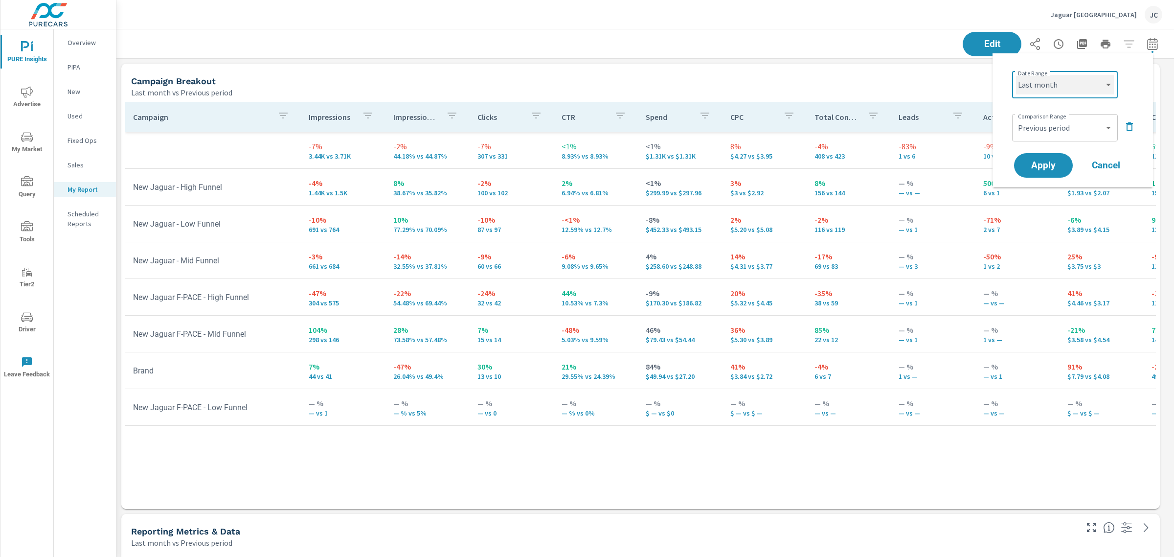
click at [1108, 82] on select "Custom [DATE] Last week Last 7 days Last 14 days Last 30 days Last 45 days Last…" at bounding box center [1065, 85] width 98 height 20
click at [1016, 75] on select "Custom [DATE] Last week Last 7 days Last 14 days Last 30 days Last 45 days Last…" at bounding box center [1065, 85] width 98 height 20
select select "Last 30 days"
click at [1043, 170] on span "Apply" at bounding box center [1043, 165] width 40 height 9
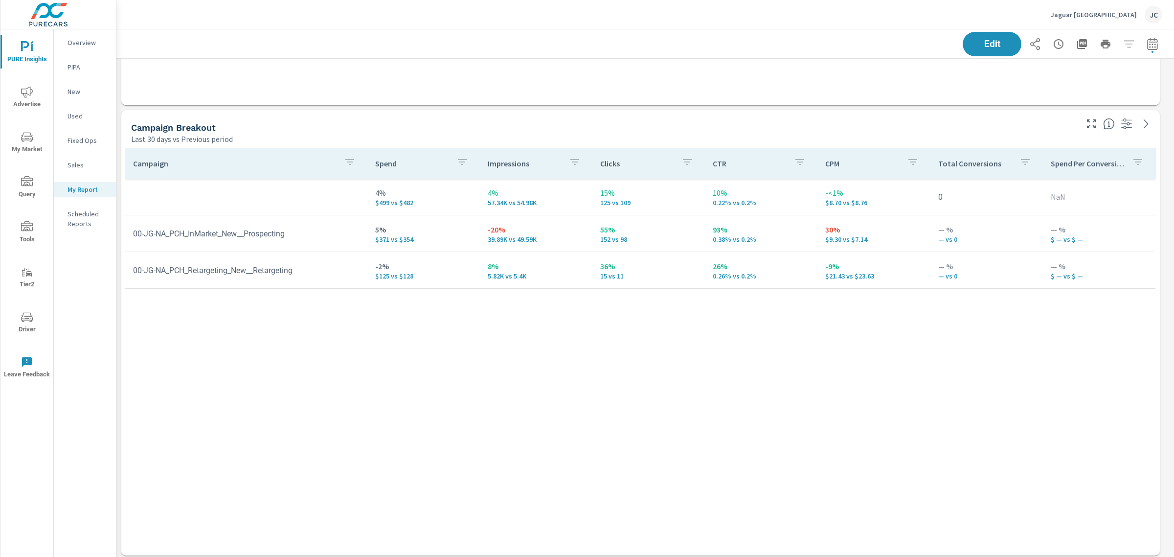
scroll to position [1194, 0]
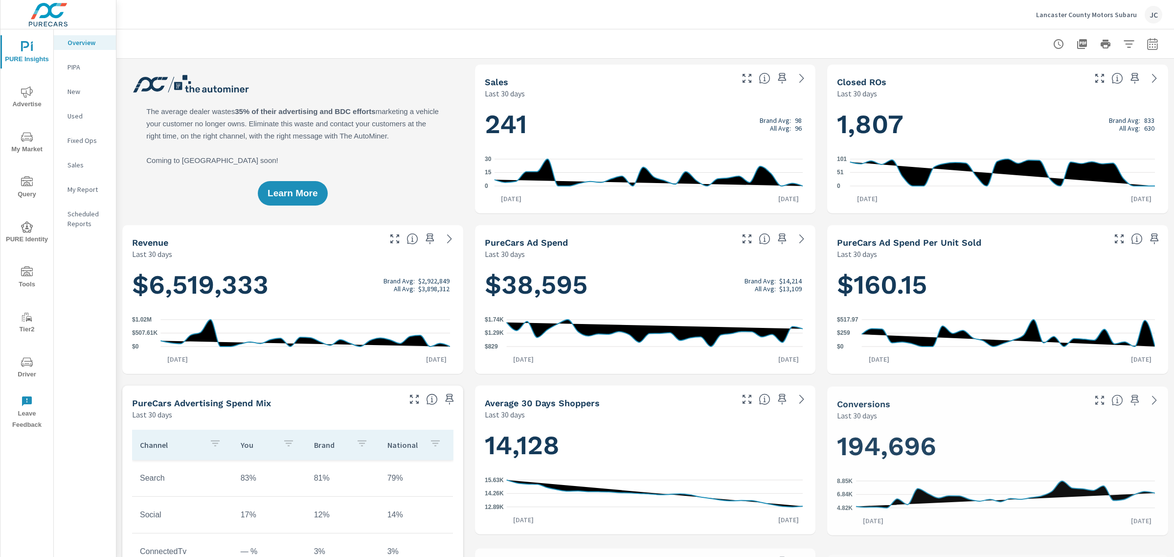
scroll to position [404, 0]
click at [1117, 8] on div "Lancaster County Motors Subaru JC" at bounding box center [1099, 15] width 126 height 18
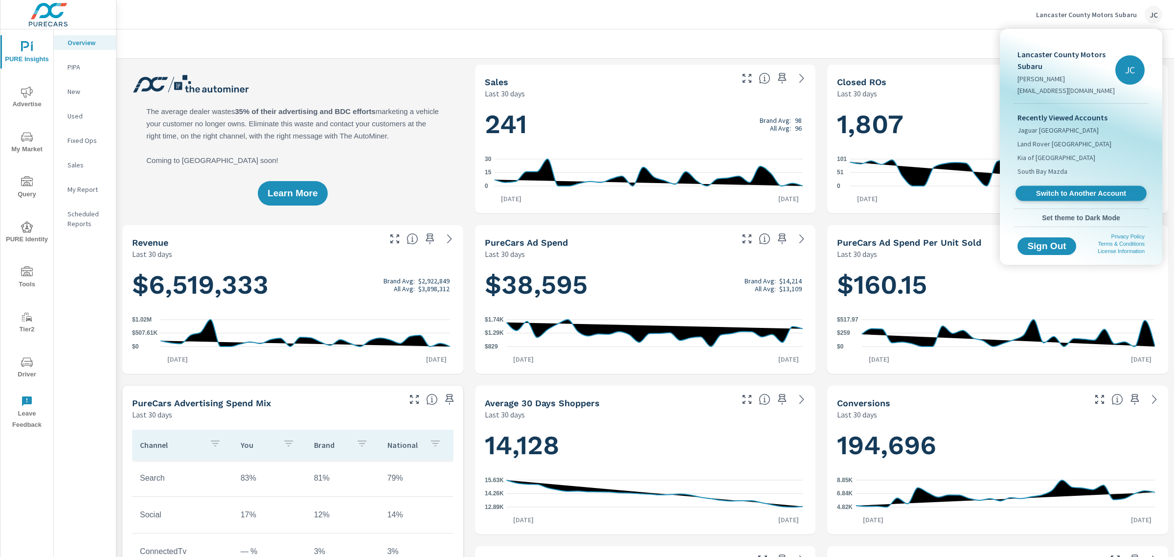
click at [1072, 186] on link "Switch to Another Account" at bounding box center [1081, 193] width 131 height 15
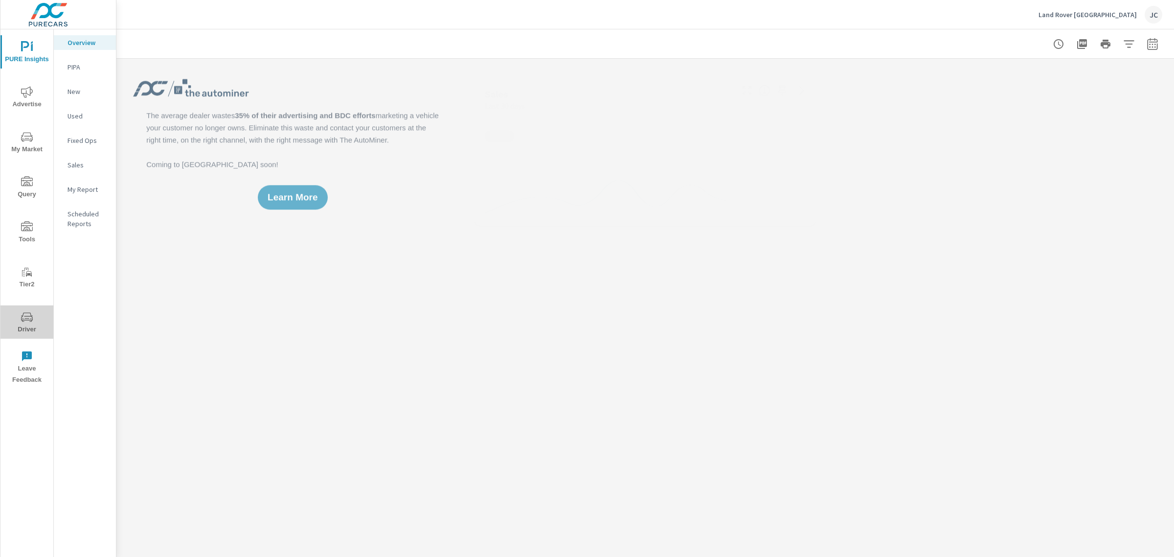
click at [24, 311] on icon "nav menu" at bounding box center [27, 317] width 12 height 12
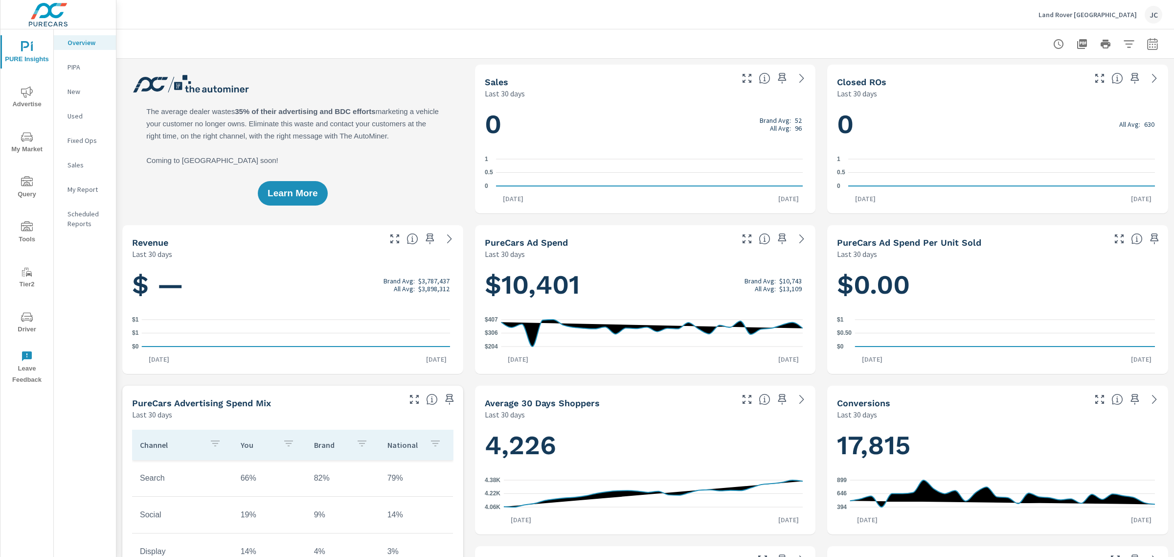
click at [28, 98] on span "Advertise" at bounding box center [26, 98] width 47 height 24
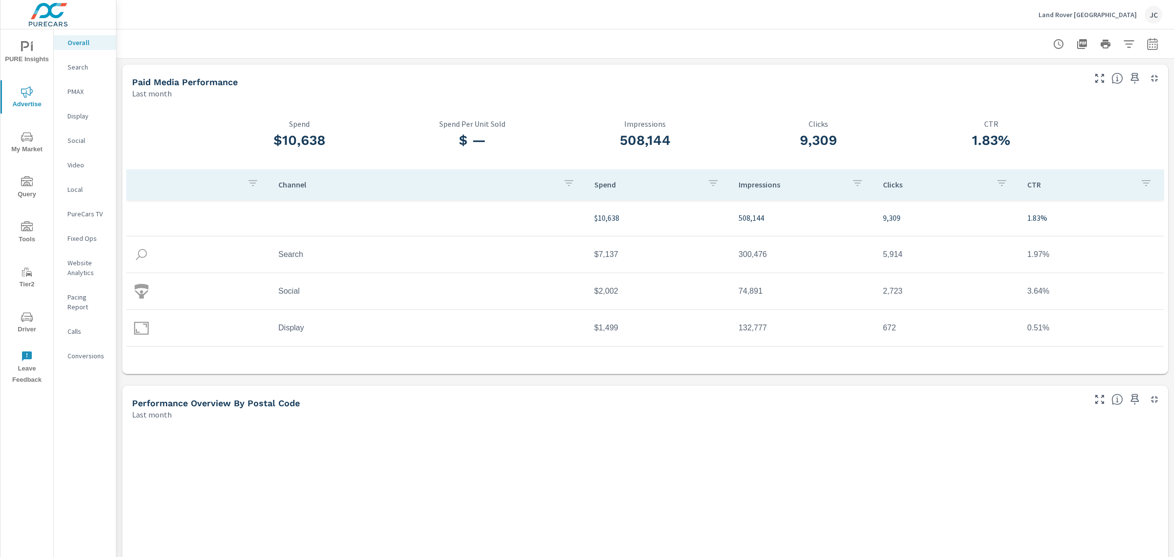
click at [76, 65] on p "Search" at bounding box center [88, 67] width 41 height 10
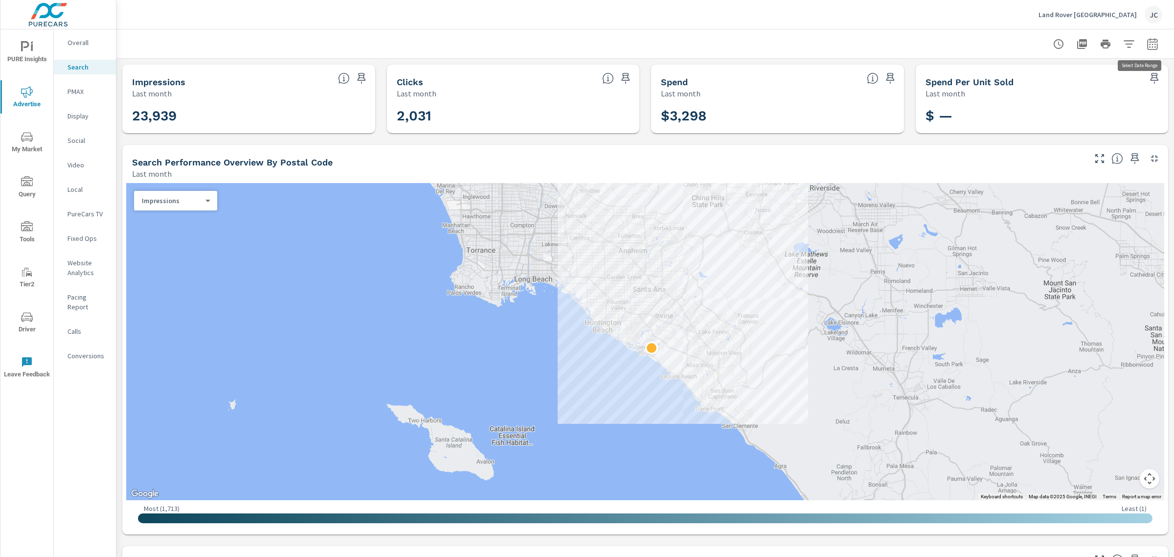
click at [1146, 36] on button "button" at bounding box center [1153, 44] width 20 height 20
select select "Last month"
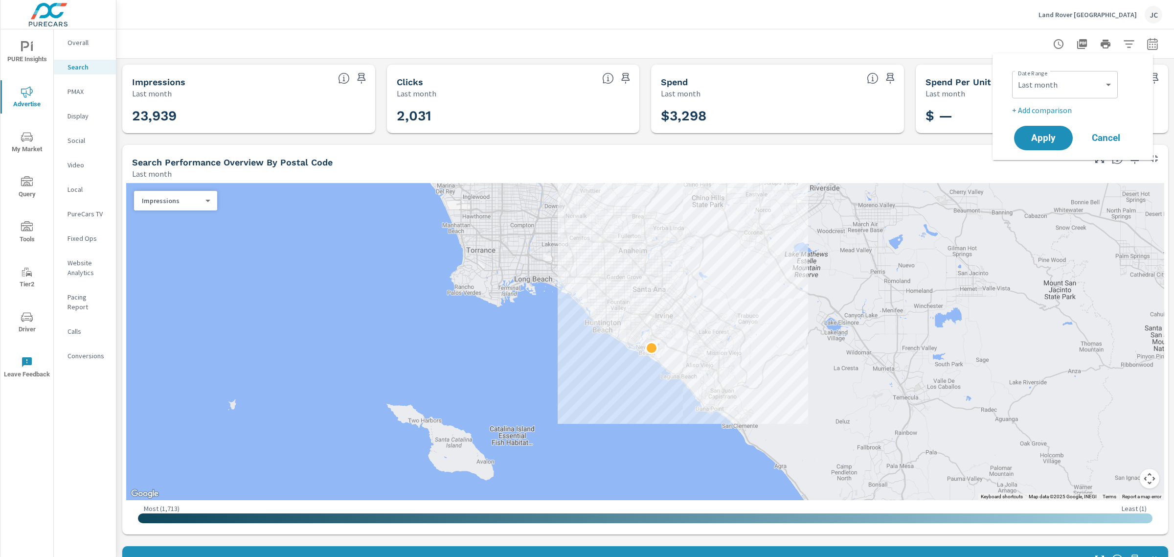
click at [1044, 112] on p "+ Add comparison" at bounding box center [1074, 110] width 125 height 12
select select "Previous period"
click at [1048, 161] on span "Apply" at bounding box center [1043, 165] width 40 height 9
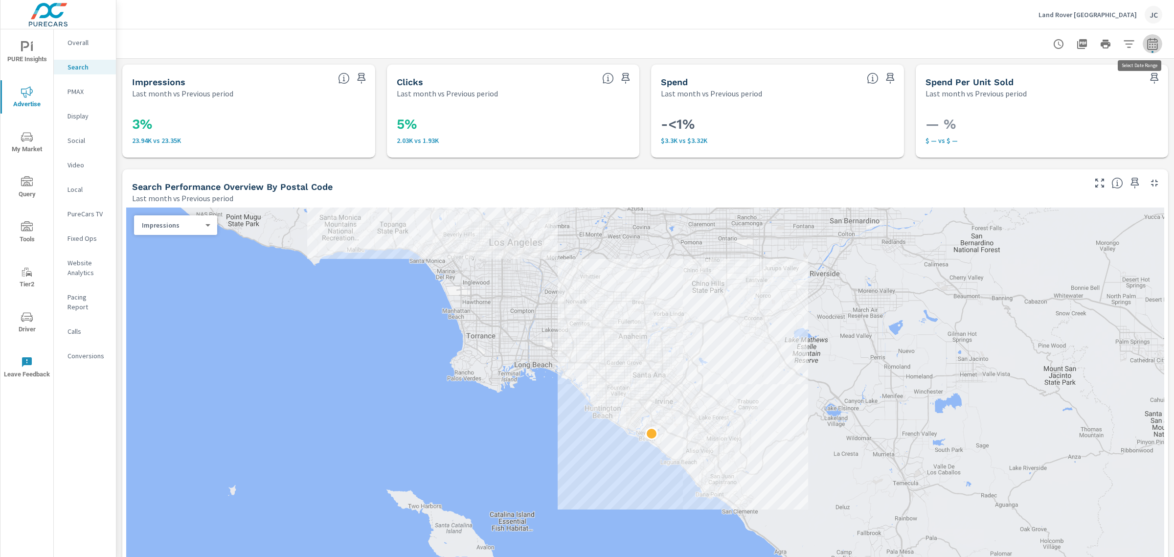
click at [1147, 47] on icon "button" at bounding box center [1153, 44] width 12 height 12
select select "Last month"
select select "Previous period"
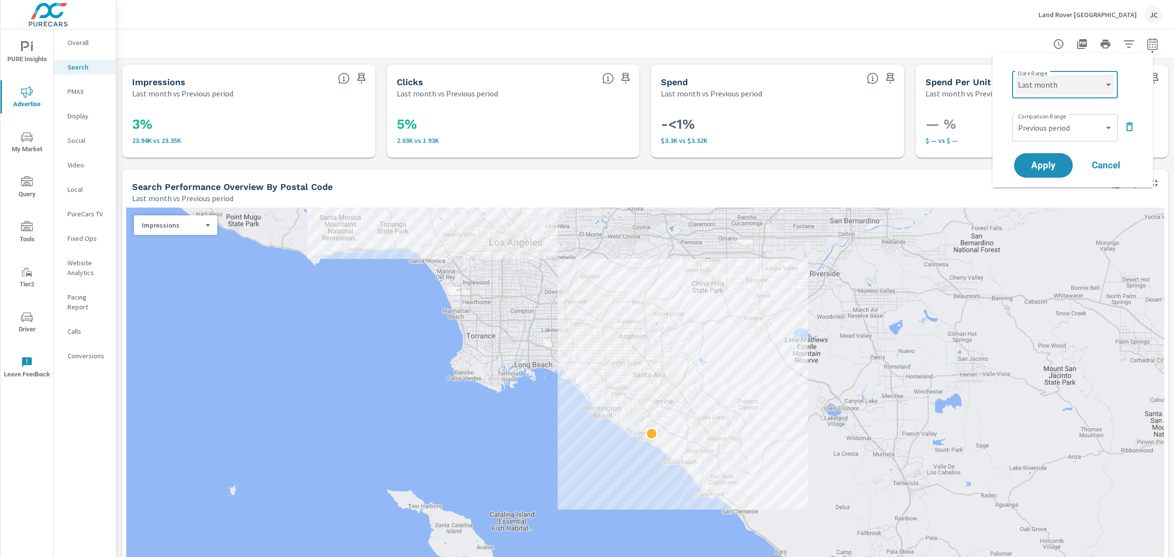
click at [1106, 89] on select "Custom [DATE] Last week Last 7 days Last 14 days Last 30 days Last 45 days Last…" at bounding box center [1065, 85] width 98 height 20
click at [1016, 75] on select "Custom [DATE] Last week Last 7 days Last 14 days Last 30 days Last 45 days Last…" at bounding box center [1065, 85] width 98 height 20
select select "Last 30 days"
click at [1038, 157] on button "Apply" at bounding box center [1043, 165] width 61 height 25
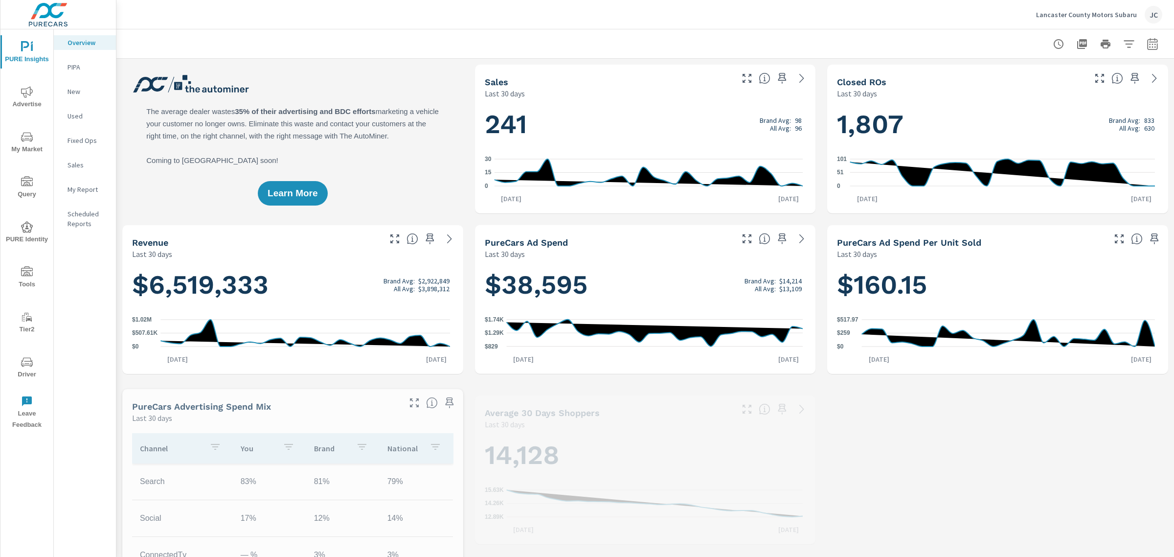
scroll to position [404, 0]
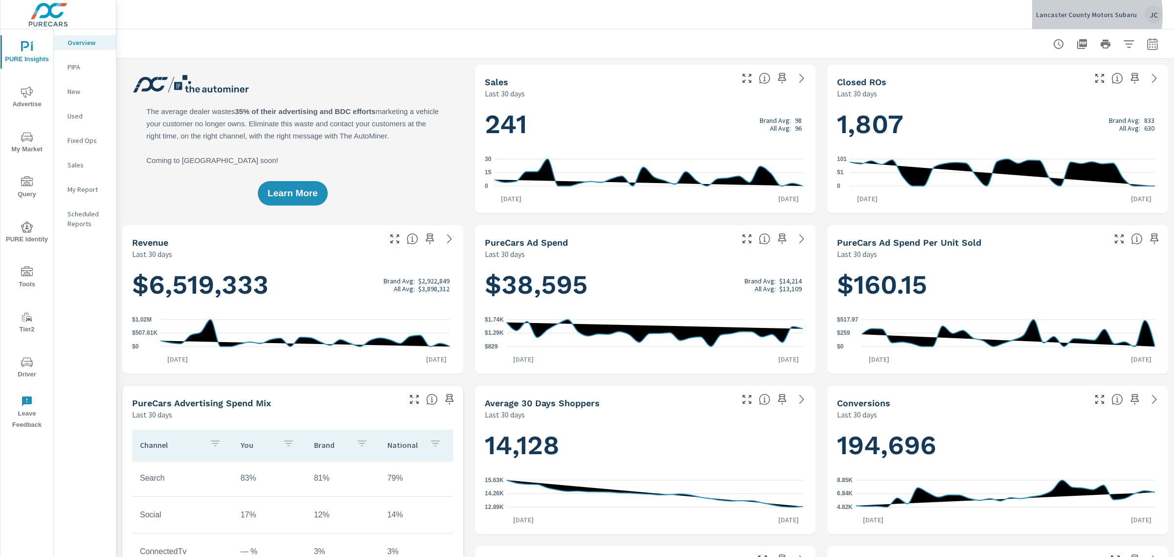
click at [1065, 16] on p "Lancaster County Motors Subaru" at bounding box center [1086, 14] width 101 height 9
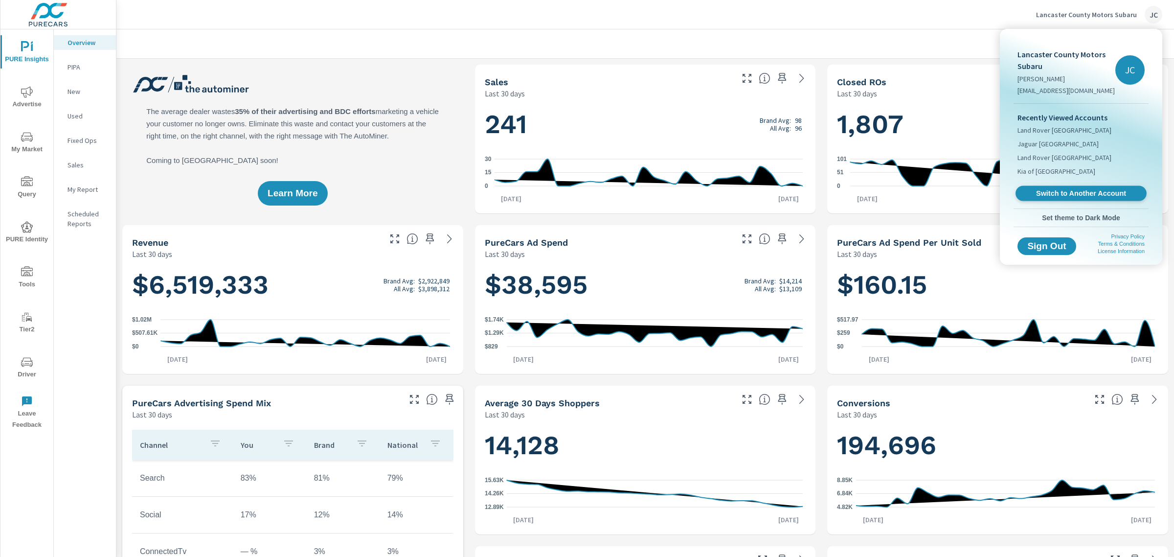
click at [1083, 186] on link "Switch to Another Account" at bounding box center [1081, 193] width 131 height 15
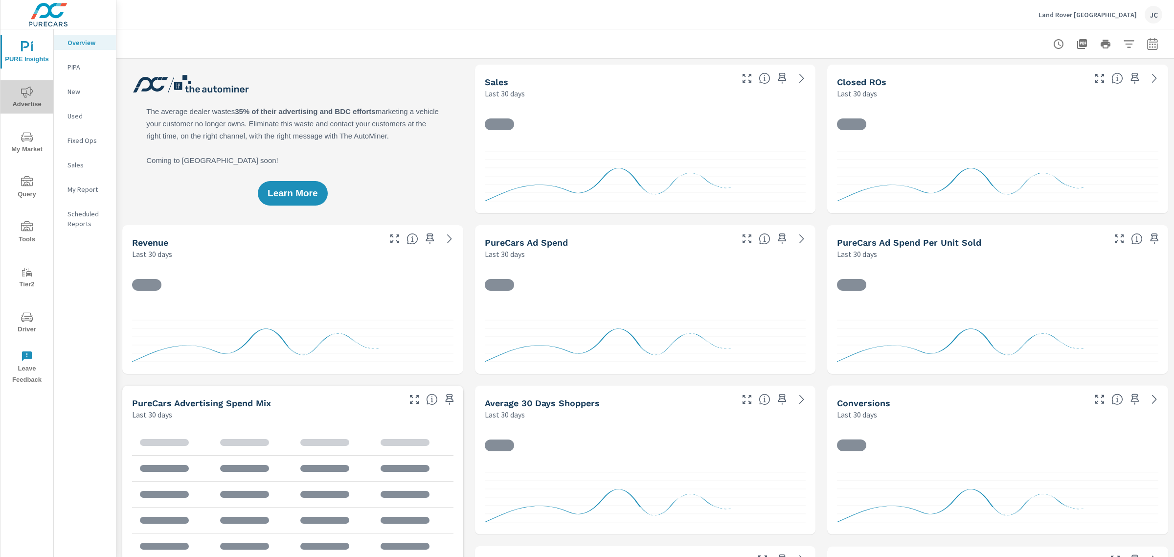
click at [28, 94] on icon "nav menu" at bounding box center [27, 91] width 12 height 11
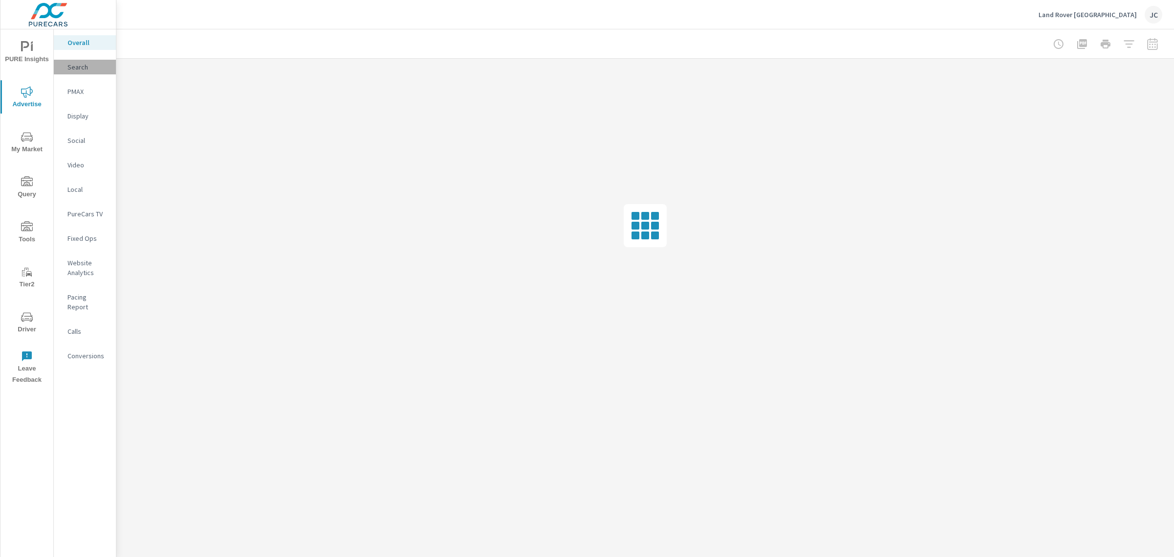
click at [78, 65] on p "Search" at bounding box center [88, 67] width 41 height 10
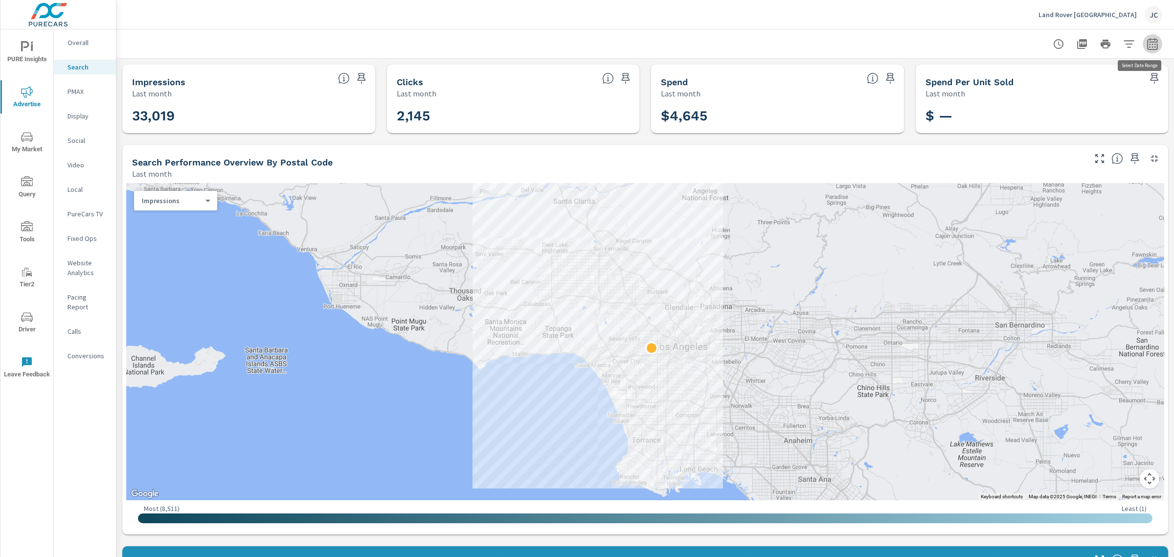
click at [1147, 40] on icon "button" at bounding box center [1152, 44] width 10 height 12
click at [1116, 86] on div "Custom [DATE] Last week Last 7 days Last 14 days Last 30 days Last 45 days Last…" at bounding box center [1065, 84] width 106 height 27
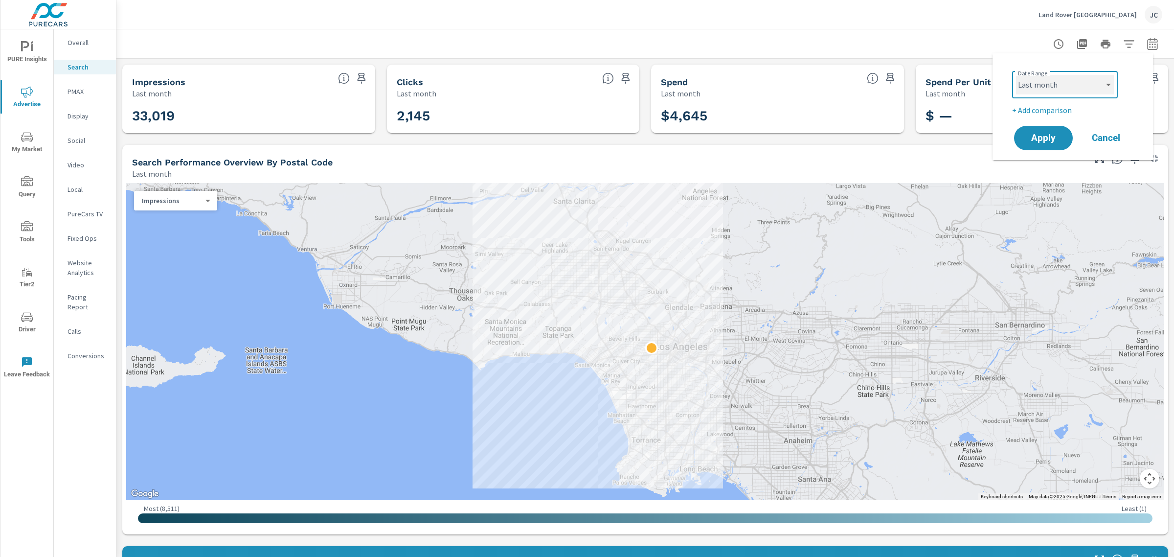
click at [1113, 86] on select "Custom [DATE] Last week Last 7 days Last 14 days Last 30 days Last 45 days Last…" at bounding box center [1065, 85] width 98 height 20
click at [1016, 75] on select "Custom [DATE] Last week Last 7 days Last 14 days Last 30 days Last 45 days Last…" at bounding box center [1065, 85] width 98 height 20
select select "Last 30 days"
click at [1026, 108] on p "+ Add comparison" at bounding box center [1074, 110] width 125 height 12
select select "Previous period"
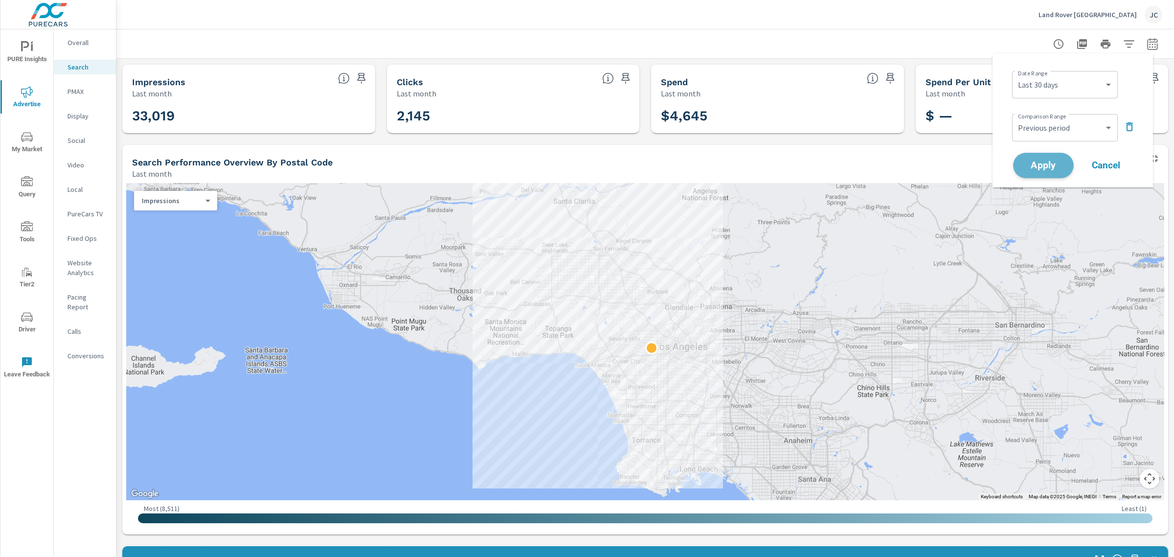
click at [1045, 162] on span "Apply" at bounding box center [1043, 165] width 40 height 9
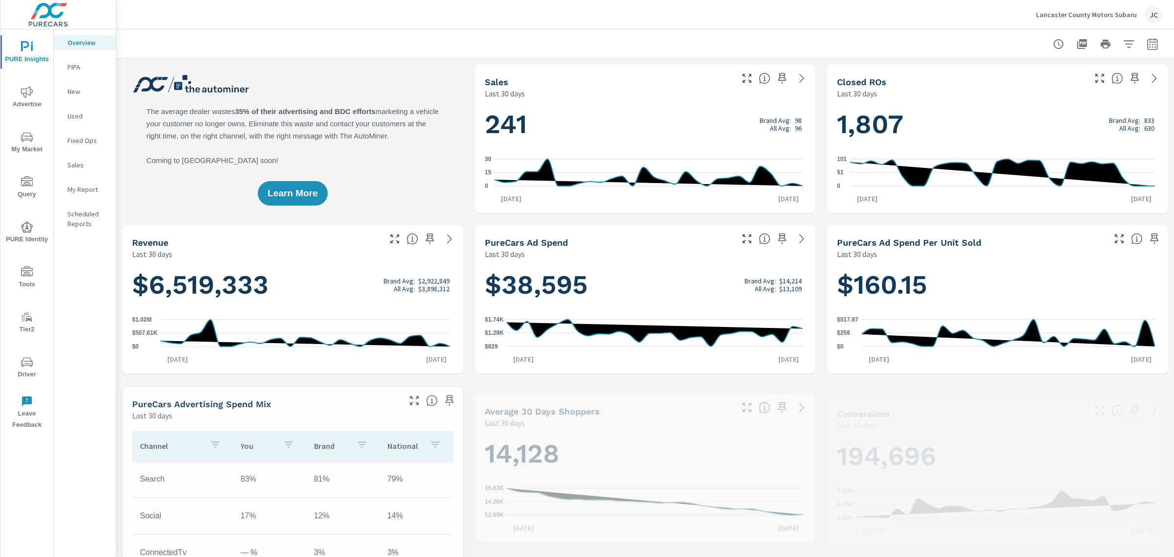
scroll to position [404, 0]
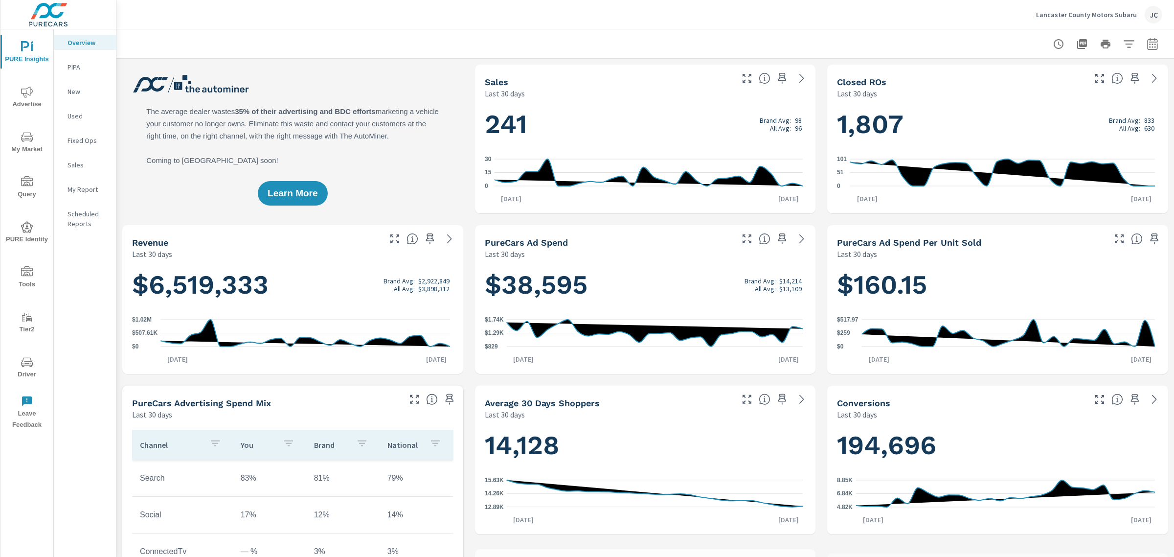
click at [1069, 14] on p "Lancaster County Motors Subaru" at bounding box center [1086, 14] width 101 height 9
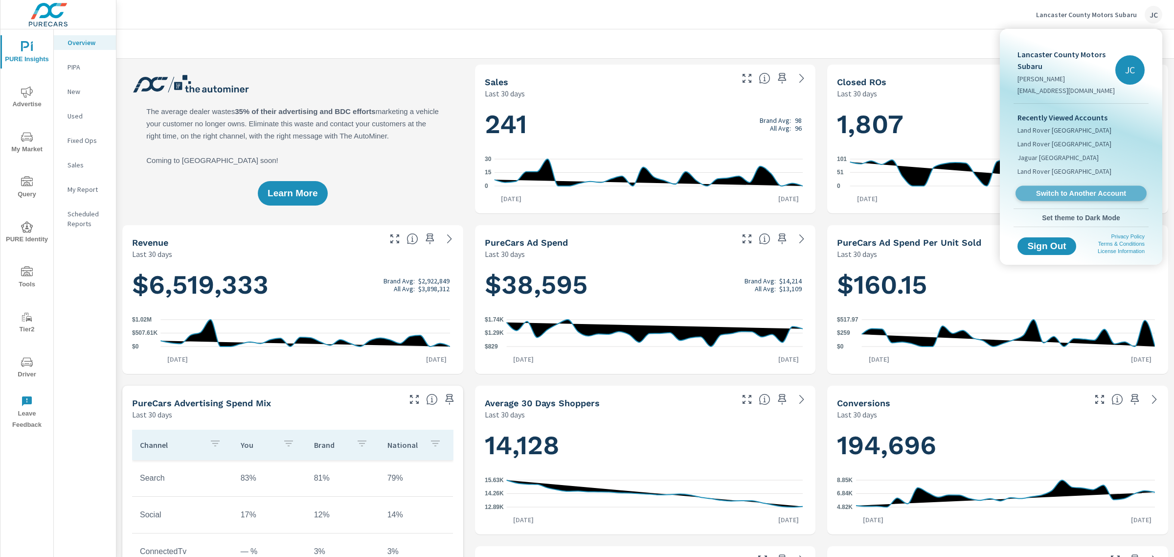
click at [1067, 200] on link "Switch to Another Account" at bounding box center [1081, 193] width 131 height 15
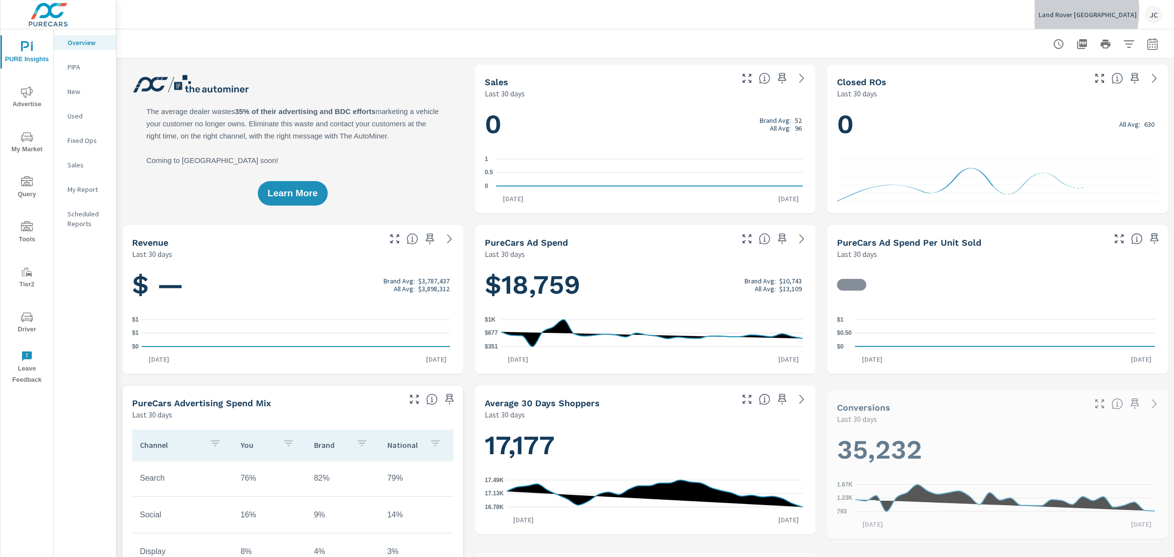
click at [1079, 10] on p "Land Rover Los Angeles" at bounding box center [1088, 14] width 98 height 9
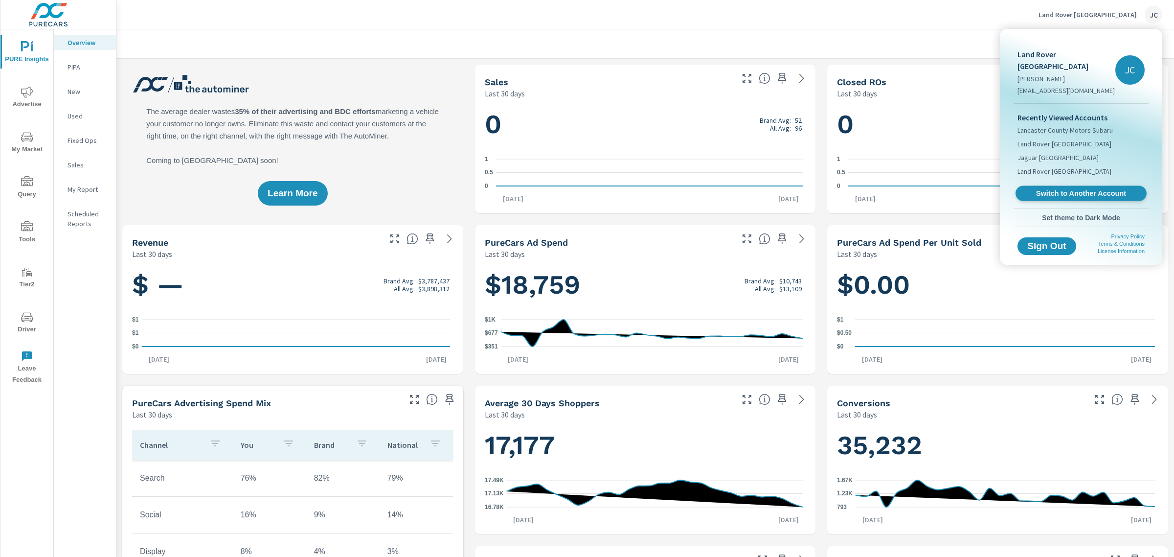
click at [1062, 189] on span "Switch to Another Account" at bounding box center [1081, 193] width 120 height 9
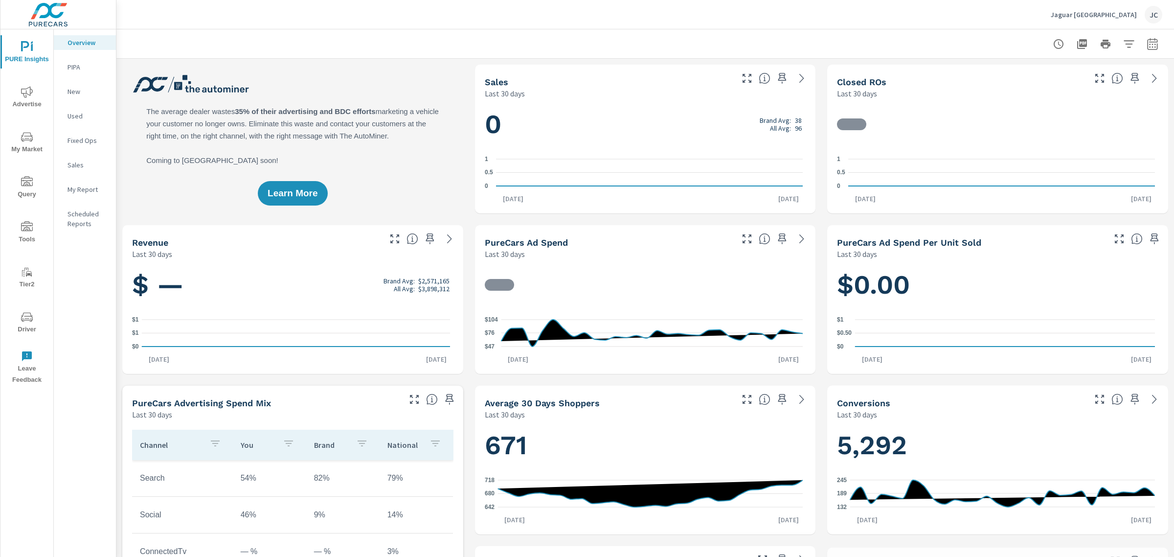
click at [24, 93] on icon "nav menu" at bounding box center [27, 91] width 12 height 11
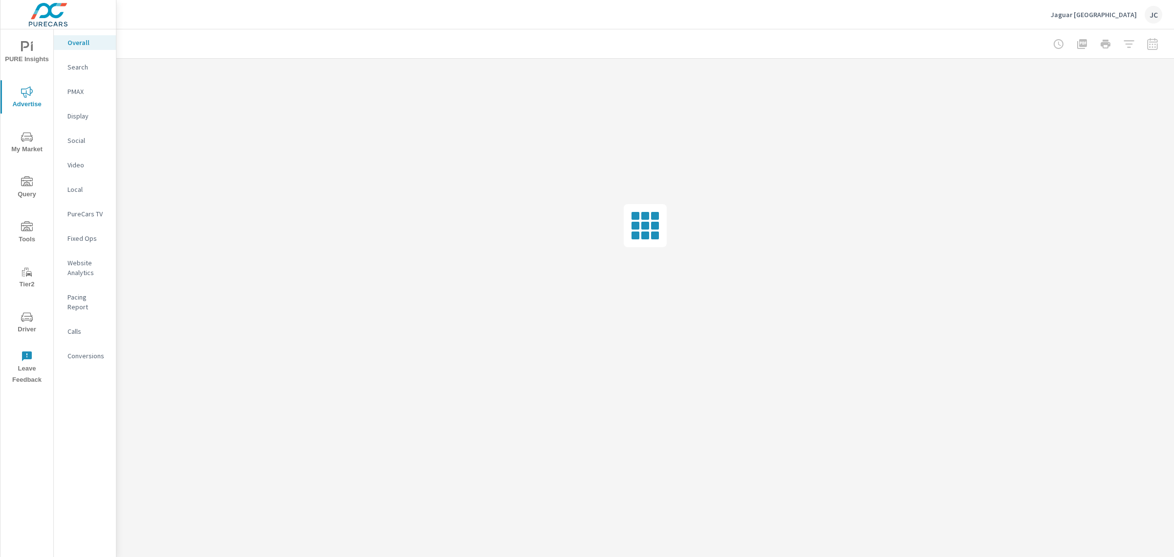
click at [1148, 45] on div at bounding box center [1105, 44] width 113 height 20
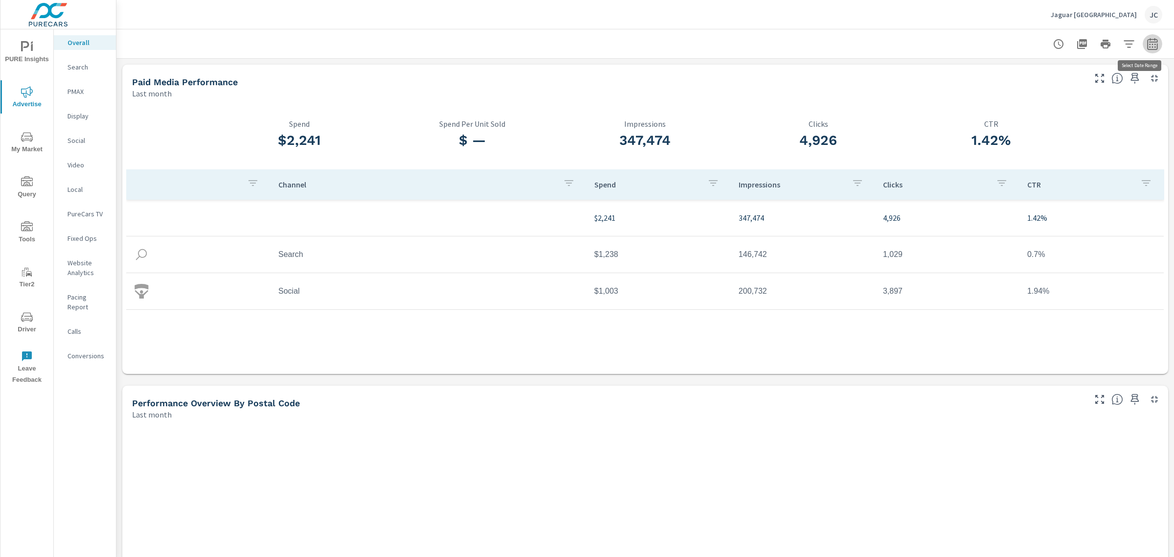
click at [1147, 42] on icon "button" at bounding box center [1153, 44] width 12 height 12
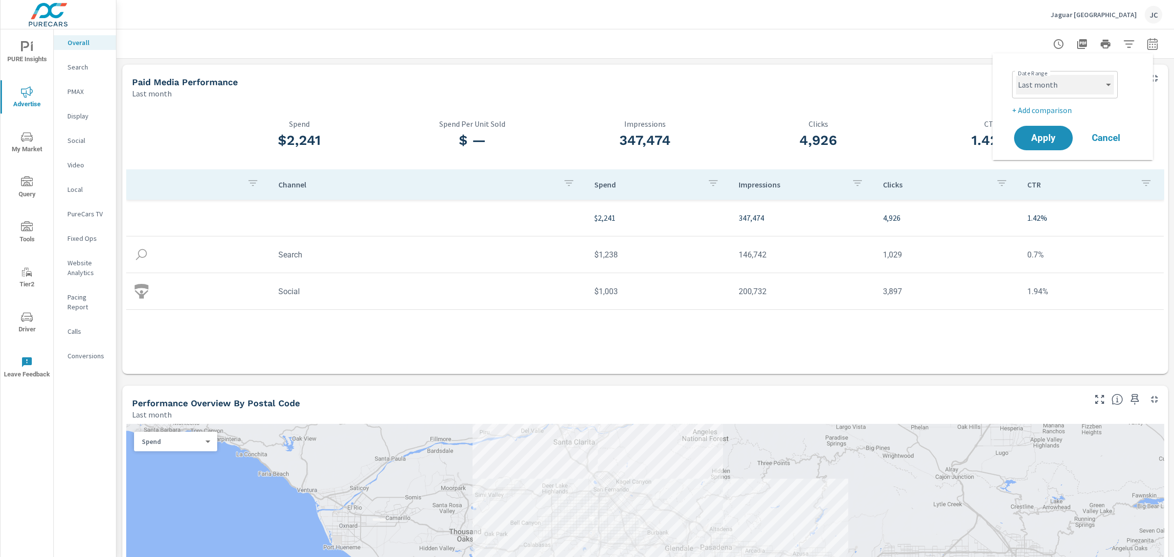
click at [1109, 87] on select "Custom [DATE] Last week Last 7 days Last 14 days Last 30 days Last 45 days Last…" at bounding box center [1065, 85] width 98 height 20
click at [1016, 75] on select "Custom [DATE] Last week Last 7 days Last 14 days Last 30 days Last 45 days Last…" at bounding box center [1065, 85] width 98 height 20
select select "Last 30 days"
click at [1036, 111] on p "+ Add comparison" at bounding box center [1074, 110] width 125 height 12
select select "Previous period"
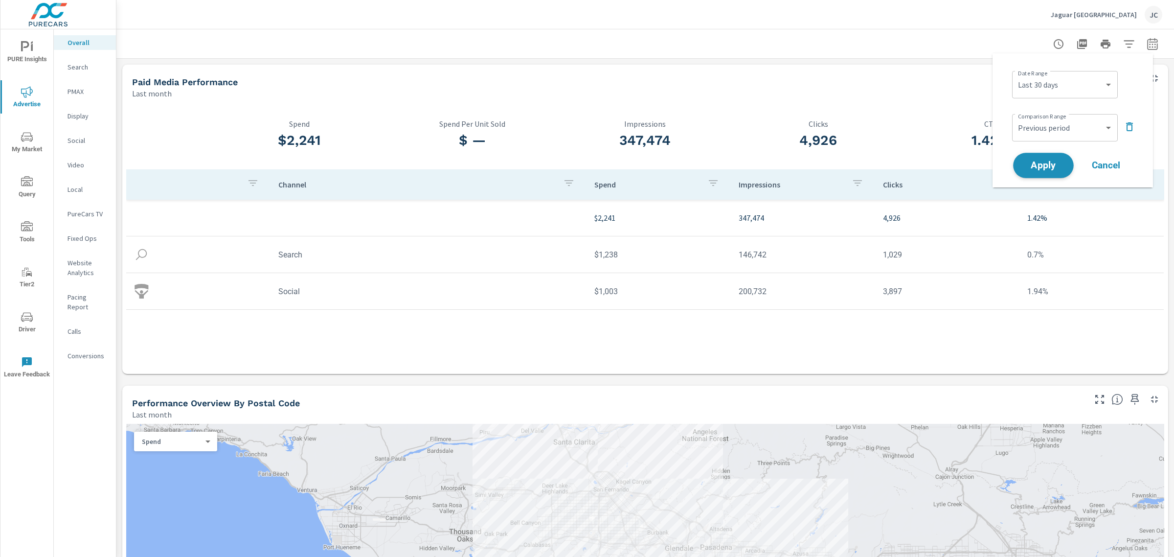
click at [1045, 165] on span "Apply" at bounding box center [1043, 165] width 40 height 9
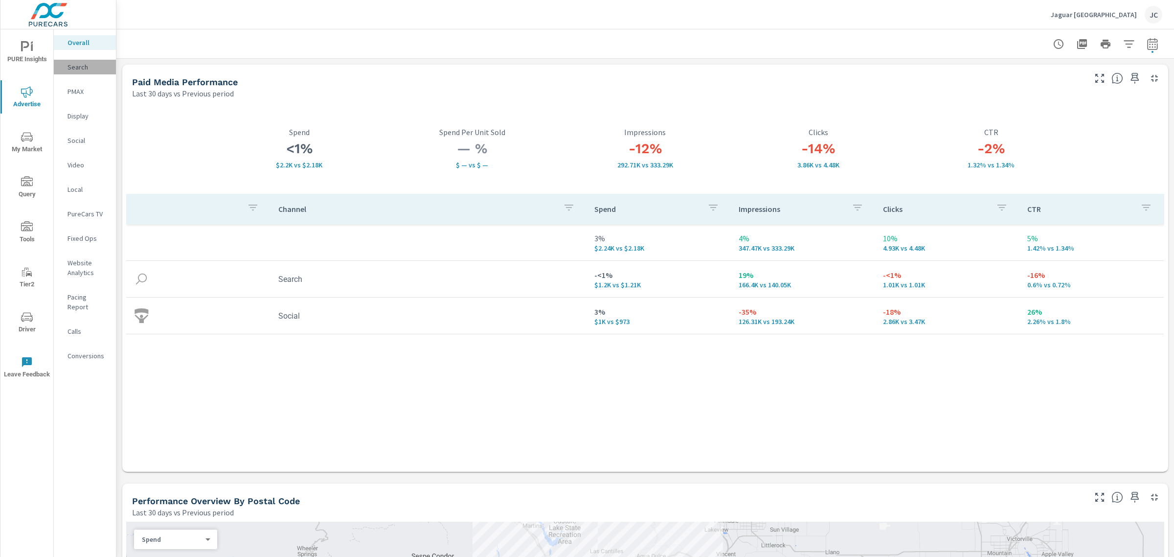
click at [81, 68] on p "Search" at bounding box center [88, 67] width 41 height 10
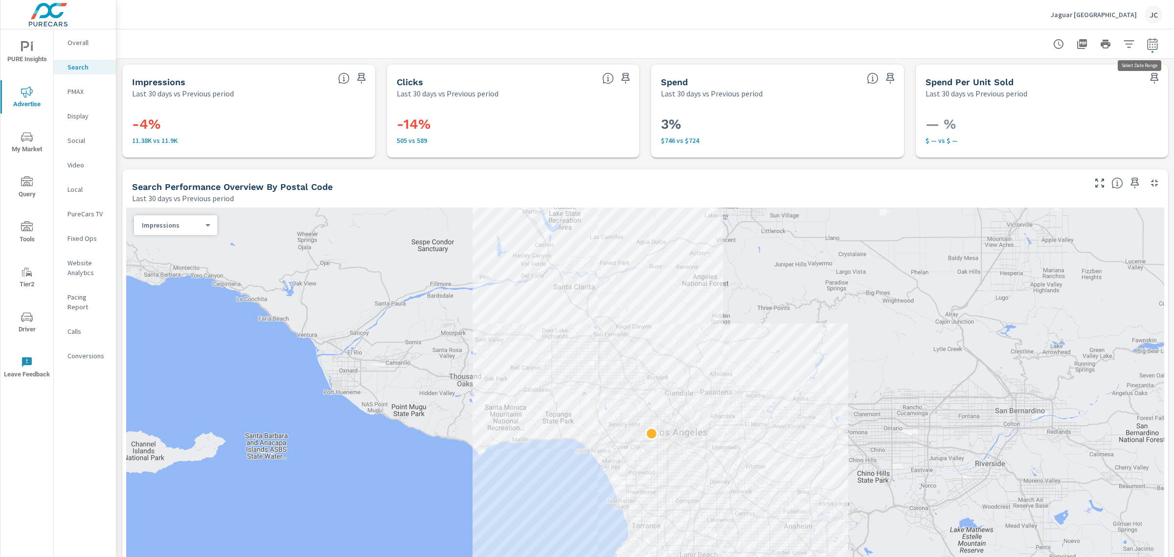
click at [1147, 42] on icon "button" at bounding box center [1152, 44] width 10 height 12
select select "Last 30 days"
select select "Previous period"
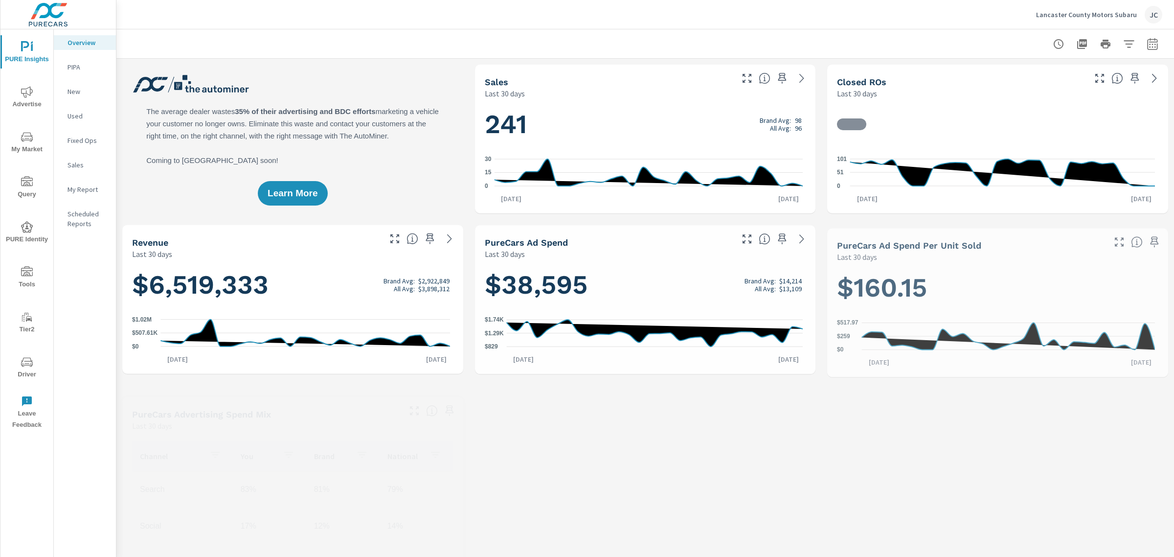
scroll to position [404, 0]
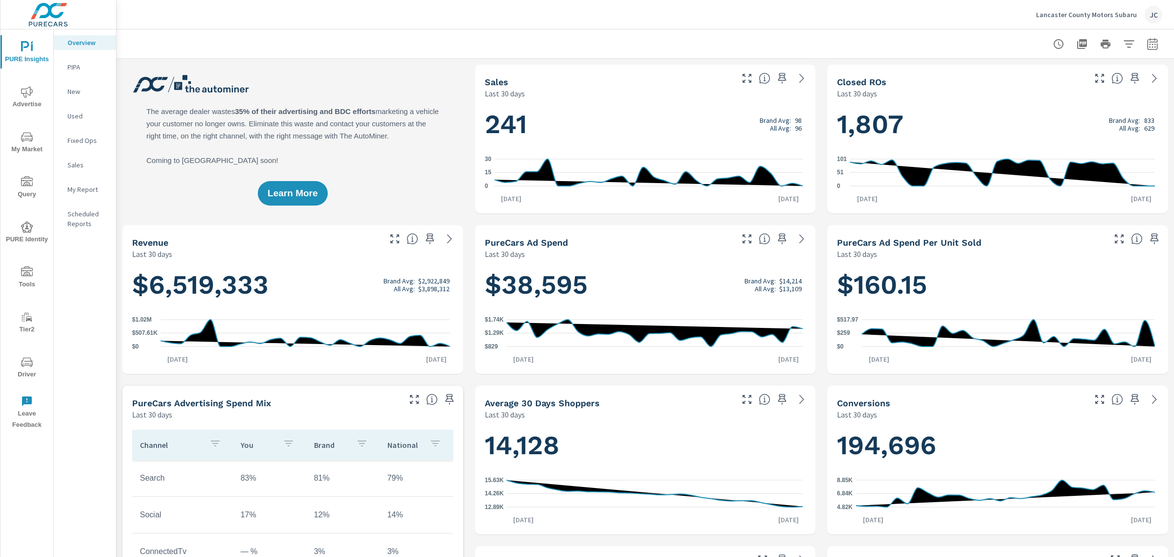
click at [1094, 13] on p "Lancaster County Motors Subaru" at bounding box center [1086, 14] width 101 height 9
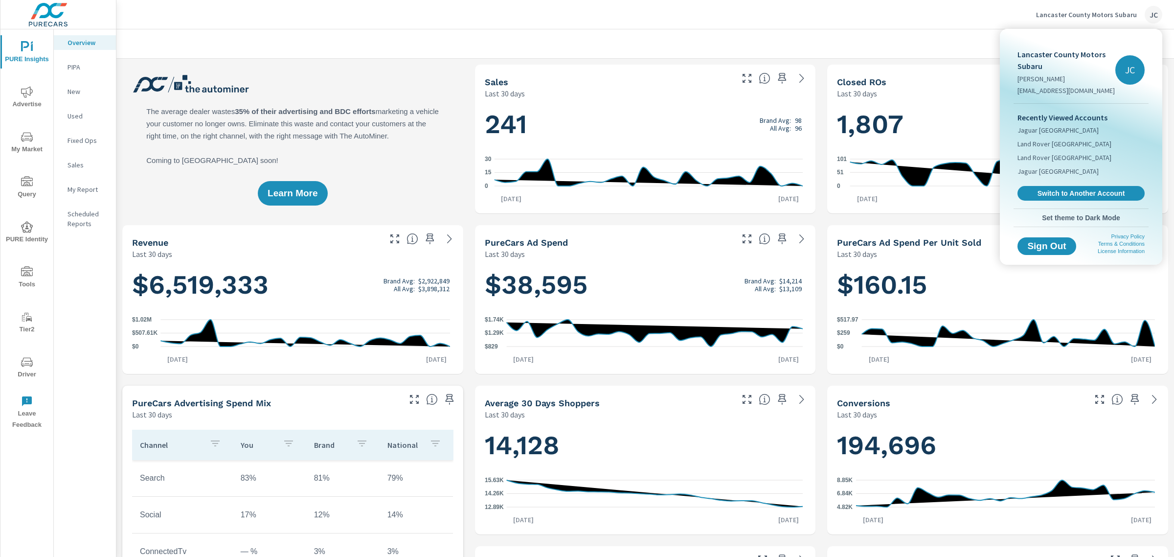
click at [1072, 181] on div "Recently Viewed Accounts Jaguar Los Angeles Land Rover Los Angeles Land Rover N…" at bounding box center [1081, 156] width 135 height 105
click at [1062, 197] on span "Switch to Another Account" at bounding box center [1081, 193] width 120 height 9
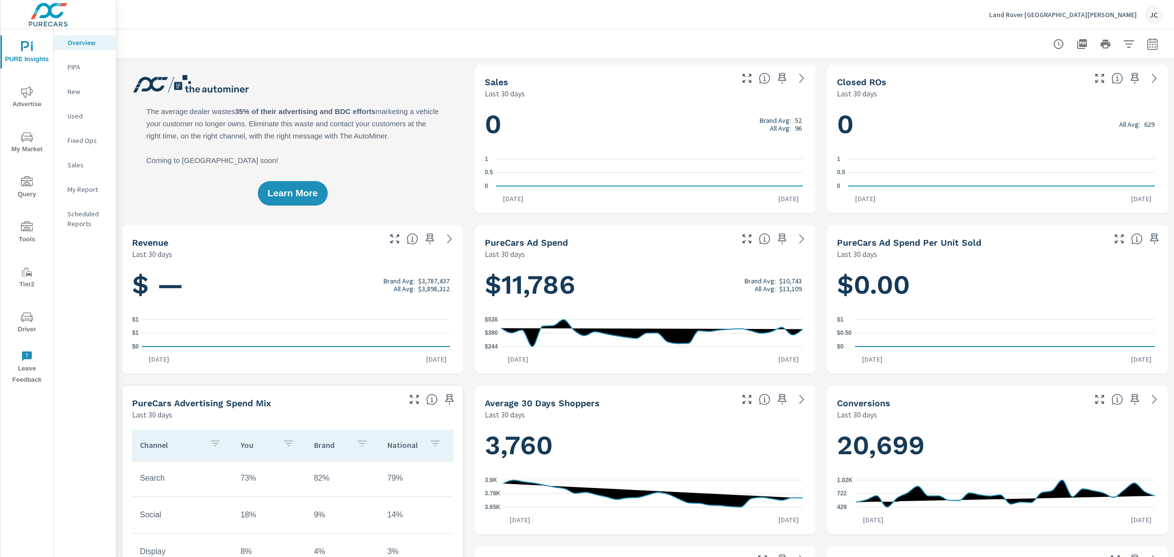
click at [32, 93] on icon "nav menu" at bounding box center [27, 92] width 12 height 12
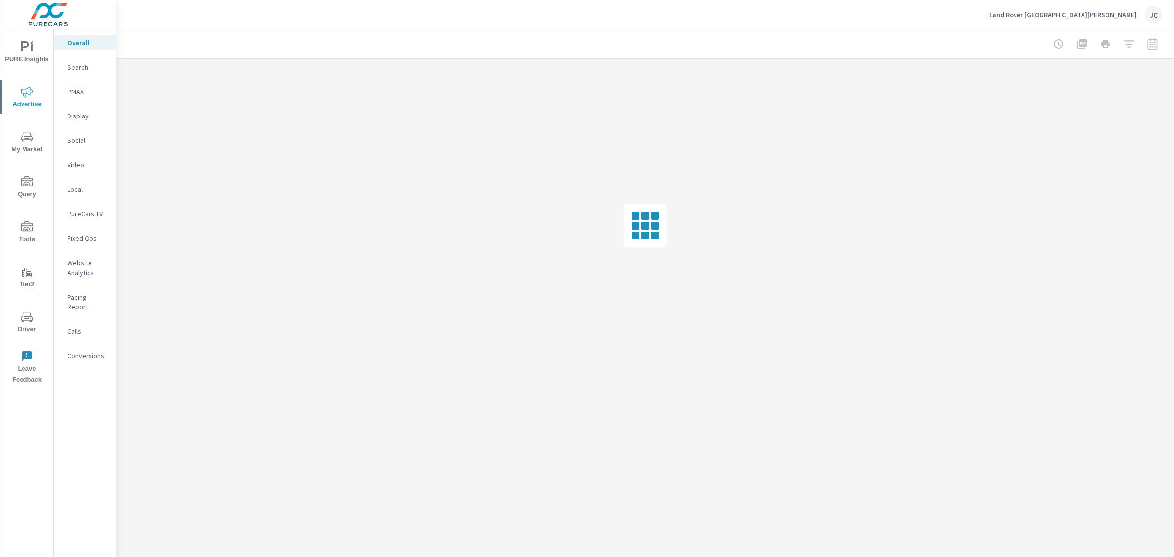
click at [91, 68] on p "Search" at bounding box center [88, 67] width 41 height 10
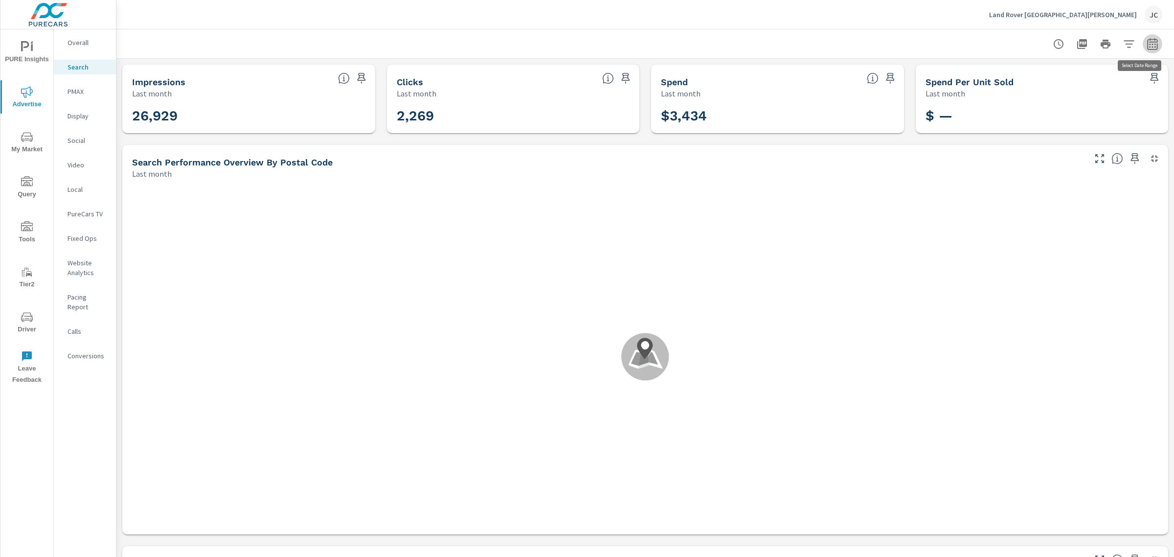
click at [1147, 46] on icon "button" at bounding box center [1153, 44] width 12 height 12
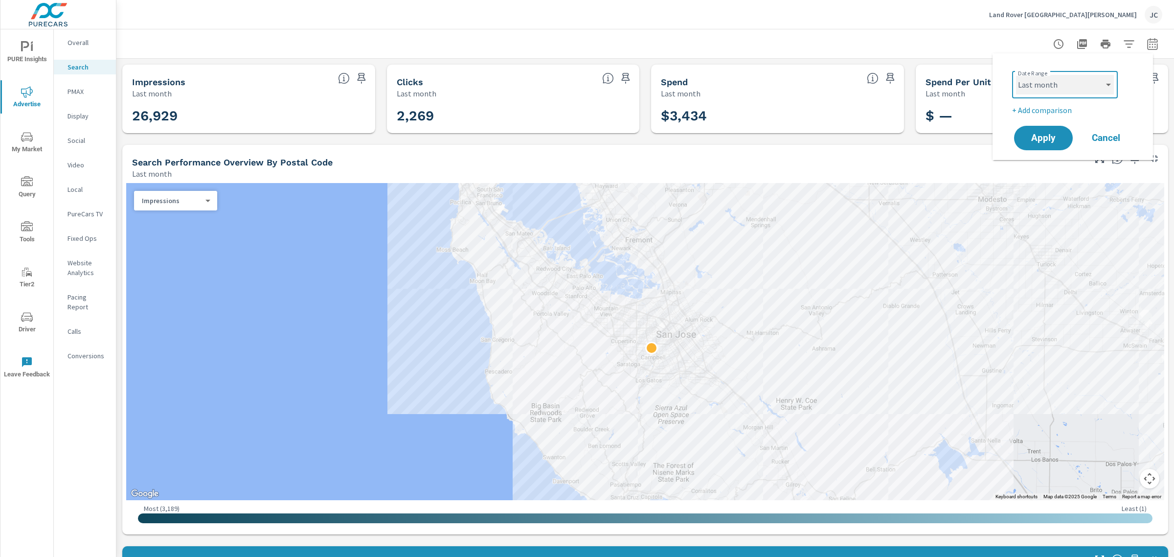
click at [1108, 86] on select "Custom Yesterday Last week Last 7 days Last 14 days Last 30 days Last 45 days L…" at bounding box center [1065, 85] width 98 height 20
click at [1016, 75] on select "Custom Yesterday Last week Last 7 days Last 14 days Last 30 days Last 45 days L…" at bounding box center [1065, 85] width 98 height 20
select select "Last 30 days"
click at [1041, 109] on p "+ Add comparison" at bounding box center [1074, 110] width 125 height 12
select select "Previous period"
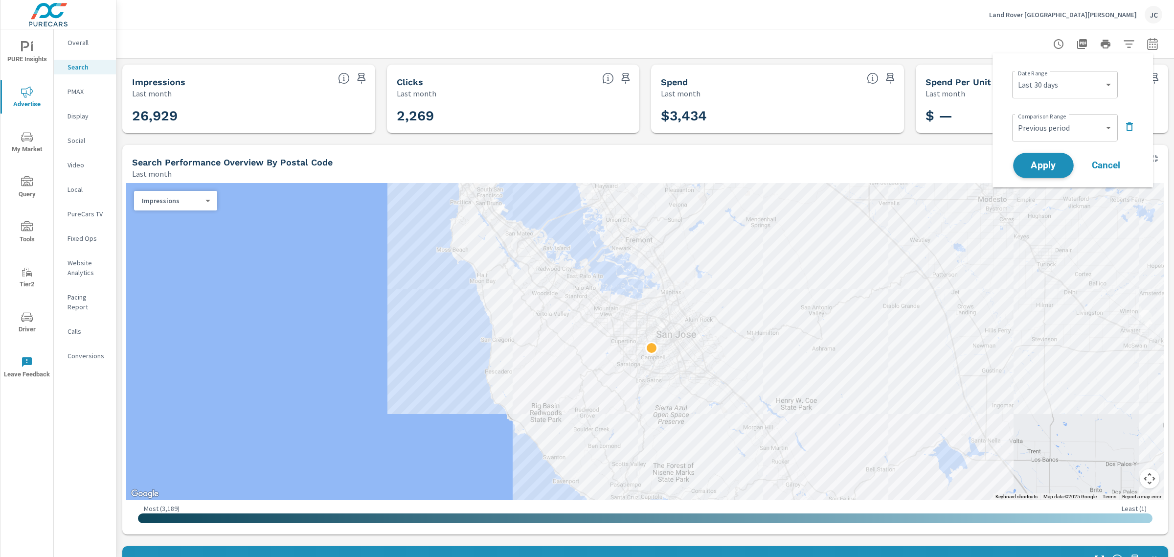
click at [1043, 161] on span "Apply" at bounding box center [1043, 165] width 40 height 9
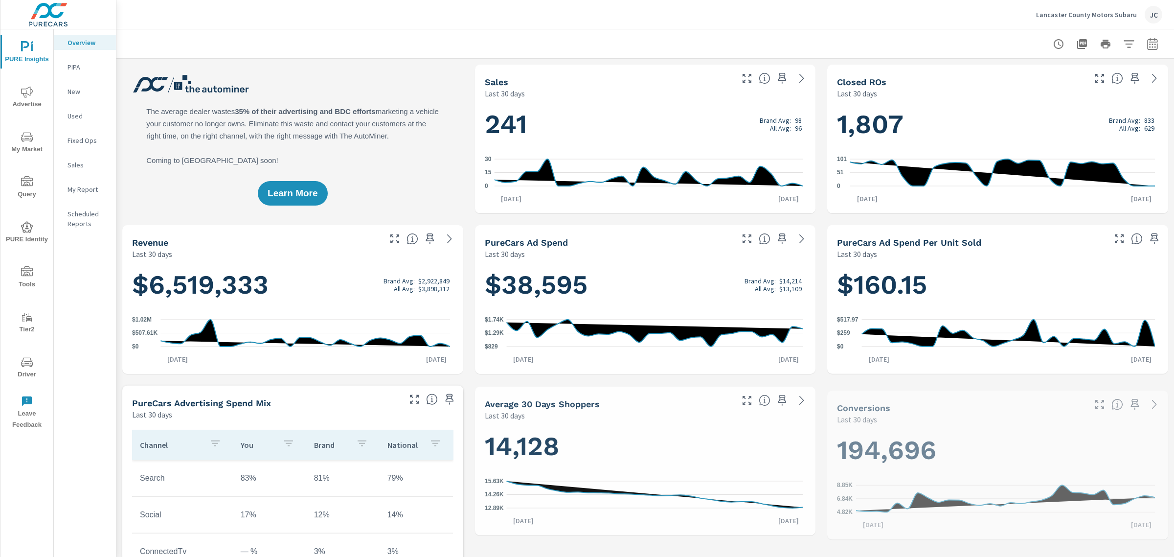
scroll to position [404, 0]
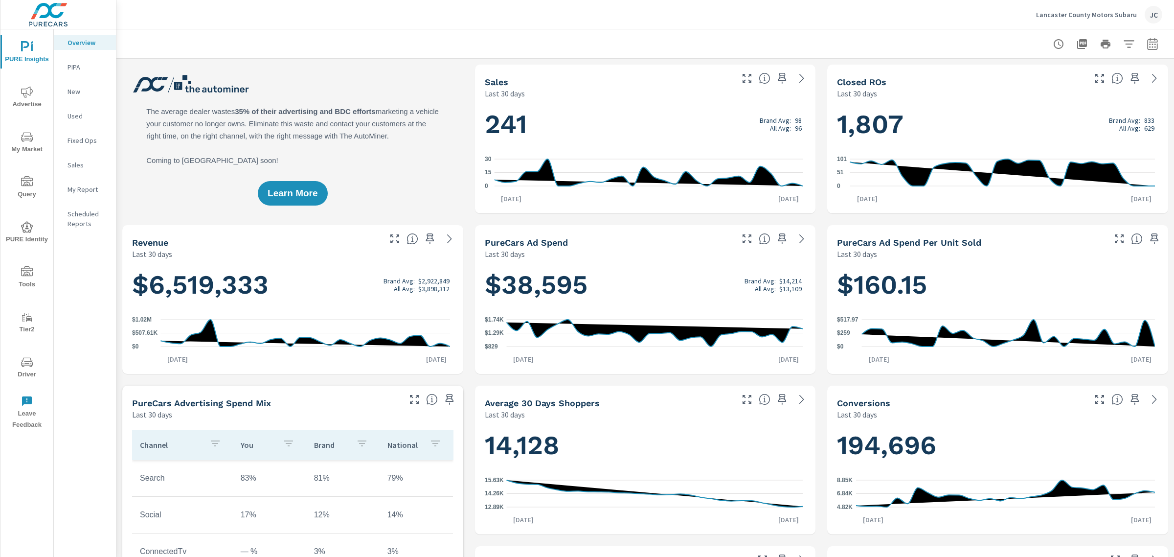
click at [1071, 9] on div "Lancaster County Motors Subaru JC" at bounding box center [1099, 15] width 126 height 18
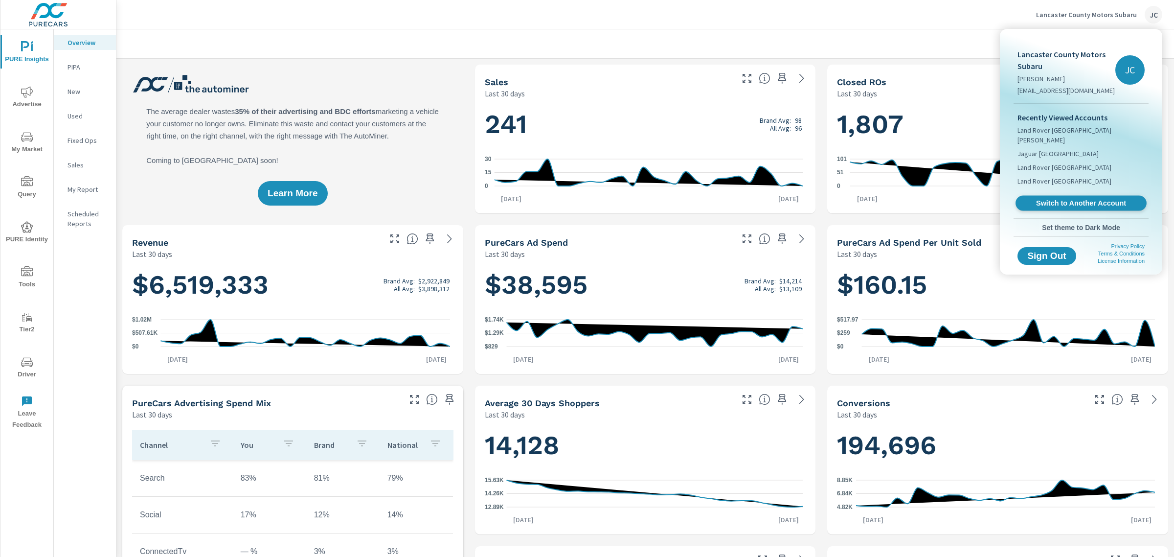
click at [1079, 199] on span "Switch to Another Account" at bounding box center [1081, 203] width 120 height 9
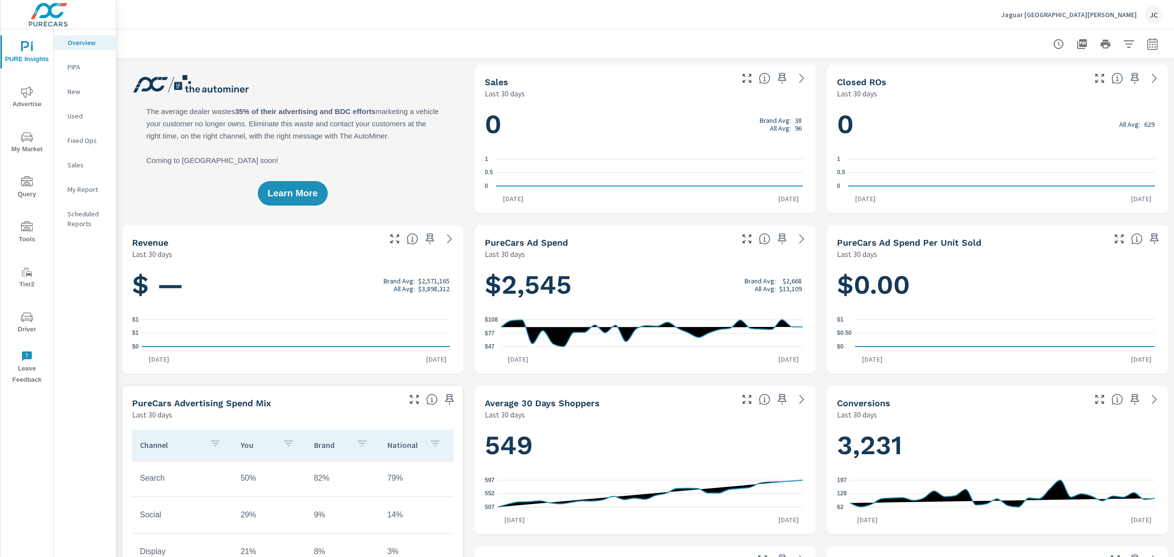
click at [39, 102] on span "Advertise" at bounding box center [26, 98] width 47 height 24
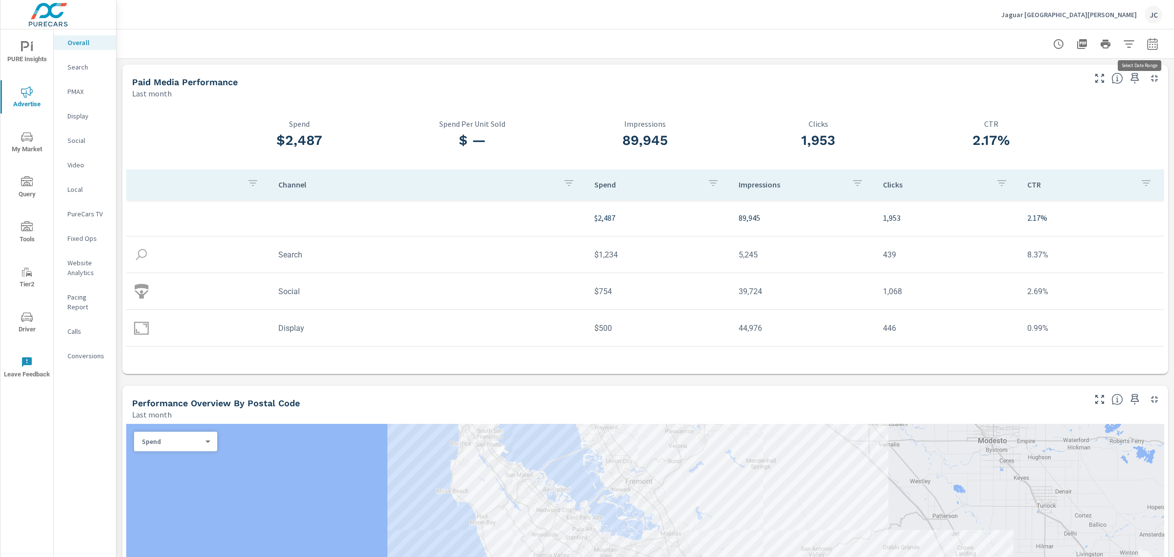
click at [1147, 40] on icon "button" at bounding box center [1153, 44] width 12 height 12
click at [1104, 89] on select "Custom Yesterday Last week Last 7 days Last 14 days Last 30 days Last 45 days L…" at bounding box center [1065, 85] width 98 height 20
click at [1016, 75] on select "Custom [DATE] Last week Last 7 days Last 14 days Last 30 days Last 45 days Last…" at bounding box center [1065, 85] width 98 height 20
select select "Last 30 days"
click at [1043, 109] on p "+ Add comparison" at bounding box center [1074, 110] width 125 height 12
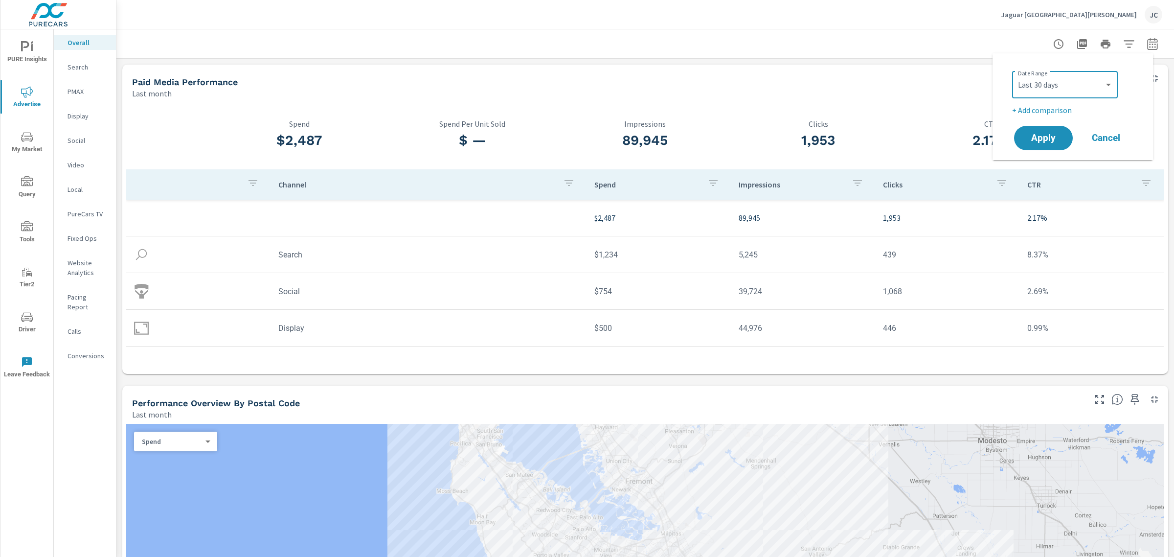
select select "Previous period"
click at [1045, 164] on span "Apply" at bounding box center [1043, 165] width 40 height 9
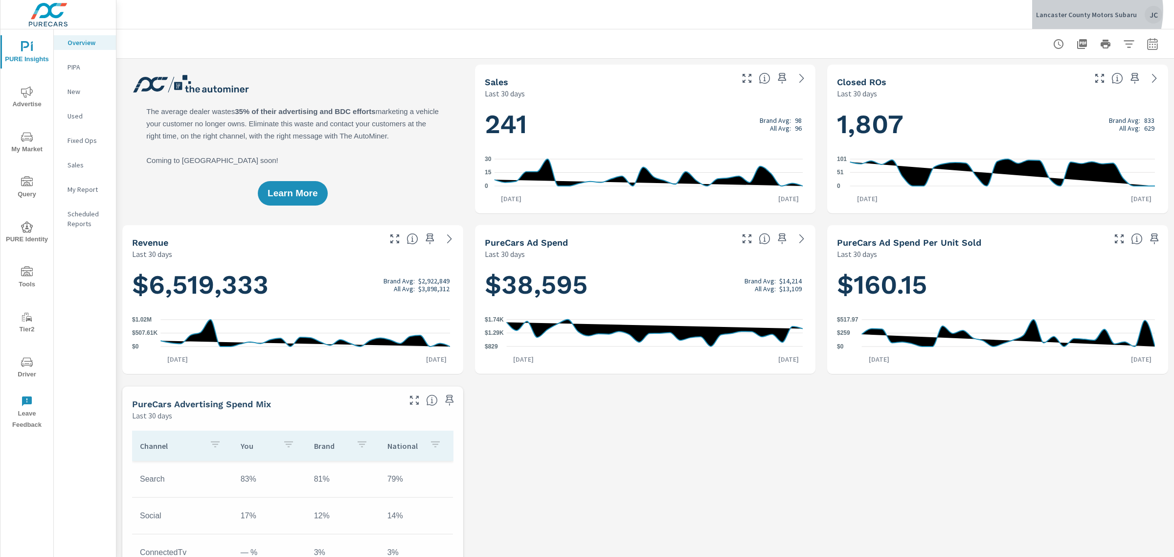
click at [1088, 11] on p "Lancaster County Motors Subaru" at bounding box center [1086, 14] width 101 height 9
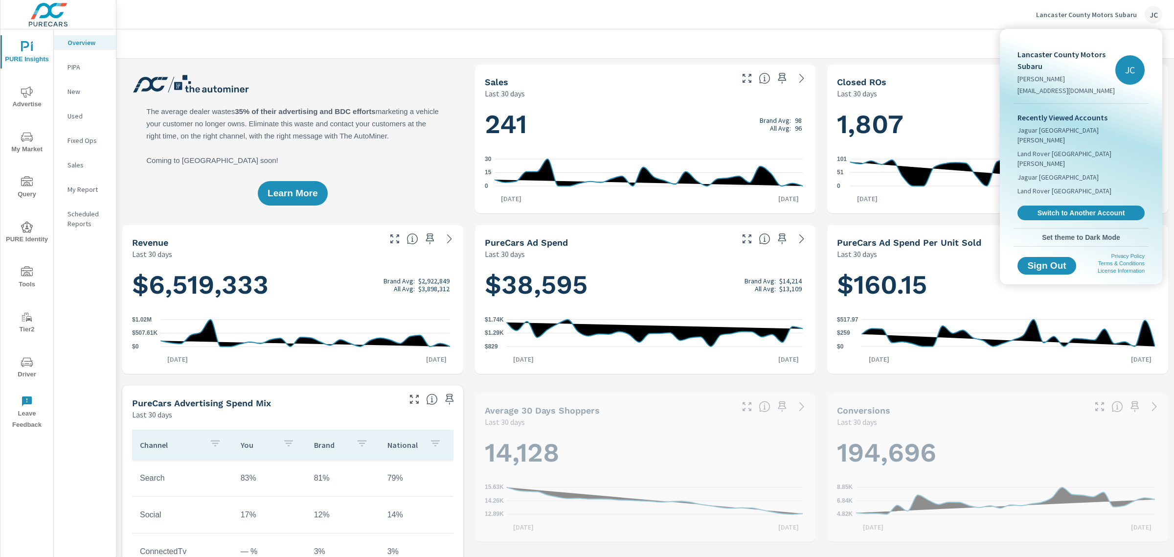
scroll to position [404, 0]
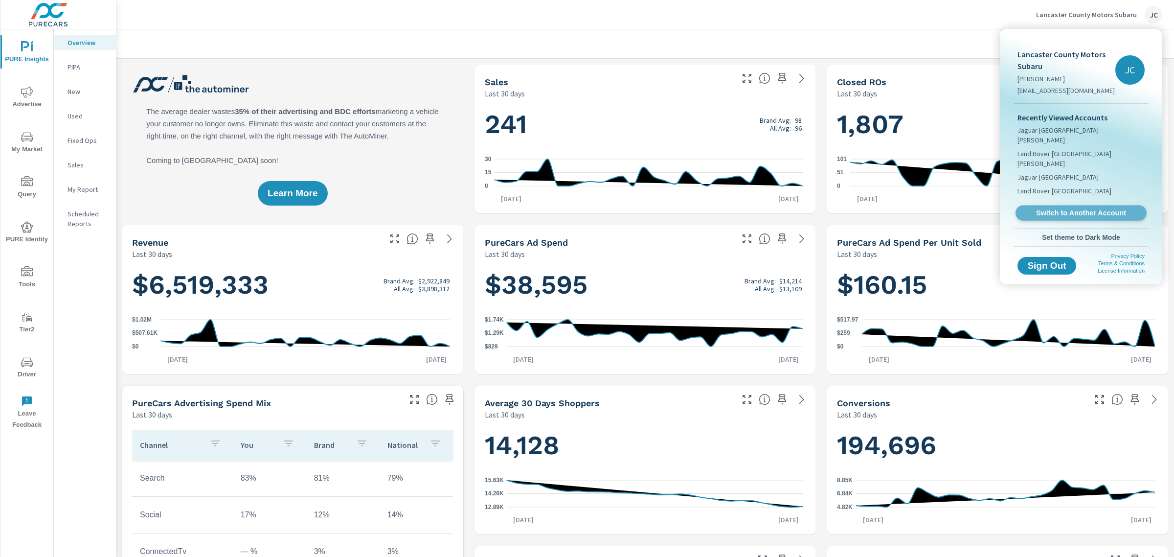
click at [1080, 205] on link "Switch to Another Account" at bounding box center [1081, 212] width 131 height 15
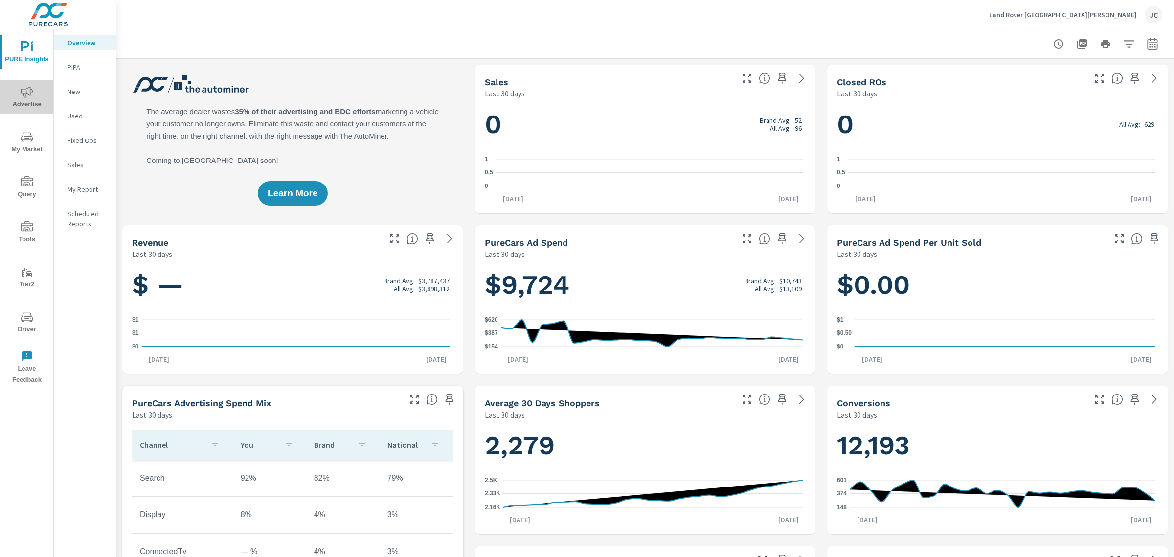
click at [15, 96] on span "Advertise" at bounding box center [26, 98] width 47 height 24
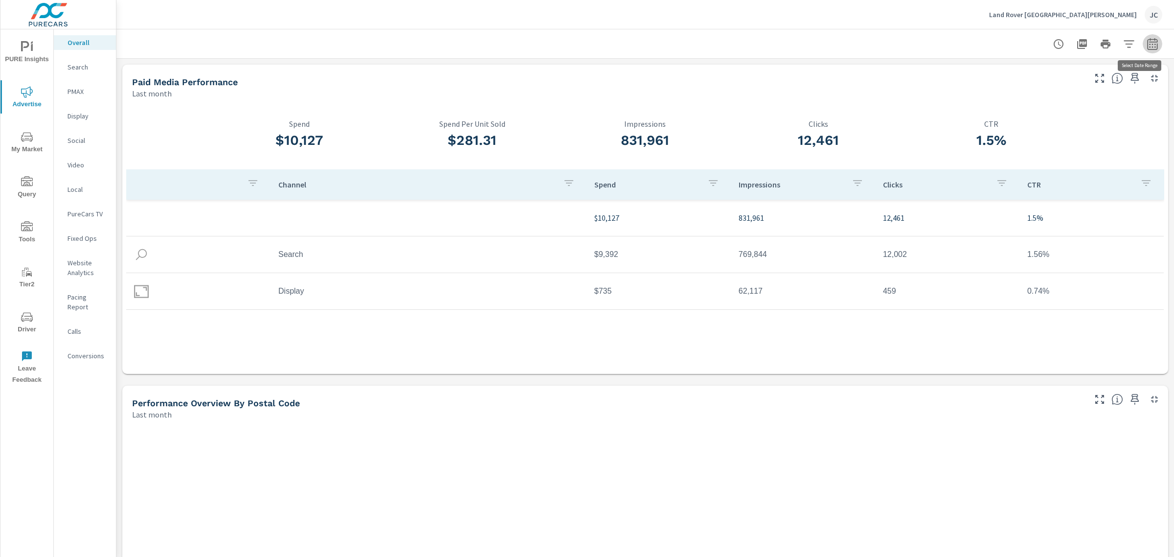
click at [1148, 47] on icon "button" at bounding box center [1152, 44] width 10 height 12
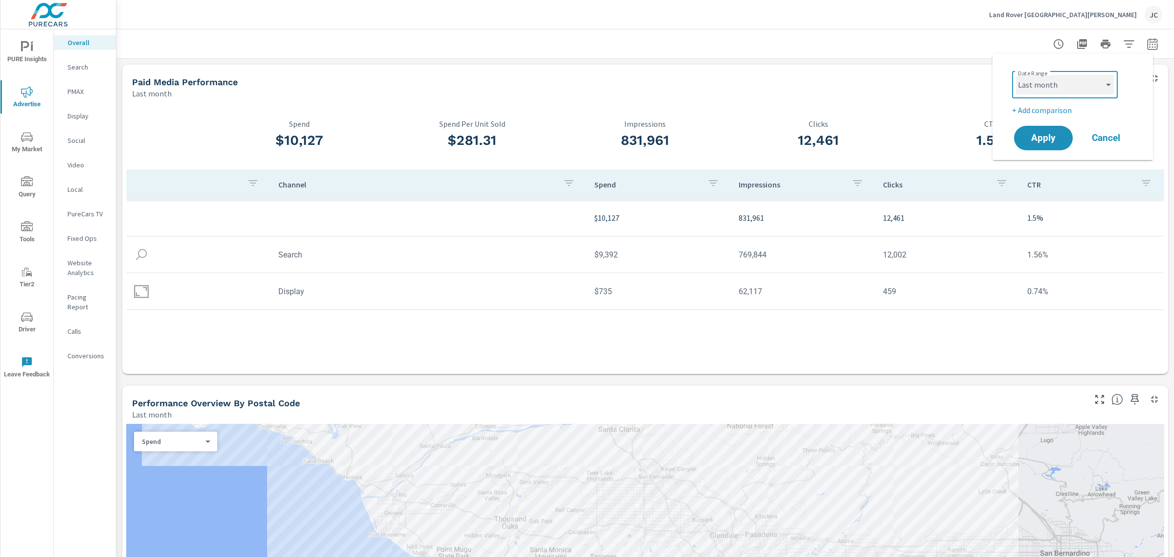
click at [1113, 89] on select "Custom Yesterday Last week Last 7 days Last 14 days Last 30 days Last 45 days L…" at bounding box center [1065, 85] width 98 height 20
click at [1016, 75] on select "Custom Yesterday Last week Last 7 days Last 14 days Last 30 days Last 45 days L…" at bounding box center [1065, 85] width 98 height 20
select select "Last 30 days"
click at [1046, 104] on p "+ Add comparison" at bounding box center [1074, 110] width 125 height 12
select select "Previous period"
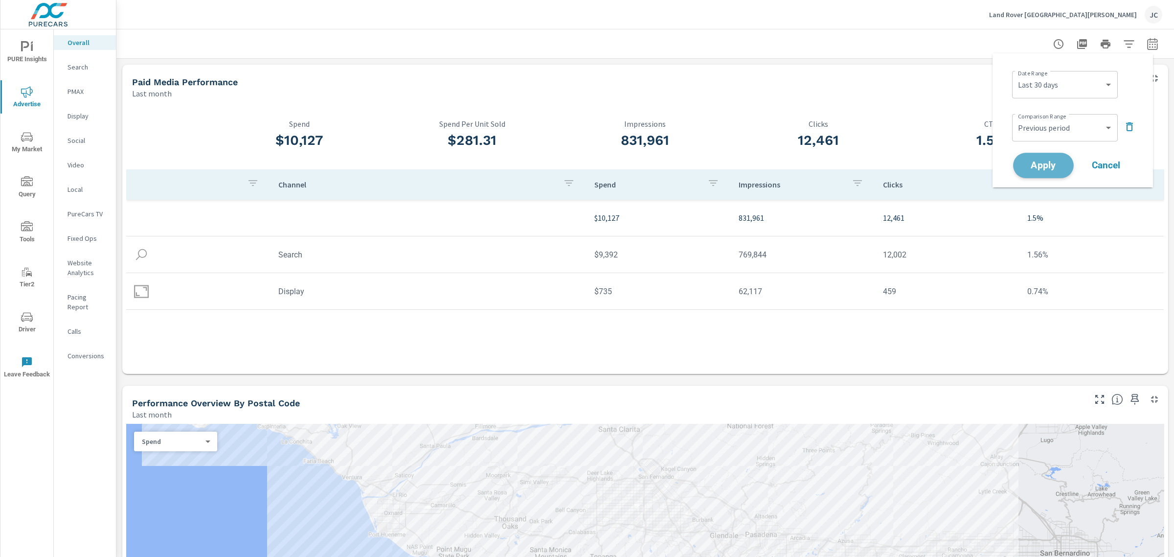
click at [1052, 163] on span "Apply" at bounding box center [1043, 165] width 40 height 9
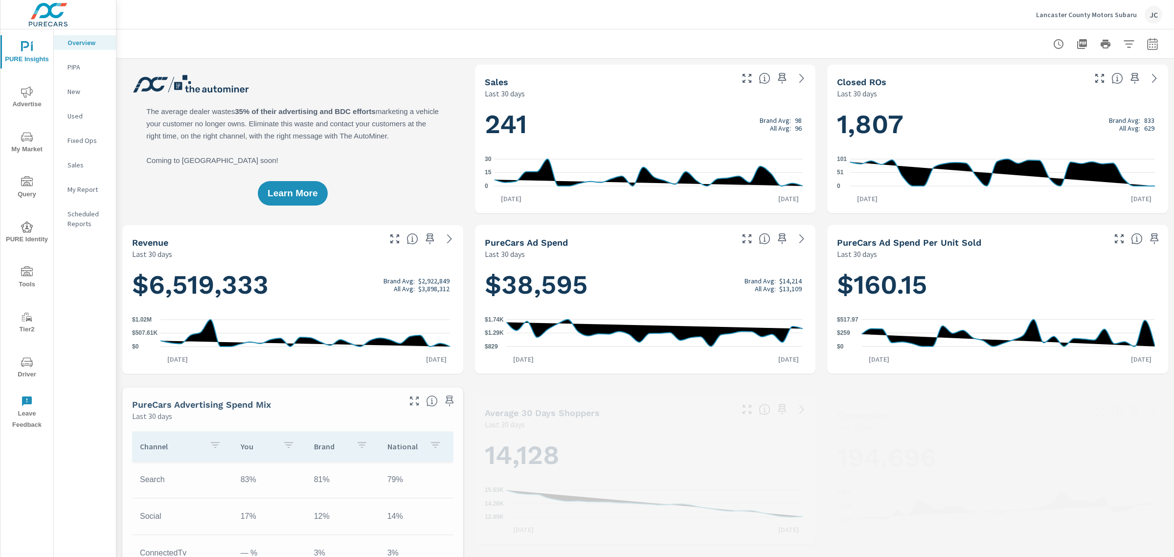
scroll to position [404, 0]
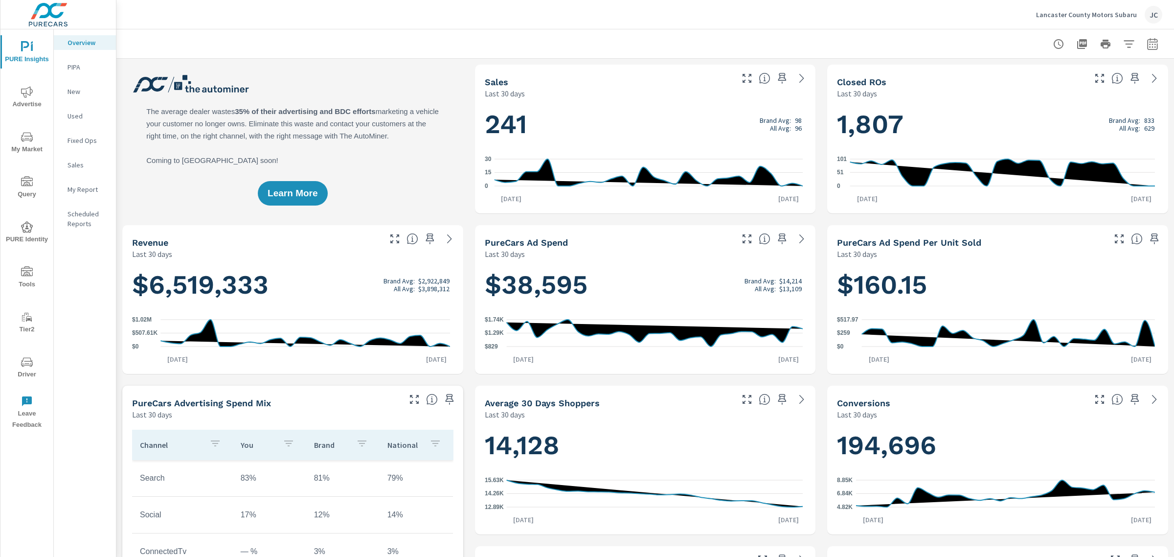
click at [1052, 15] on p "Lancaster County Motors Subaru" at bounding box center [1086, 14] width 101 height 9
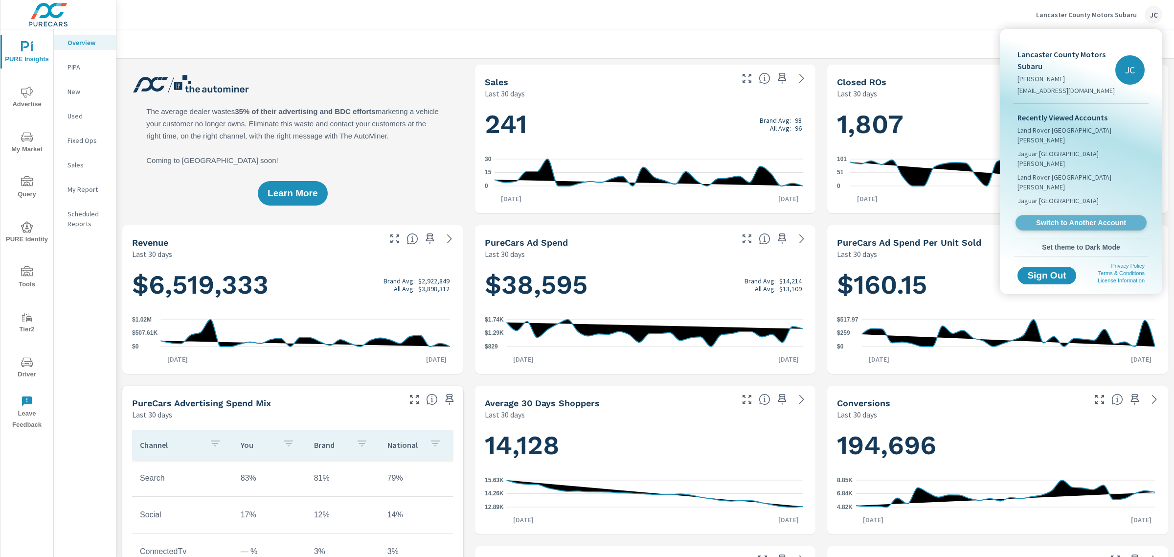
click at [1047, 218] on span "Switch to Another Account" at bounding box center [1081, 222] width 120 height 9
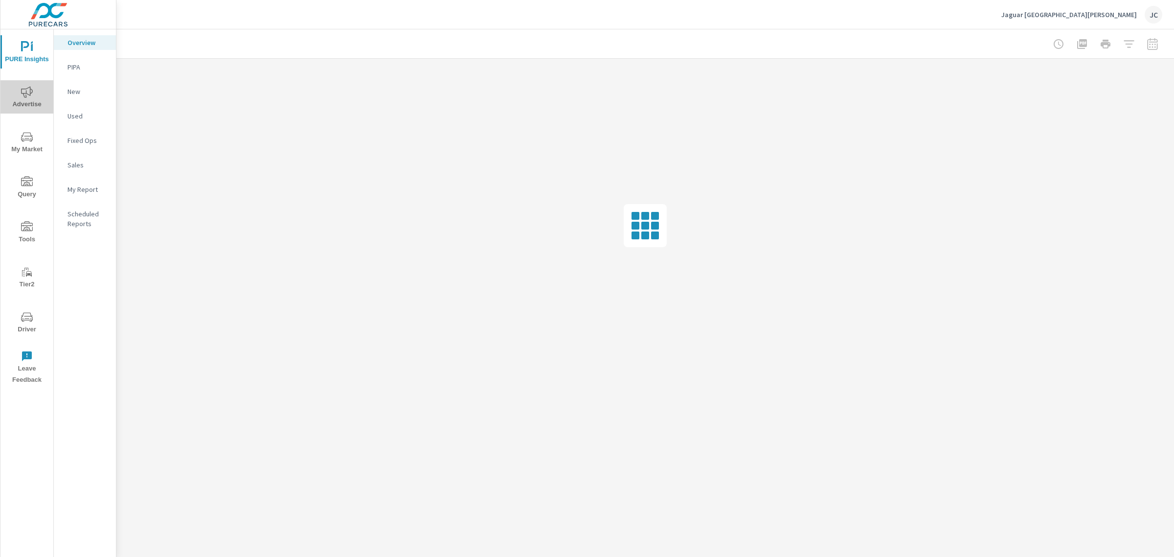
click at [24, 93] on icon "nav menu" at bounding box center [27, 91] width 12 height 11
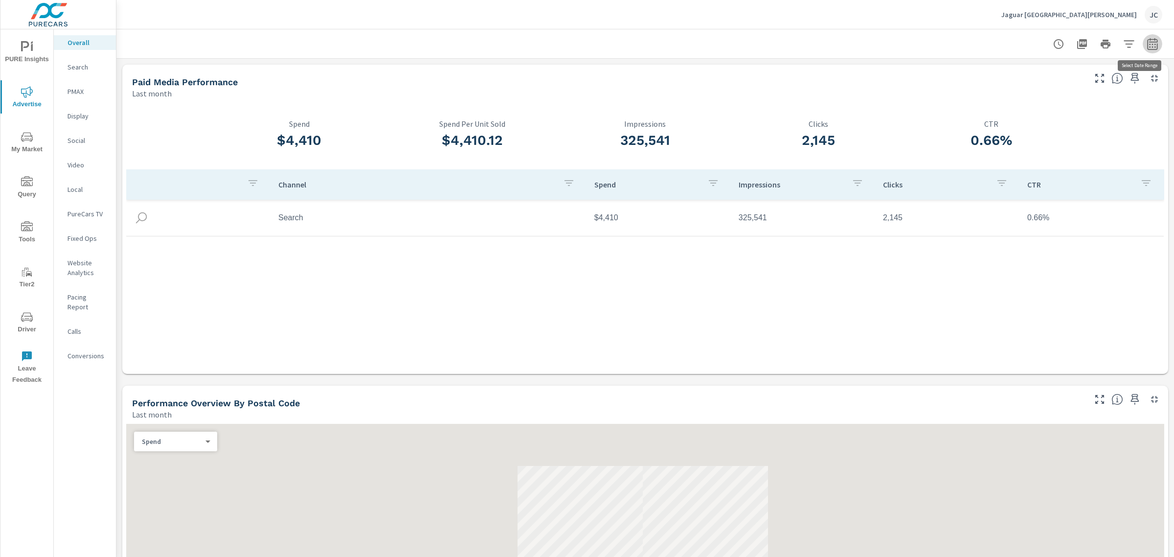
click at [1147, 38] on icon "button" at bounding box center [1153, 44] width 12 height 12
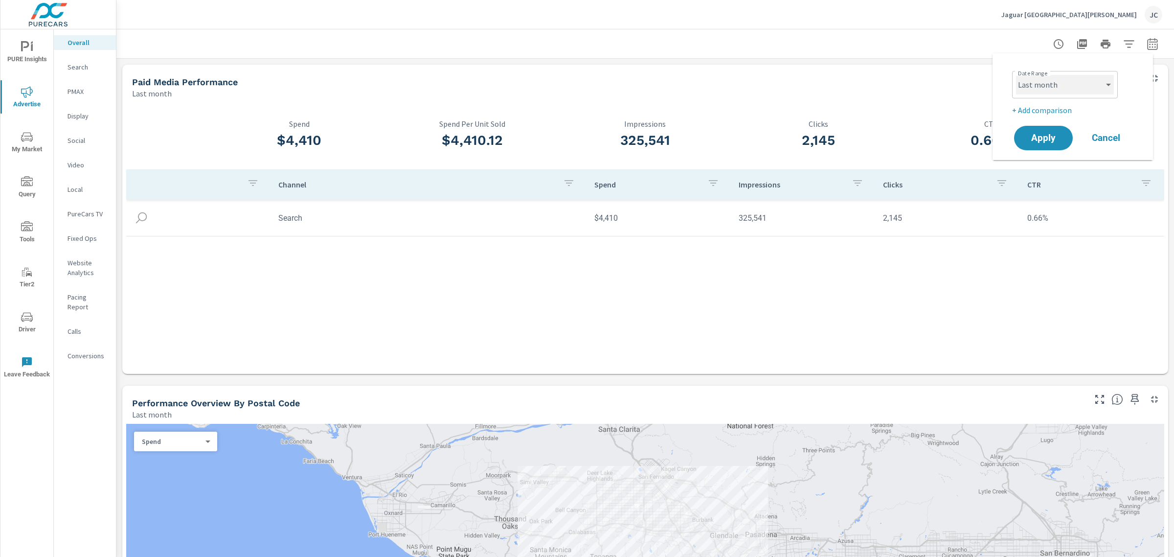
click at [1099, 87] on select "Custom Yesterday Last week Last 7 days Last 14 days Last 30 days Last 45 days L…" at bounding box center [1065, 85] width 98 height 20
click at [1016, 75] on select "Custom Yesterday Last week Last 7 days Last 14 days Last 30 days Last 45 days L…" at bounding box center [1065, 85] width 98 height 20
select select "Last 30 days"
click at [1052, 108] on p "+ Add comparison" at bounding box center [1074, 110] width 125 height 12
select select "Previous period"
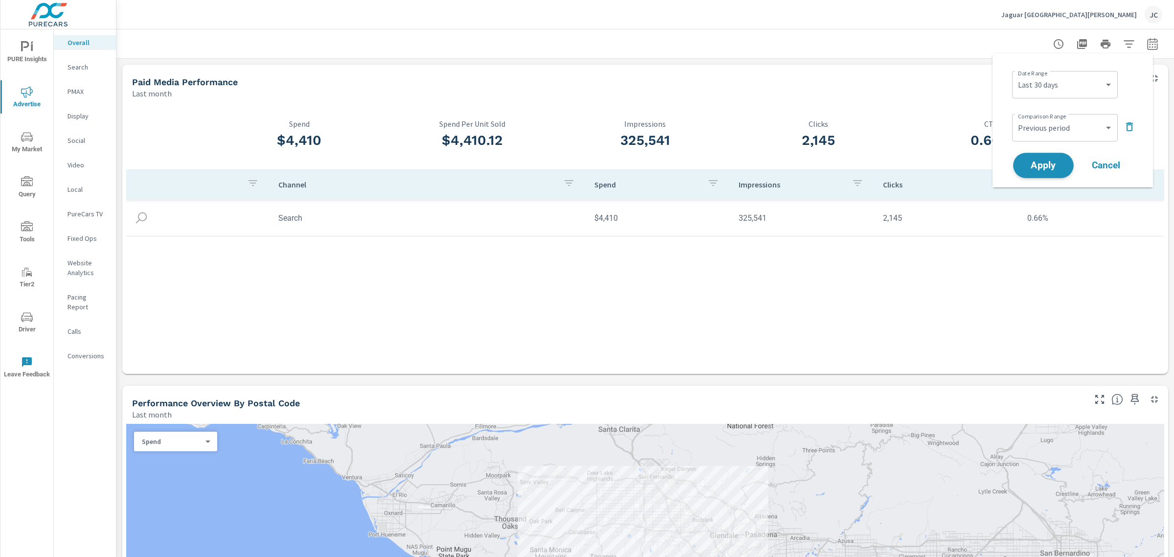
click at [1046, 165] on span "Apply" at bounding box center [1043, 165] width 40 height 9
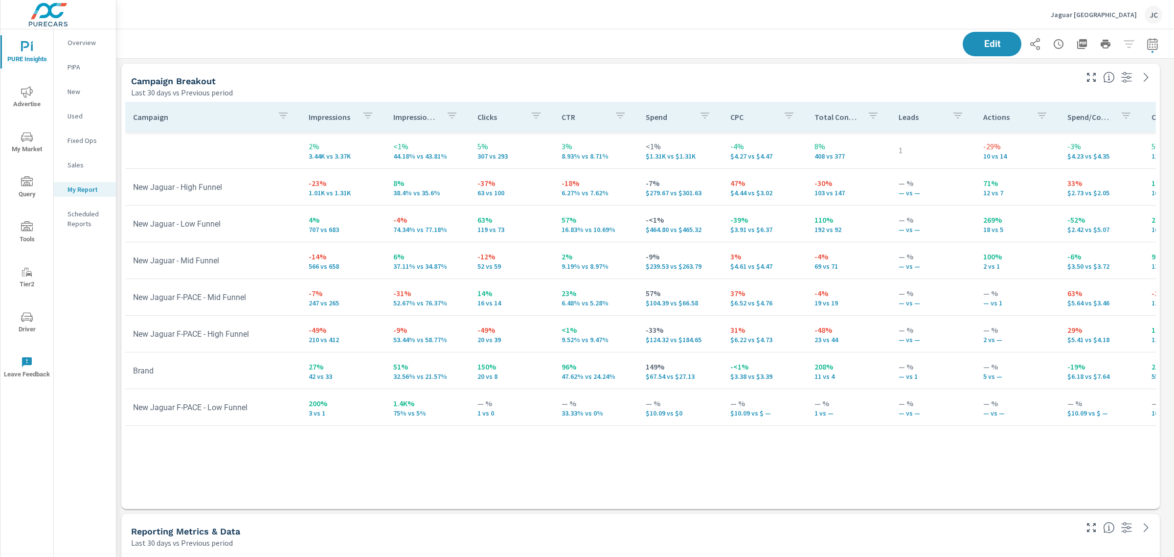
scroll to position [1711, 1067]
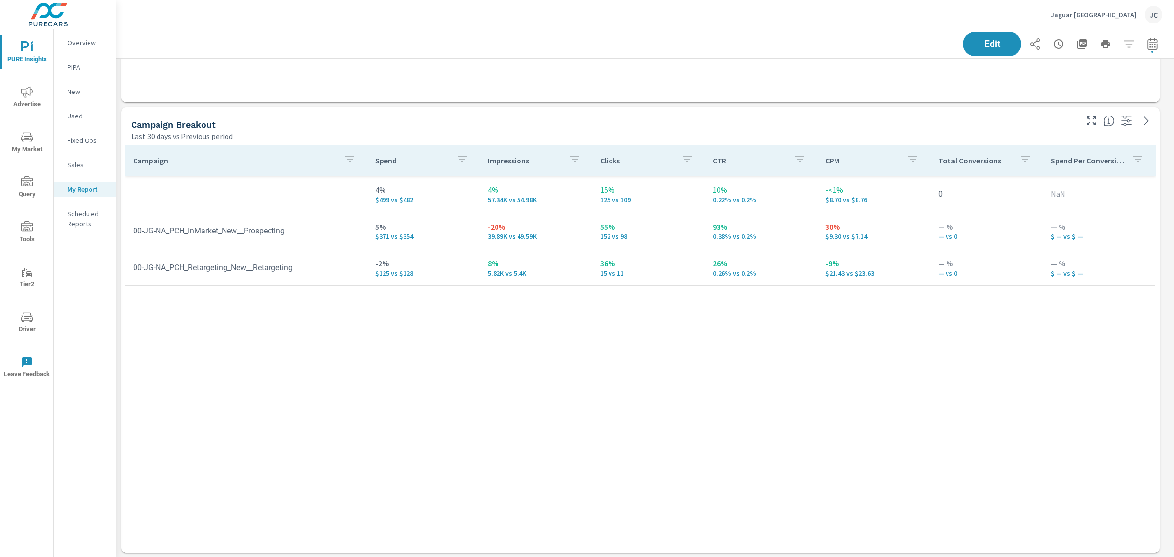
click at [23, 104] on span "Advertise" at bounding box center [26, 98] width 47 height 24
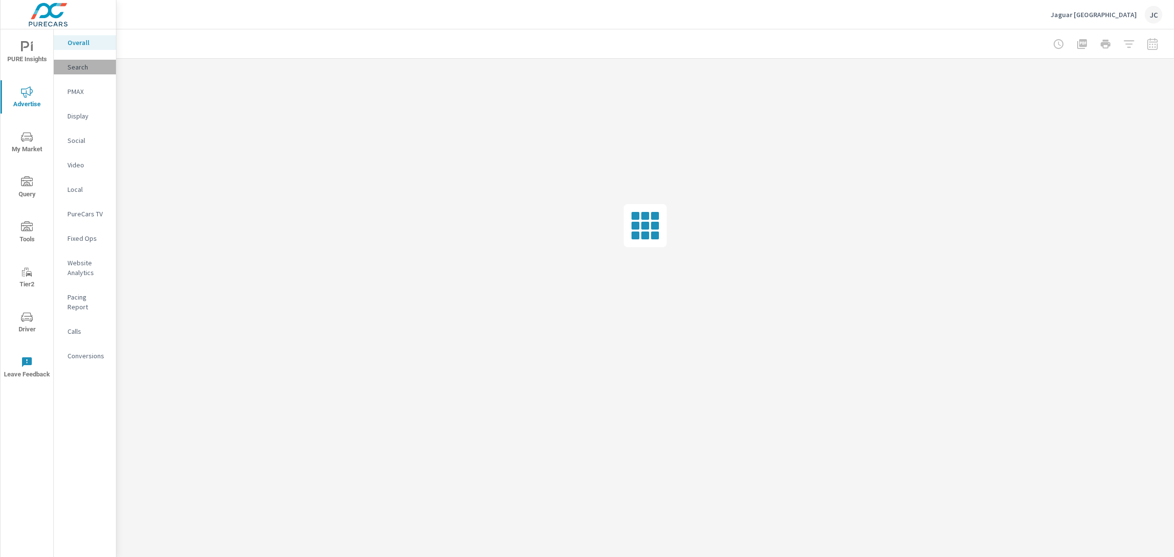
click at [71, 65] on p "Search" at bounding box center [88, 67] width 41 height 10
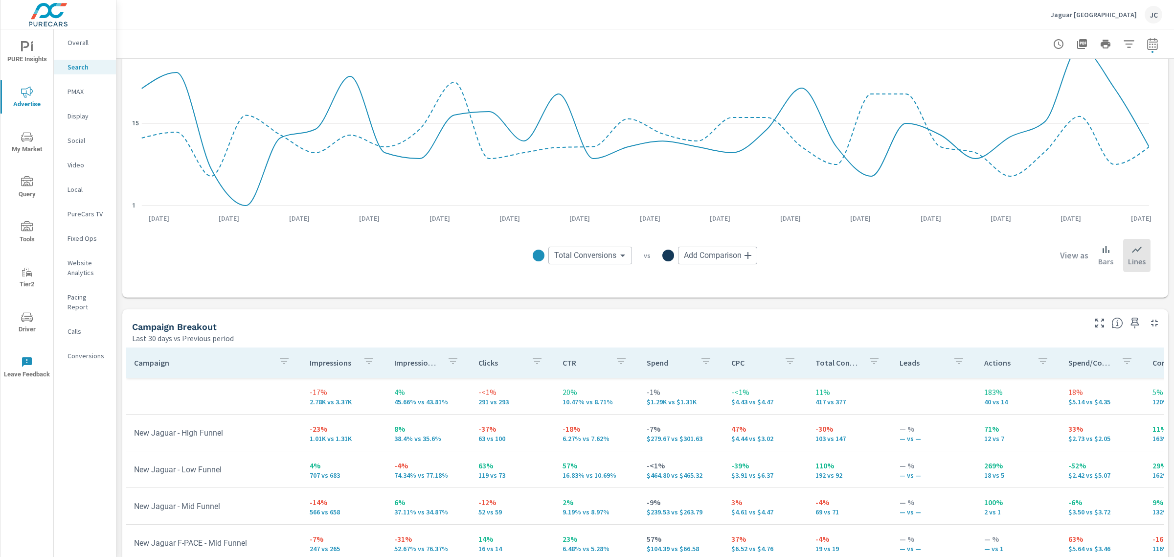
scroll to position [862, 0]
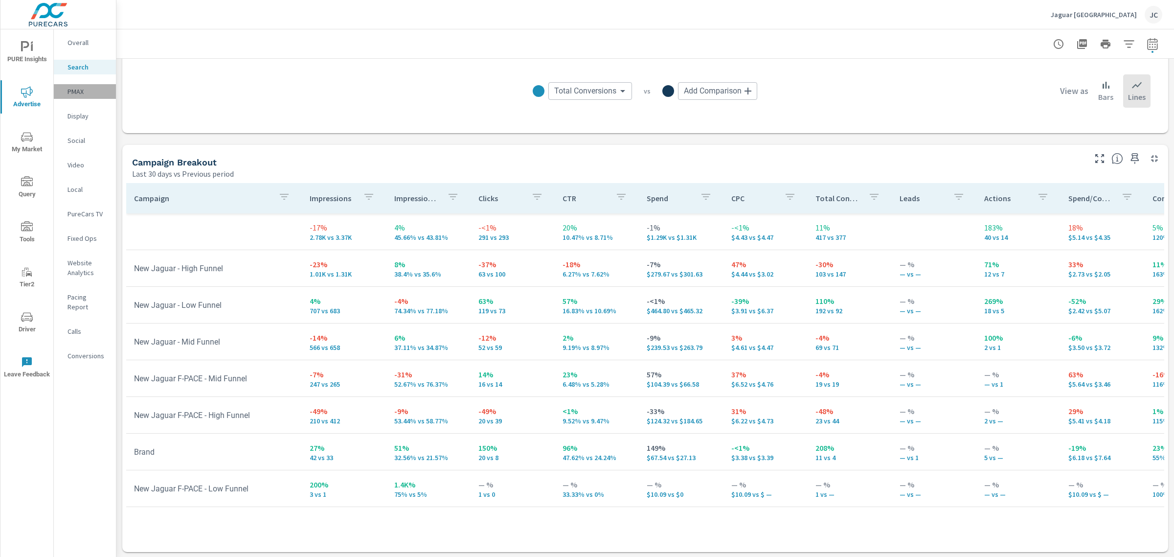
click at [74, 90] on p "PMAX" at bounding box center [88, 92] width 41 height 10
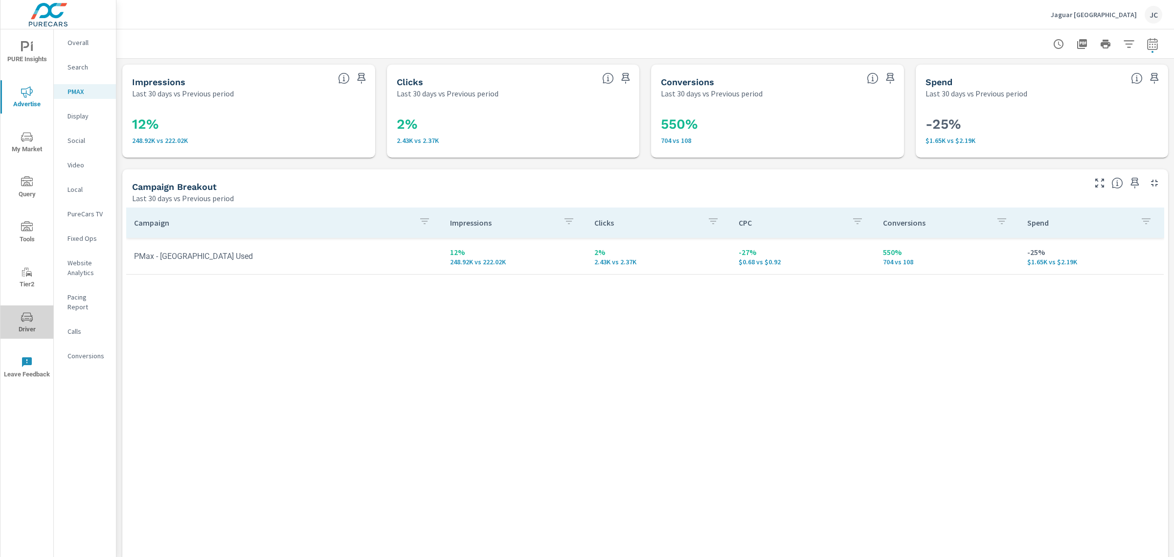
click at [25, 317] on icon "nav menu" at bounding box center [27, 317] width 12 height 12
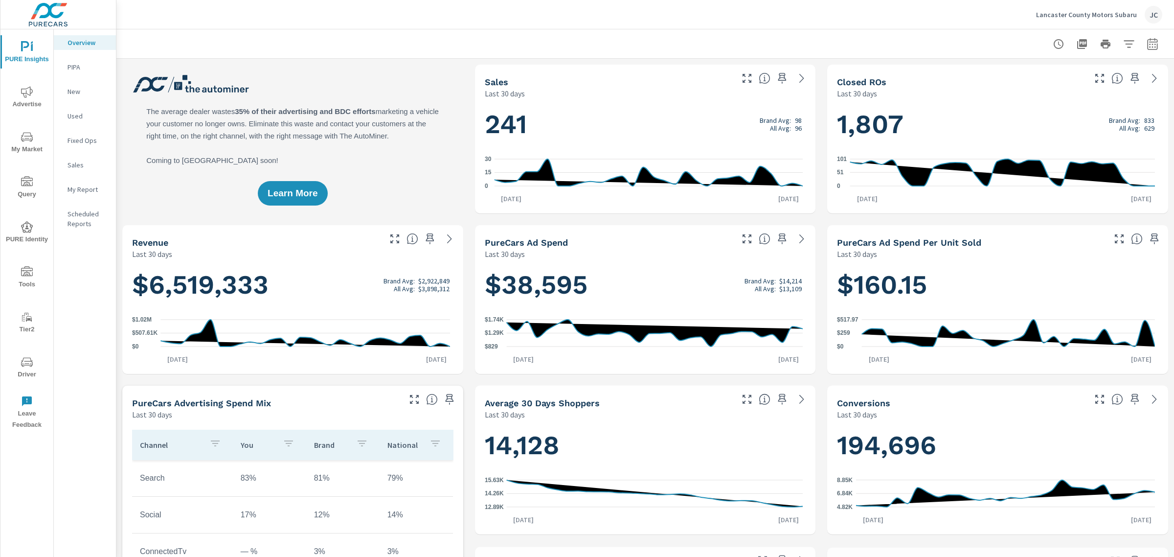
scroll to position [404, 0]
click at [1070, 10] on p "Lancaster County Motors Subaru" at bounding box center [1086, 14] width 101 height 9
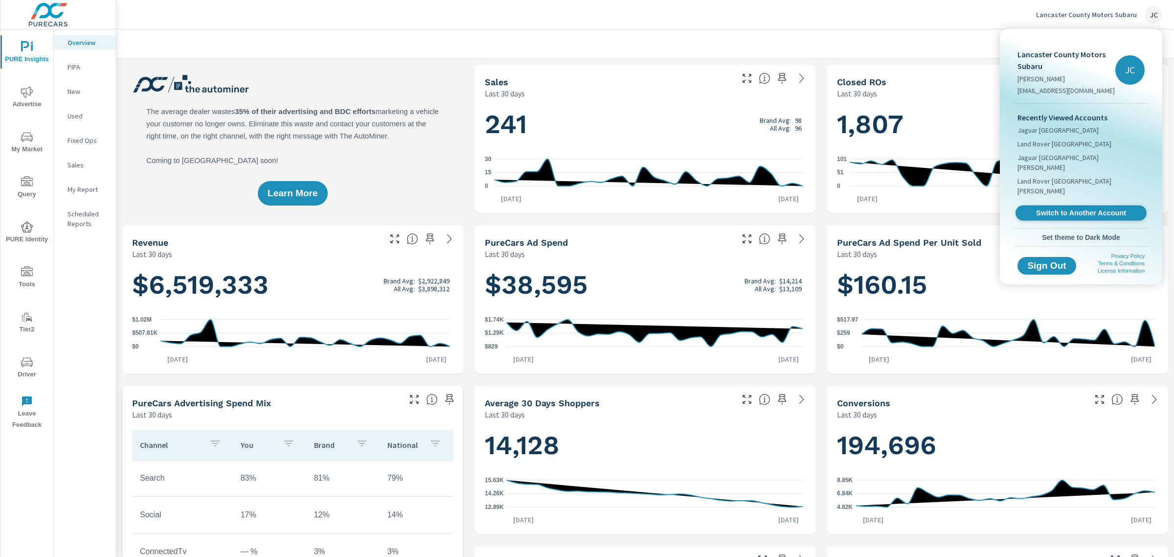
click at [1081, 208] on span "Switch to Another Account" at bounding box center [1081, 212] width 120 height 9
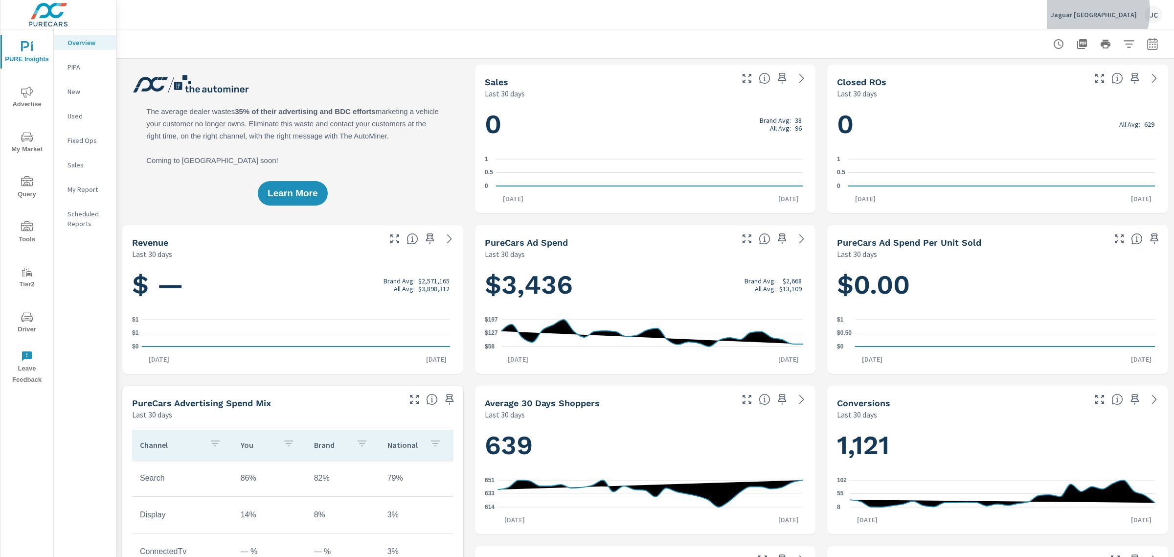
click at [1097, 11] on p "Jaguar [GEOGRAPHIC_DATA]" at bounding box center [1094, 14] width 86 height 9
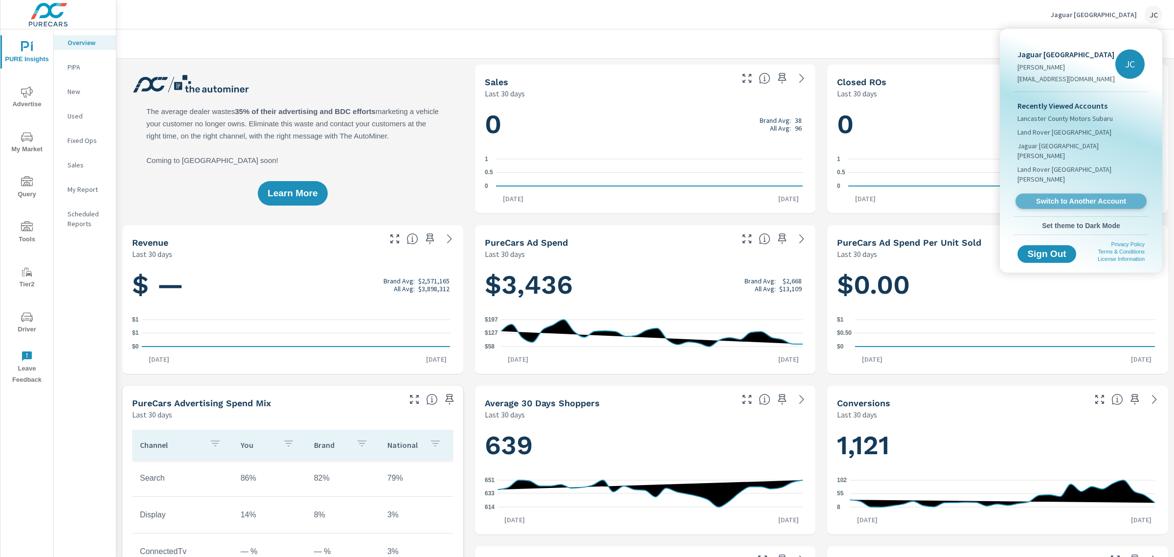
click at [1076, 197] on span "Switch to Another Account" at bounding box center [1081, 201] width 120 height 9
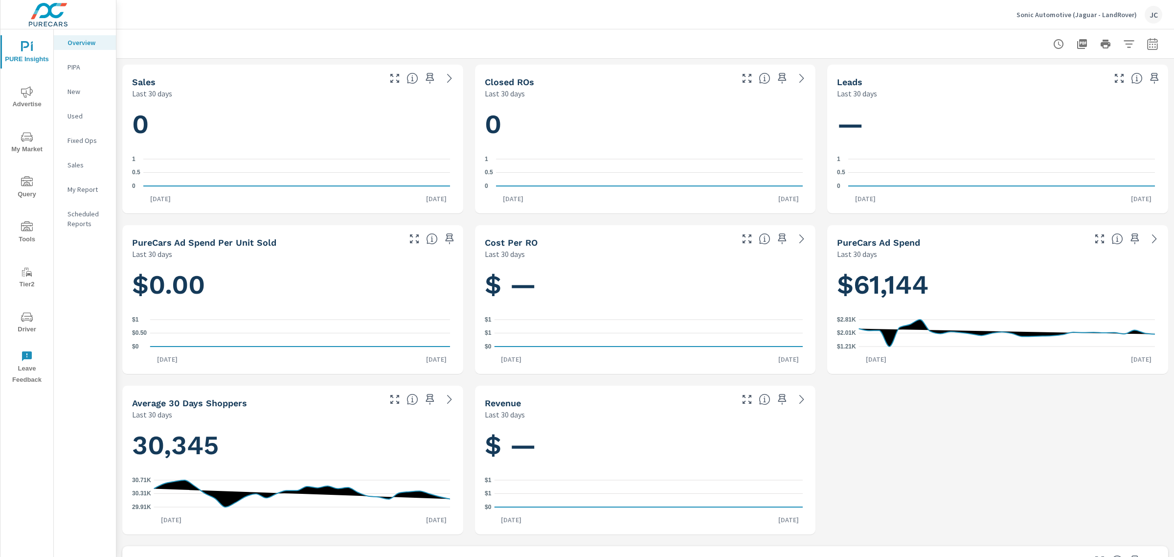
click at [34, 54] on span "PURE Insights" at bounding box center [26, 53] width 47 height 24
click at [79, 49] on div "Overview" at bounding box center [85, 42] width 62 height 15
click at [25, 103] on span "Advertise" at bounding box center [26, 98] width 47 height 24
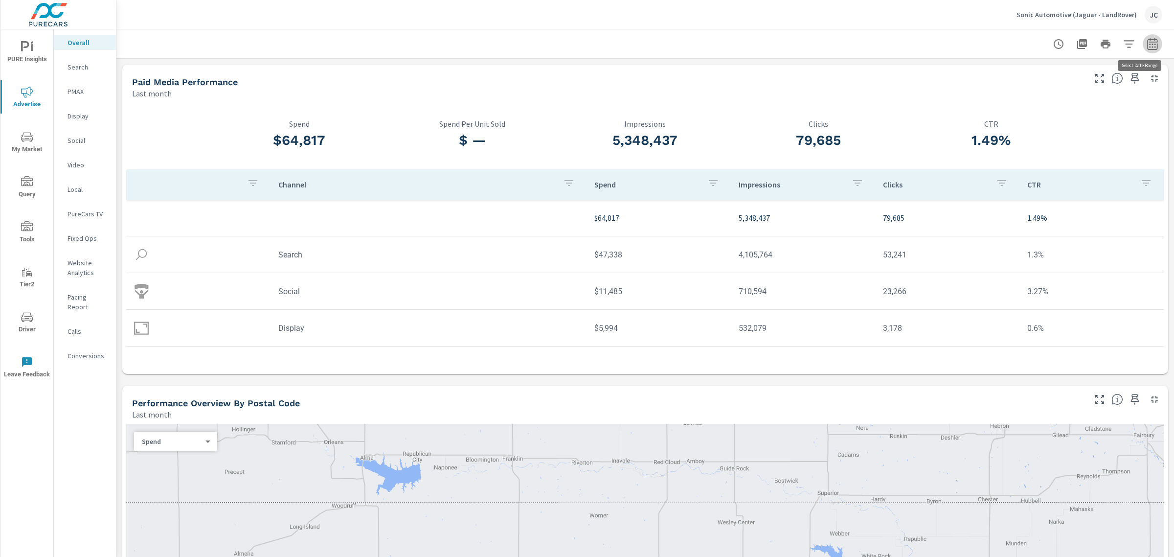
click at [1143, 46] on button "button" at bounding box center [1153, 44] width 20 height 20
select select "Last month"
click at [1055, 113] on p "+ Add comparison" at bounding box center [1074, 110] width 125 height 12
select select "Previous period"
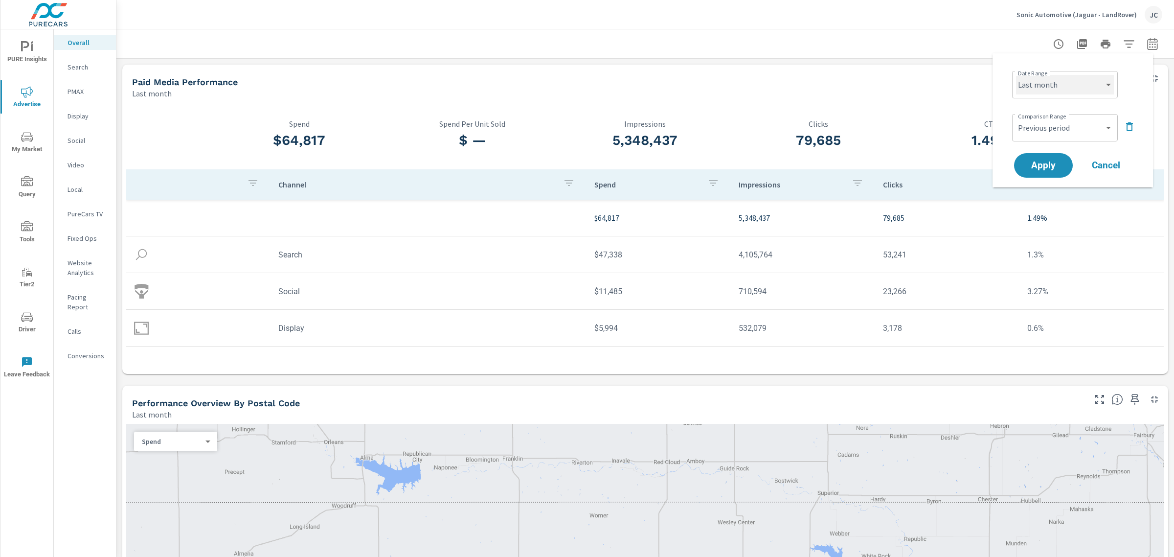
click at [1093, 75] on select "Custom [DATE] Last week Last 7 days Last 14 days Last 30 days Last 45 days Last…" at bounding box center [1065, 85] width 98 height 20
click at [1016, 75] on select "Custom Yesterday Last week Last 7 days Last 14 days Last 30 days Last 45 days L…" at bounding box center [1065, 85] width 98 height 20
select select "Last 30 days"
click at [1068, 128] on select "Custom Previous period Previous month Previous year" at bounding box center [1065, 128] width 98 height 20
click at [1016, 118] on select "Custom Previous period Previous month Previous year" at bounding box center [1065, 128] width 98 height 20
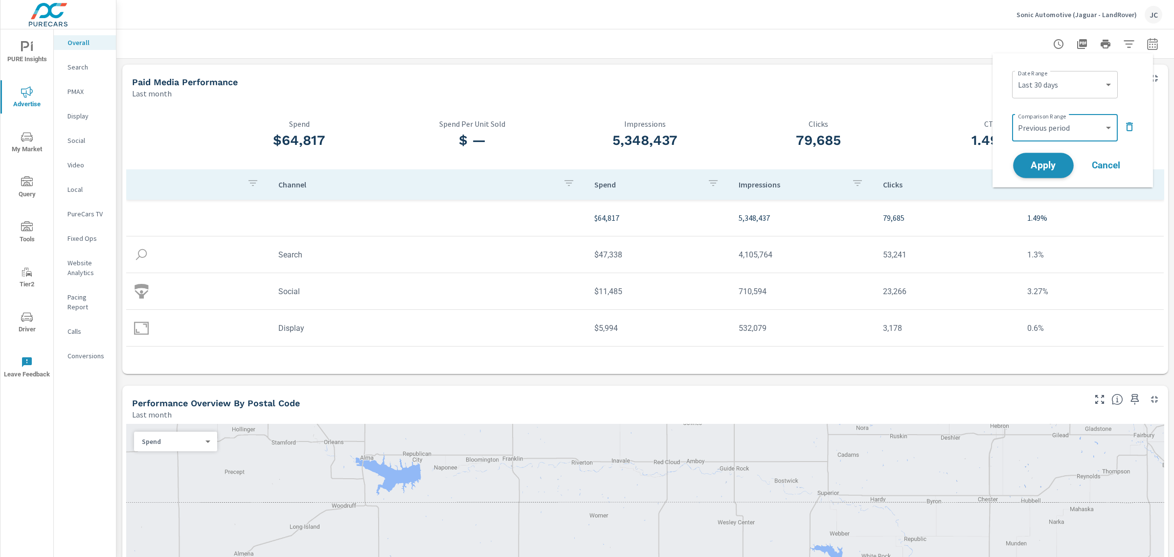
click at [1052, 167] on span "Apply" at bounding box center [1043, 165] width 40 height 9
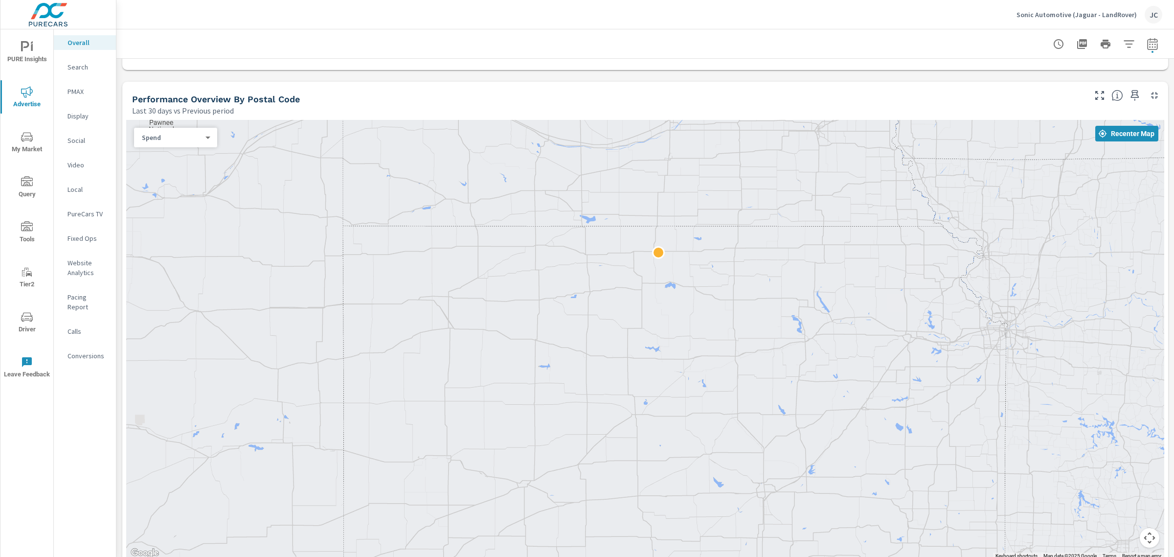
scroll to position [489, 0]
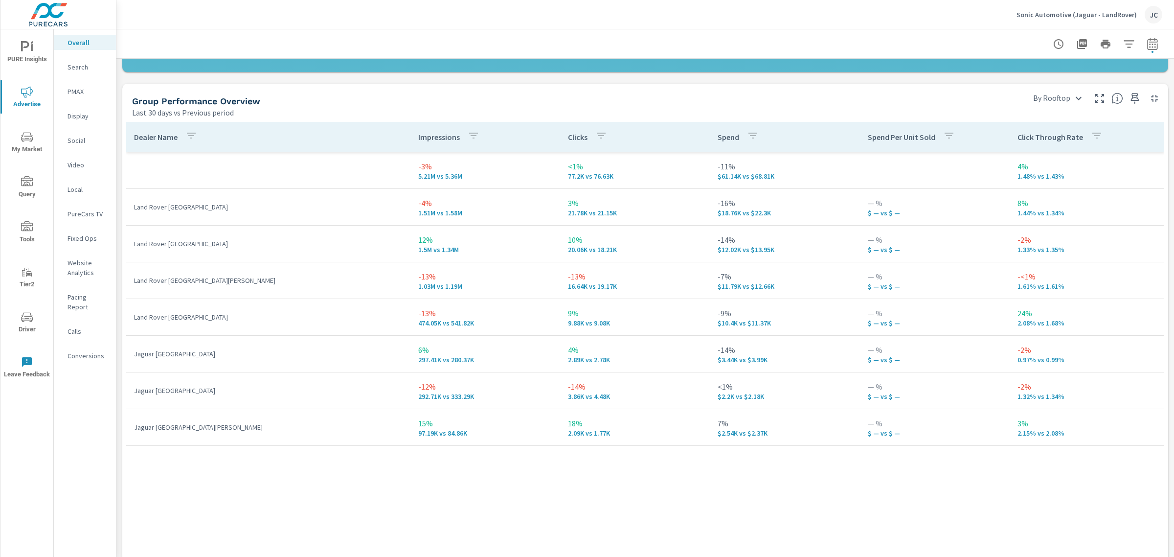
scroll to position [1345, 0]
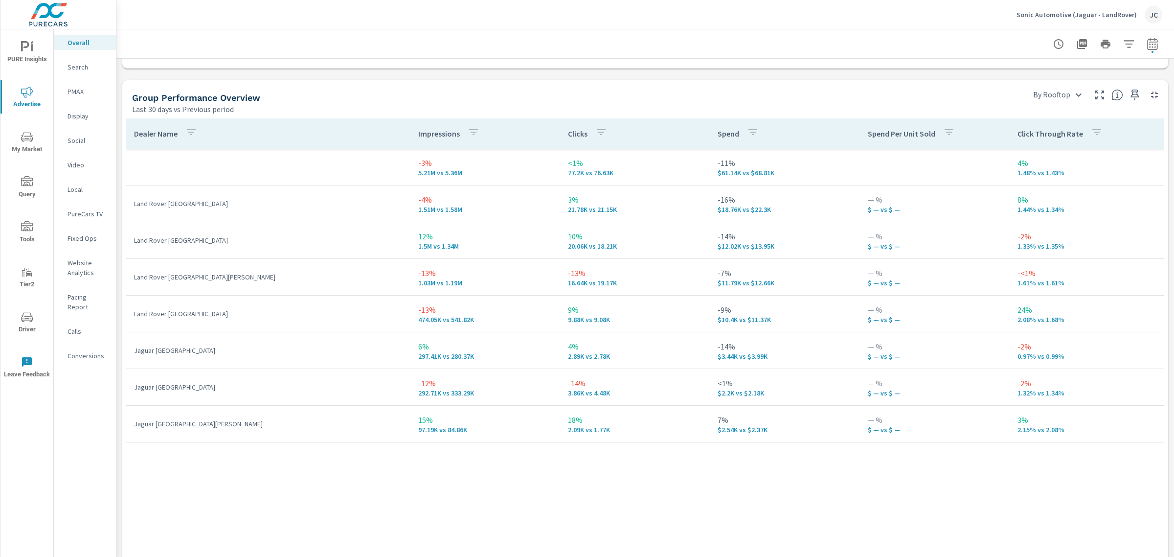
click at [80, 87] on p "PMAX" at bounding box center [88, 92] width 41 height 10
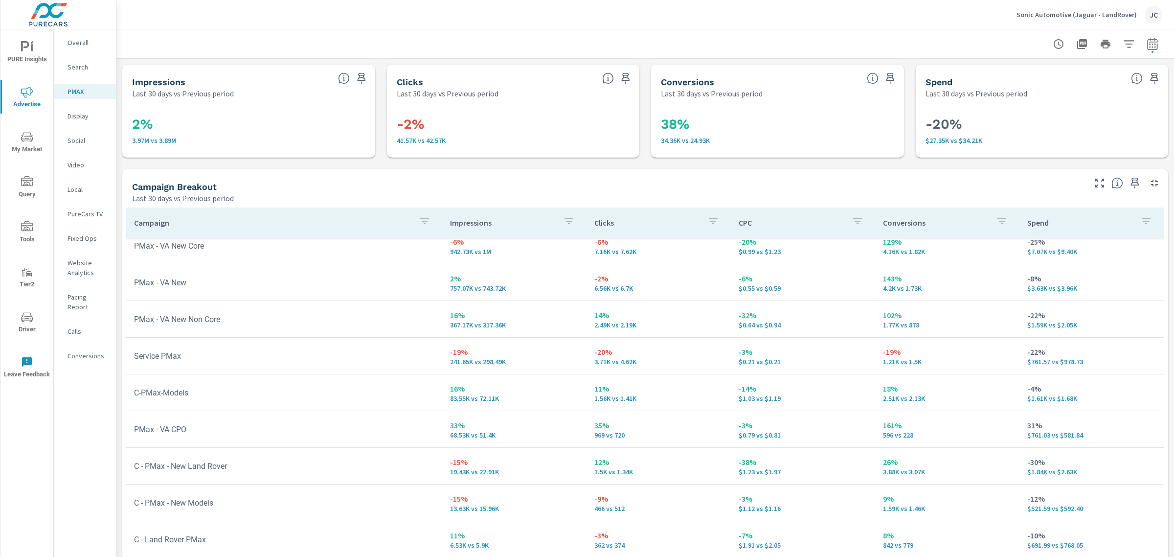
scroll to position [25, 0]
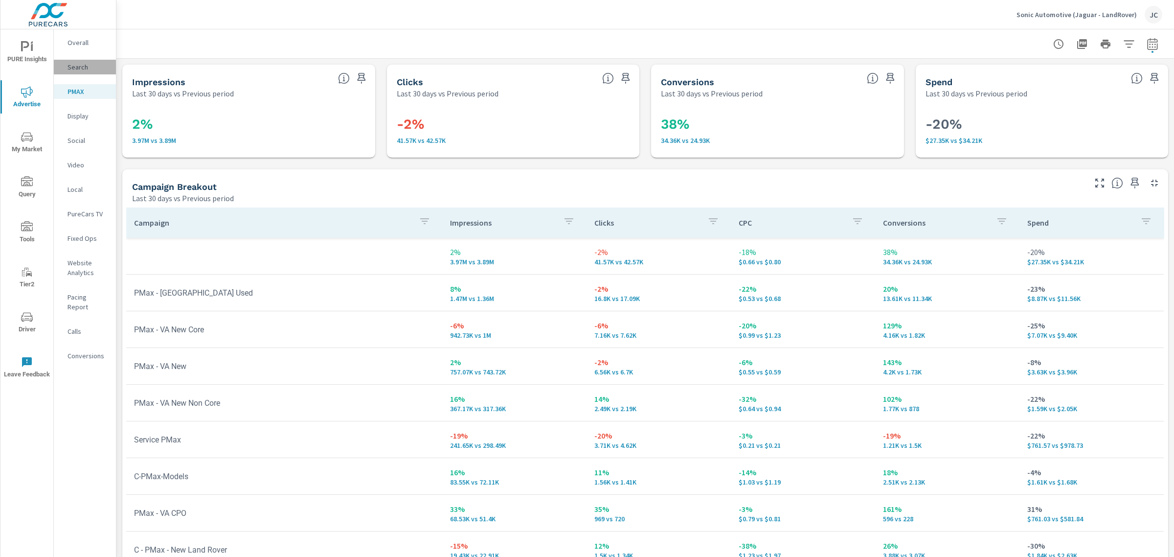
click at [76, 69] on p "Search" at bounding box center [88, 67] width 41 height 10
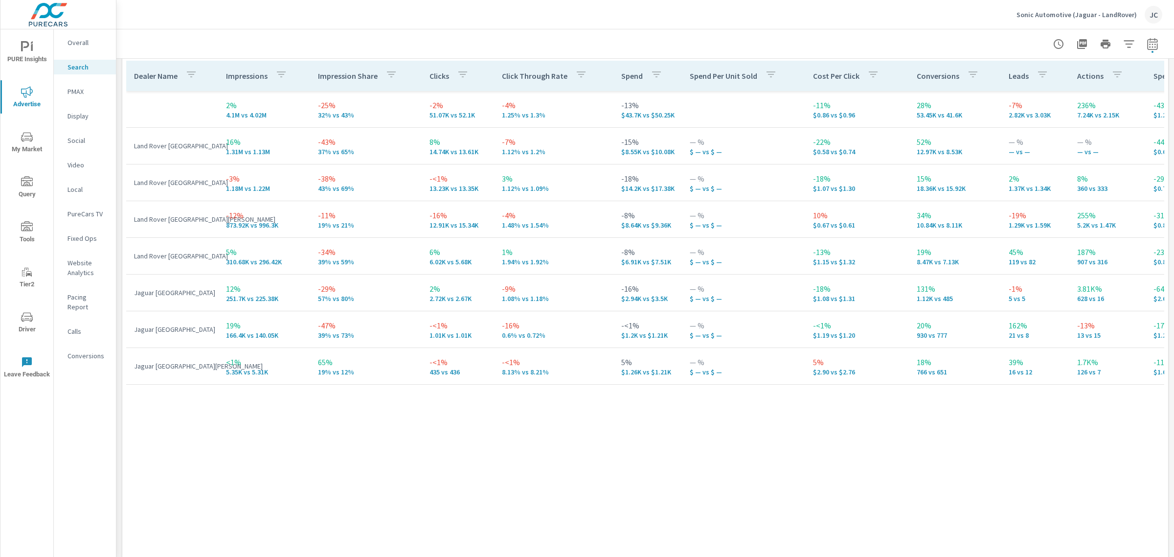
scroll to position [503, 0]
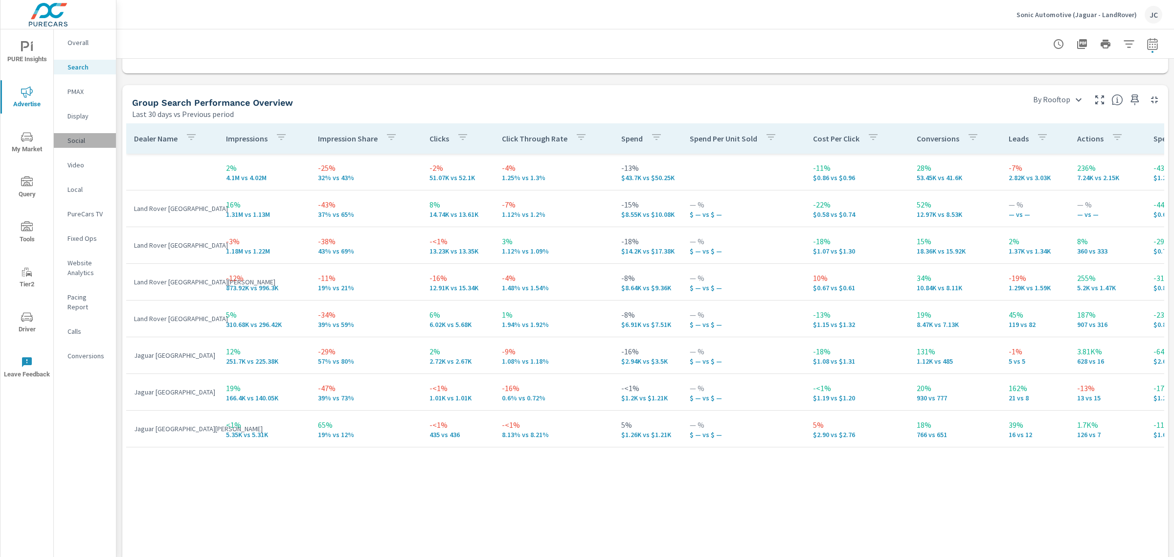
click at [77, 139] on p "Social" at bounding box center [88, 141] width 41 height 10
